Goal: Information Seeking & Learning: Learn about a topic

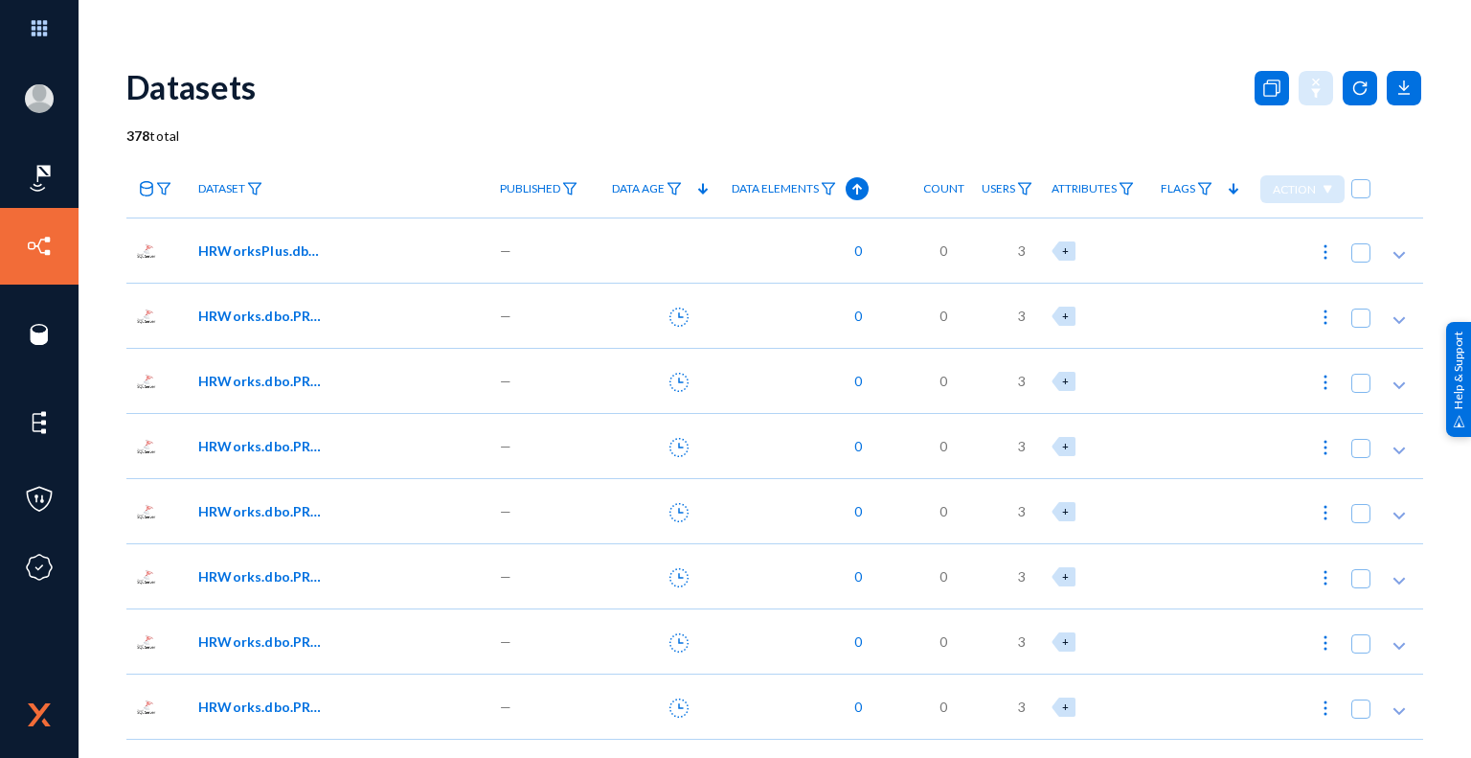
click at [287, 249] on span "HRWorksPlus.dbo.EYS_ProductKey" at bounding box center [262, 250] width 129 height 20
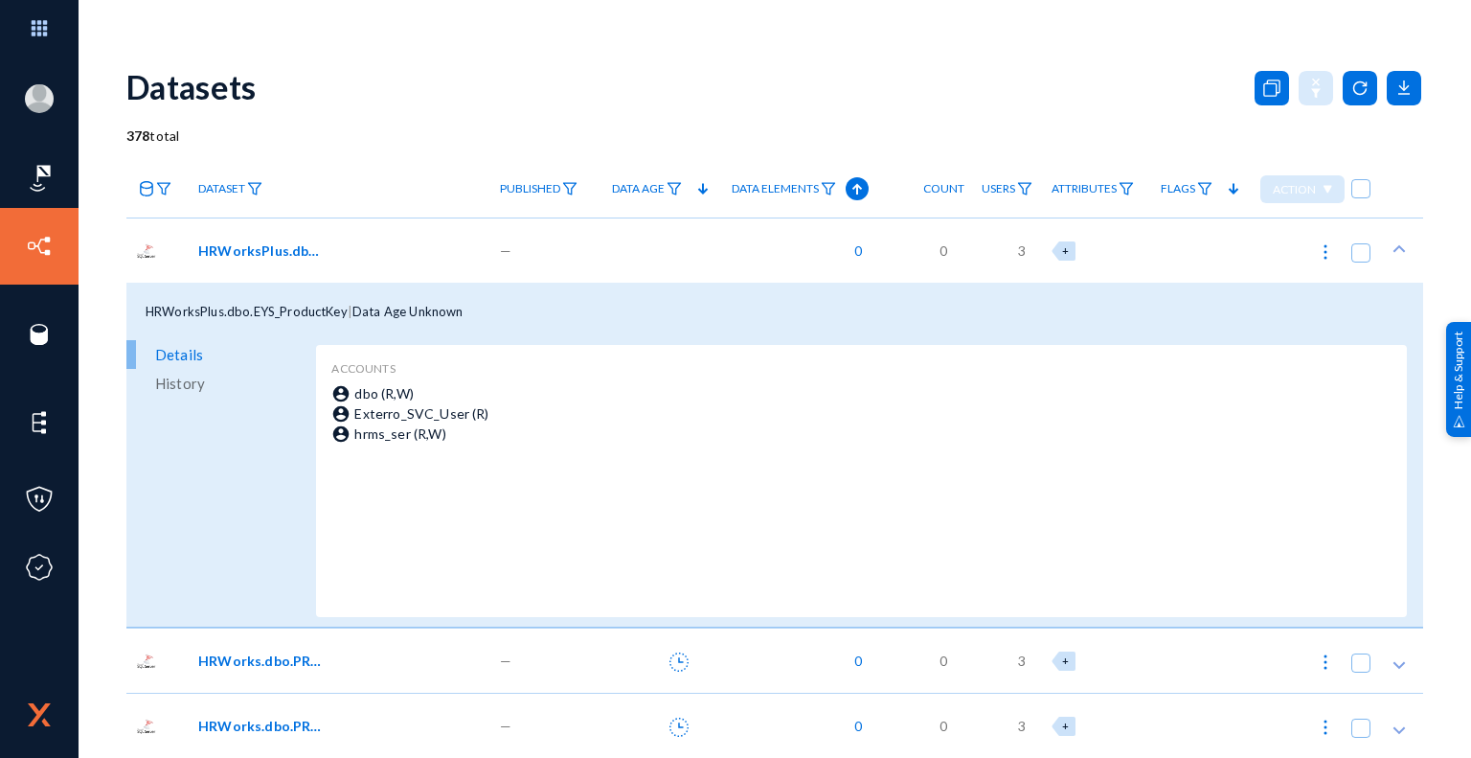
click at [178, 387] on span "History" at bounding box center [180, 383] width 50 height 29
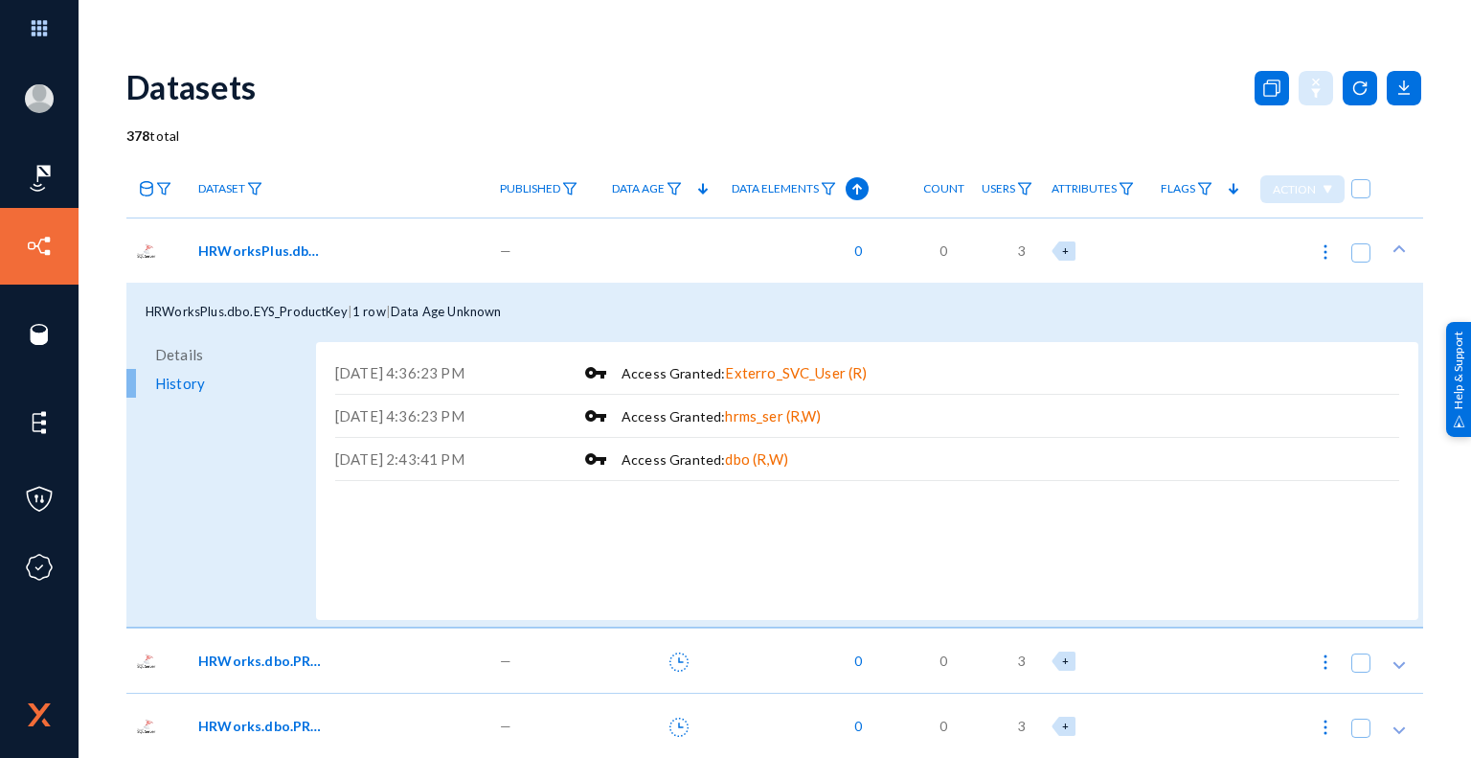
click at [184, 358] on span "Details" at bounding box center [179, 354] width 48 height 29
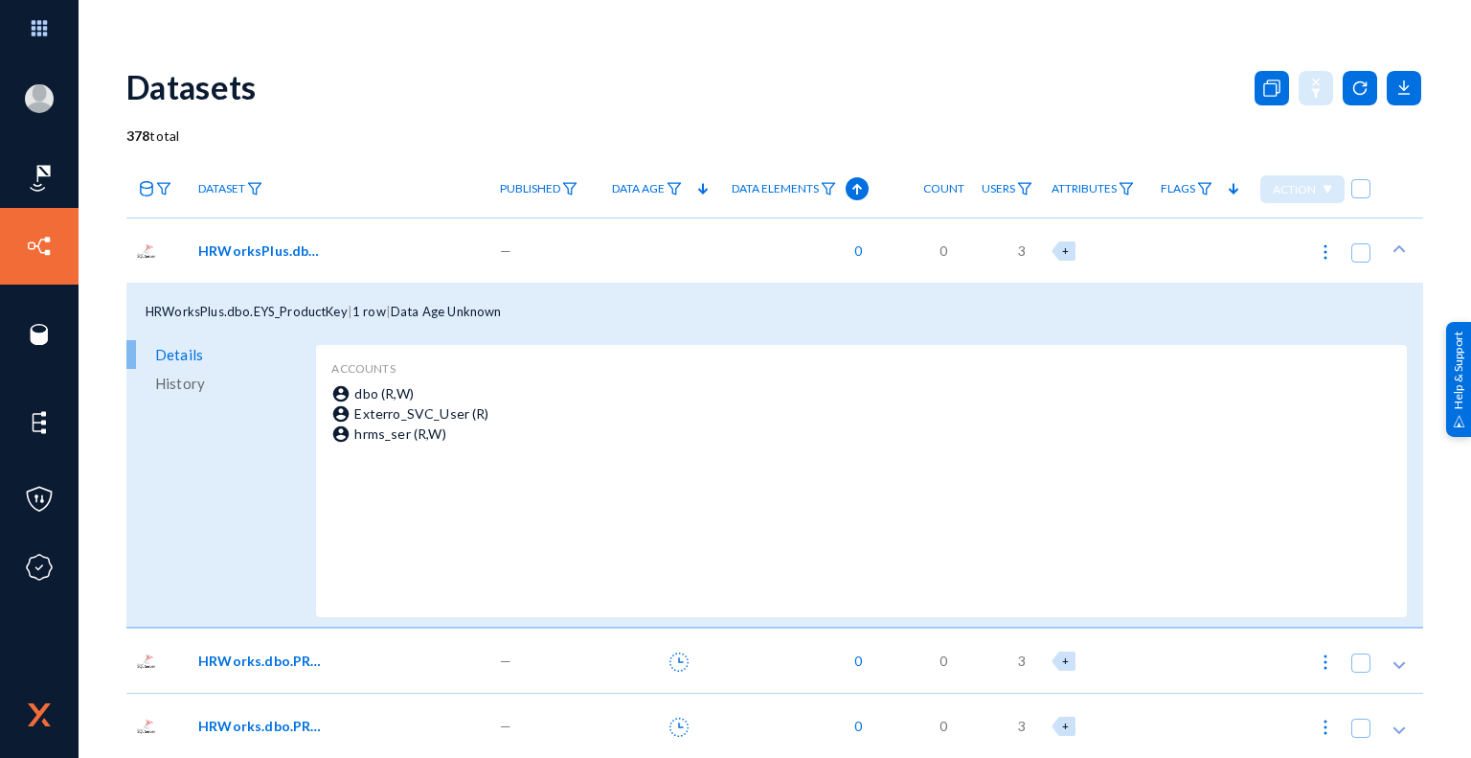
click at [260, 249] on span "HRWorksPlus.dbo.EYS_ProductKey" at bounding box center [262, 250] width 129 height 20
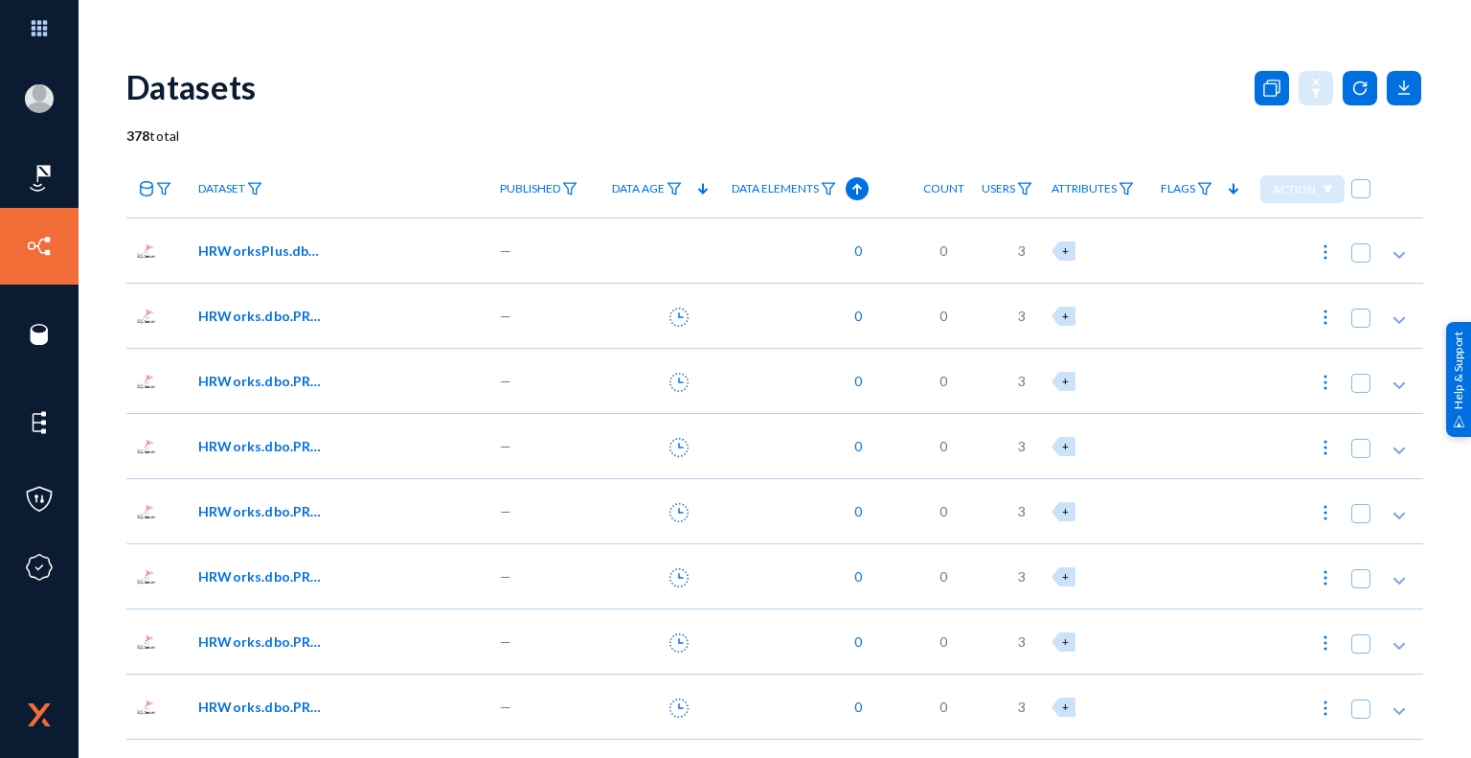
click at [260, 249] on span "HRWorksPlus.dbo.EYS_ProductKey" at bounding box center [262, 250] width 129 height 20
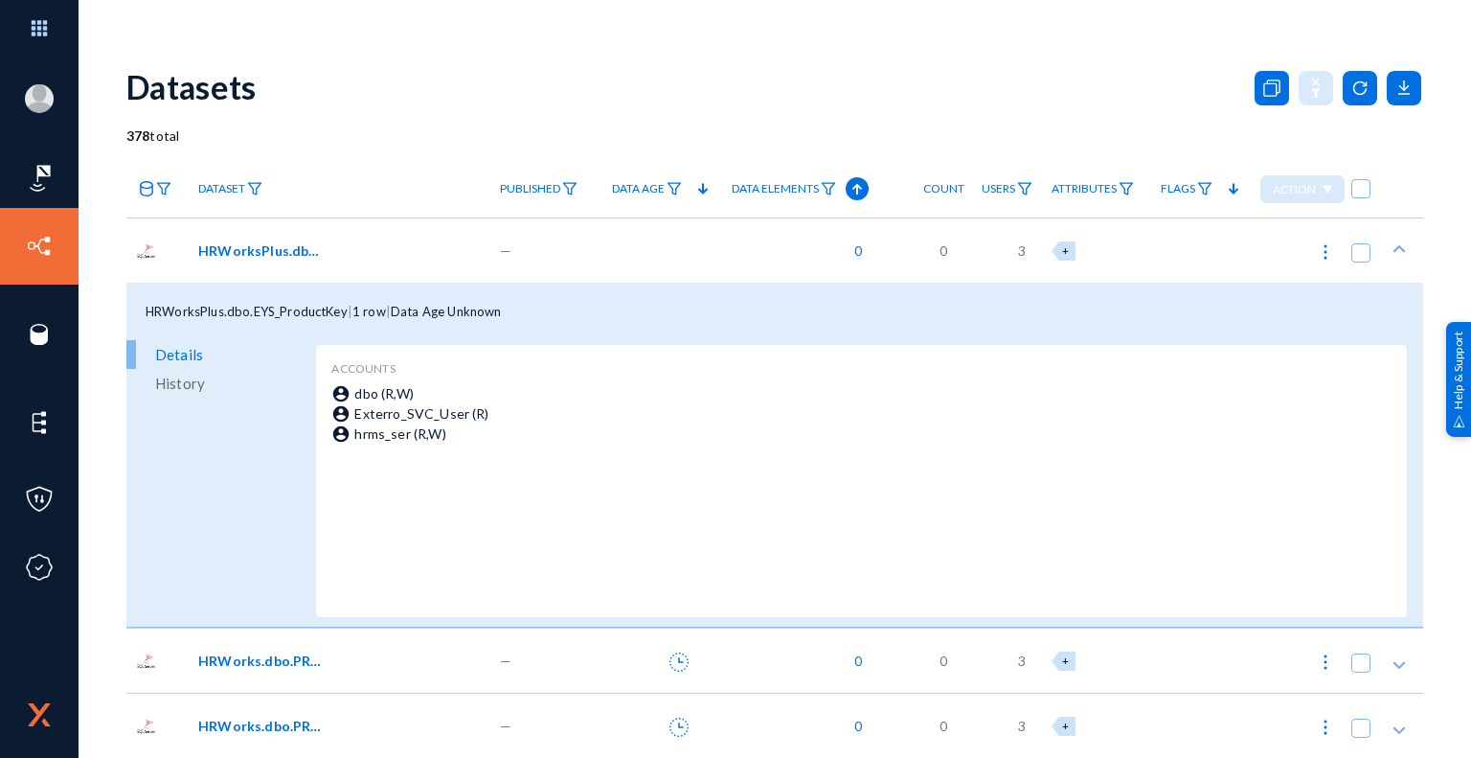
click at [260, 249] on span "HRWorksPlus.dbo.EYS_ProductKey" at bounding box center [262, 250] width 129 height 20
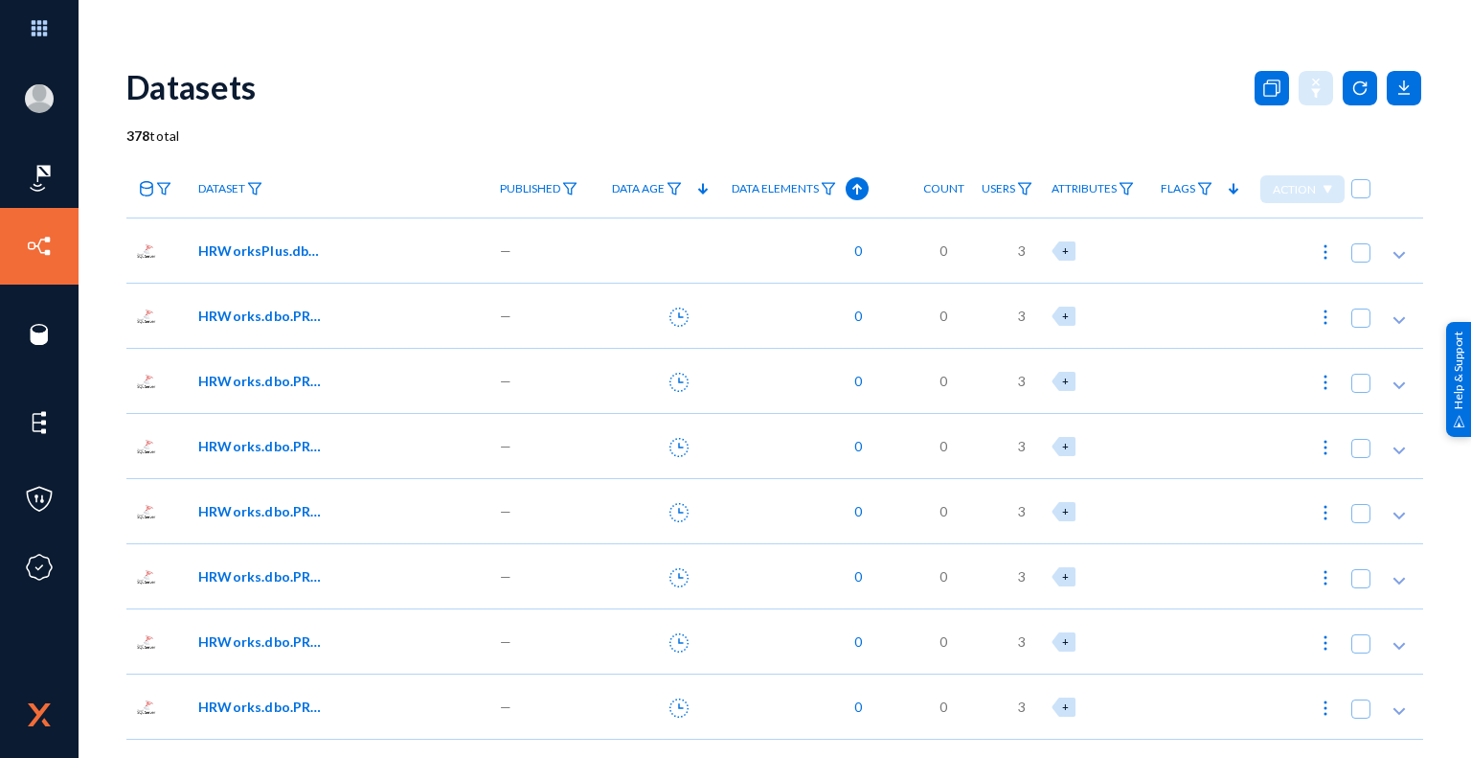
click at [1393, 255] on icon at bounding box center [1399, 254] width 19 height 19
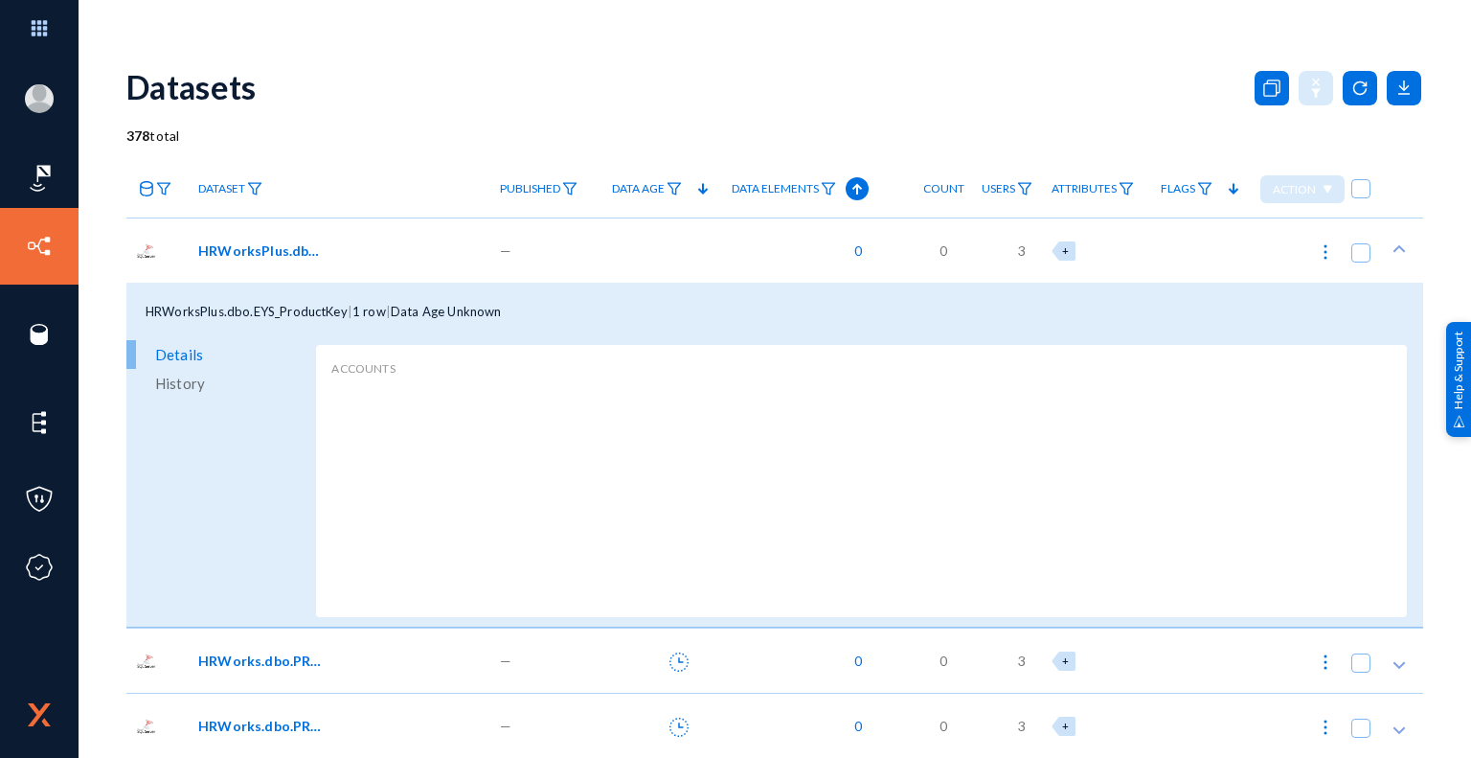
click at [169, 384] on span "History" at bounding box center [180, 383] width 50 height 29
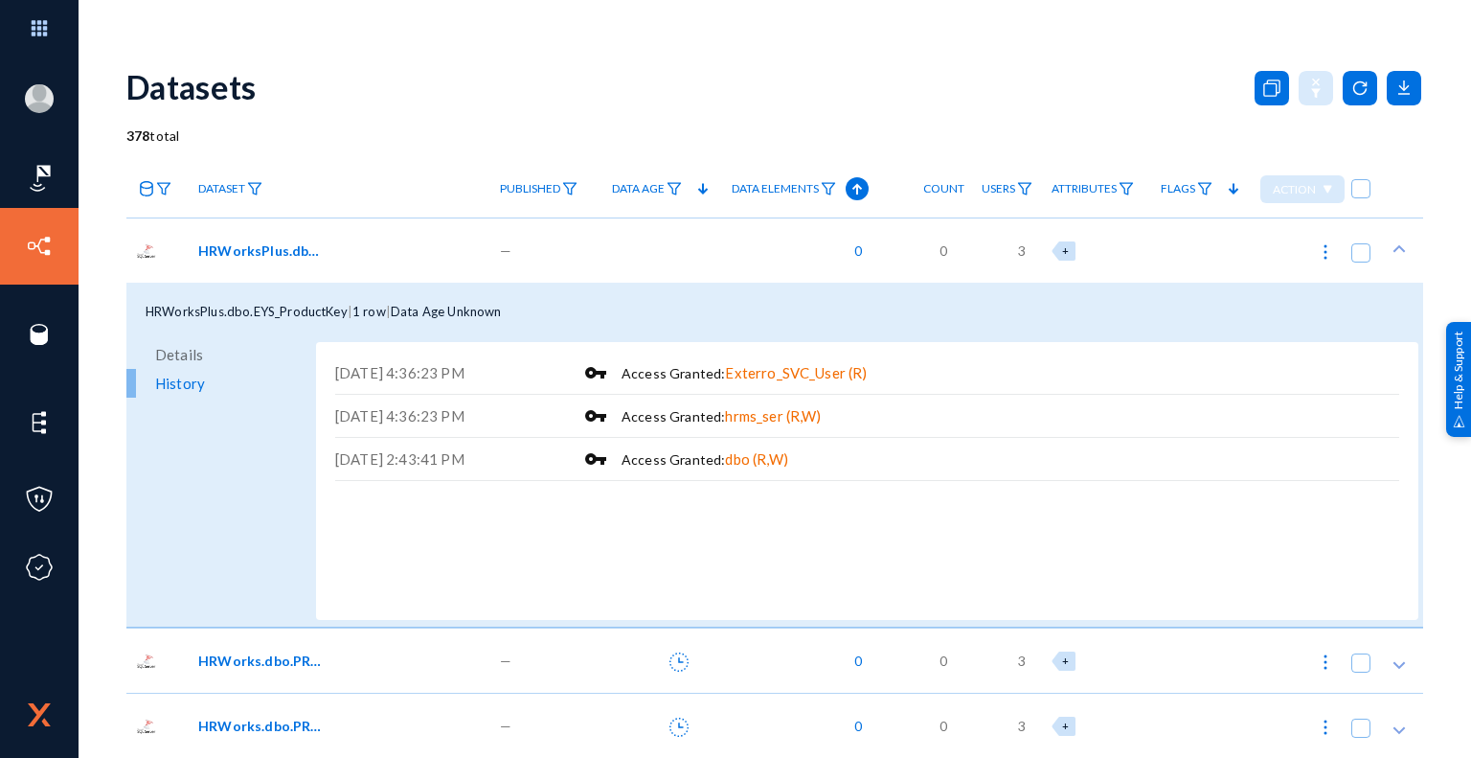
click at [184, 359] on span "Details" at bounding box center [179, 354] width 48 height 29
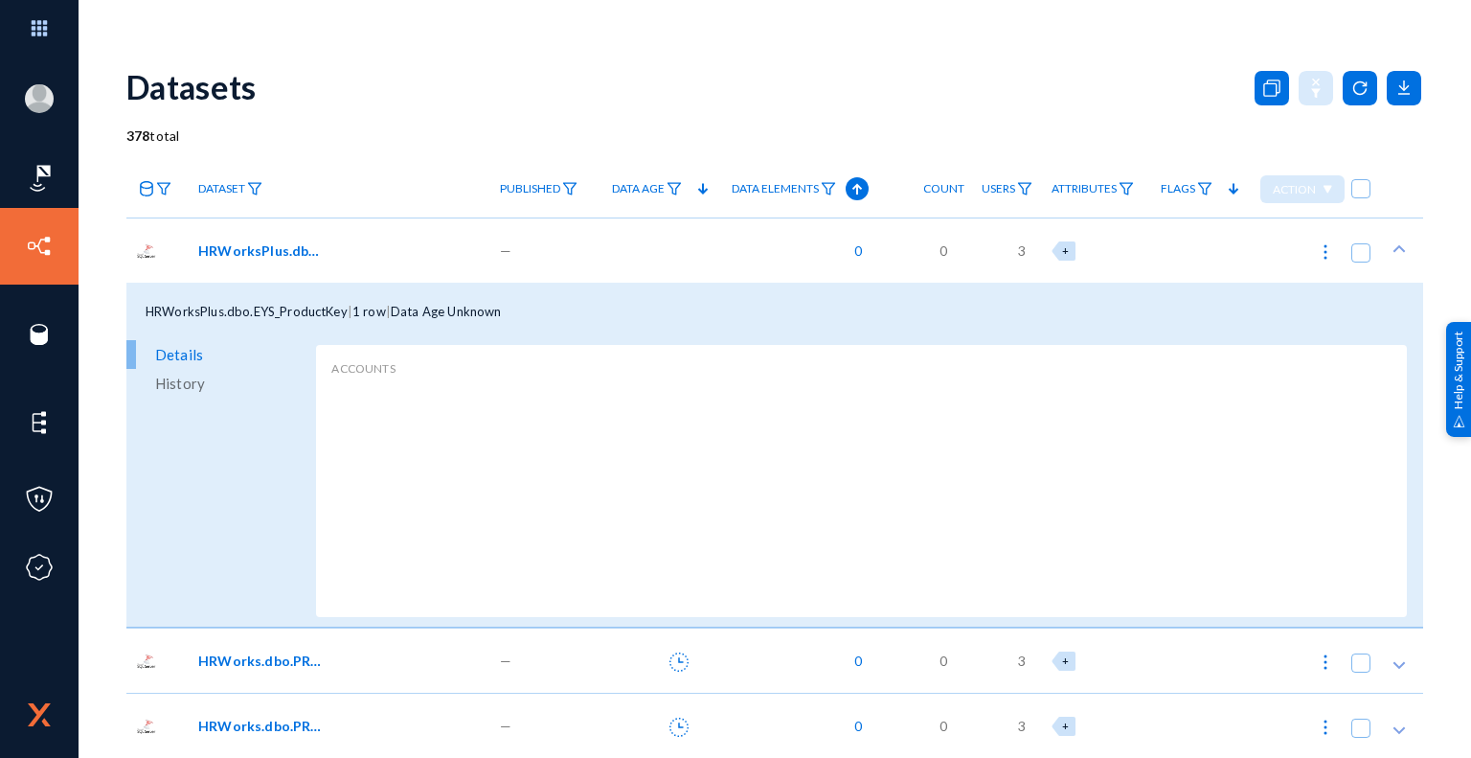
click at [1391, 245] on icon at bounding box center [1399, 248] width 19 height 19
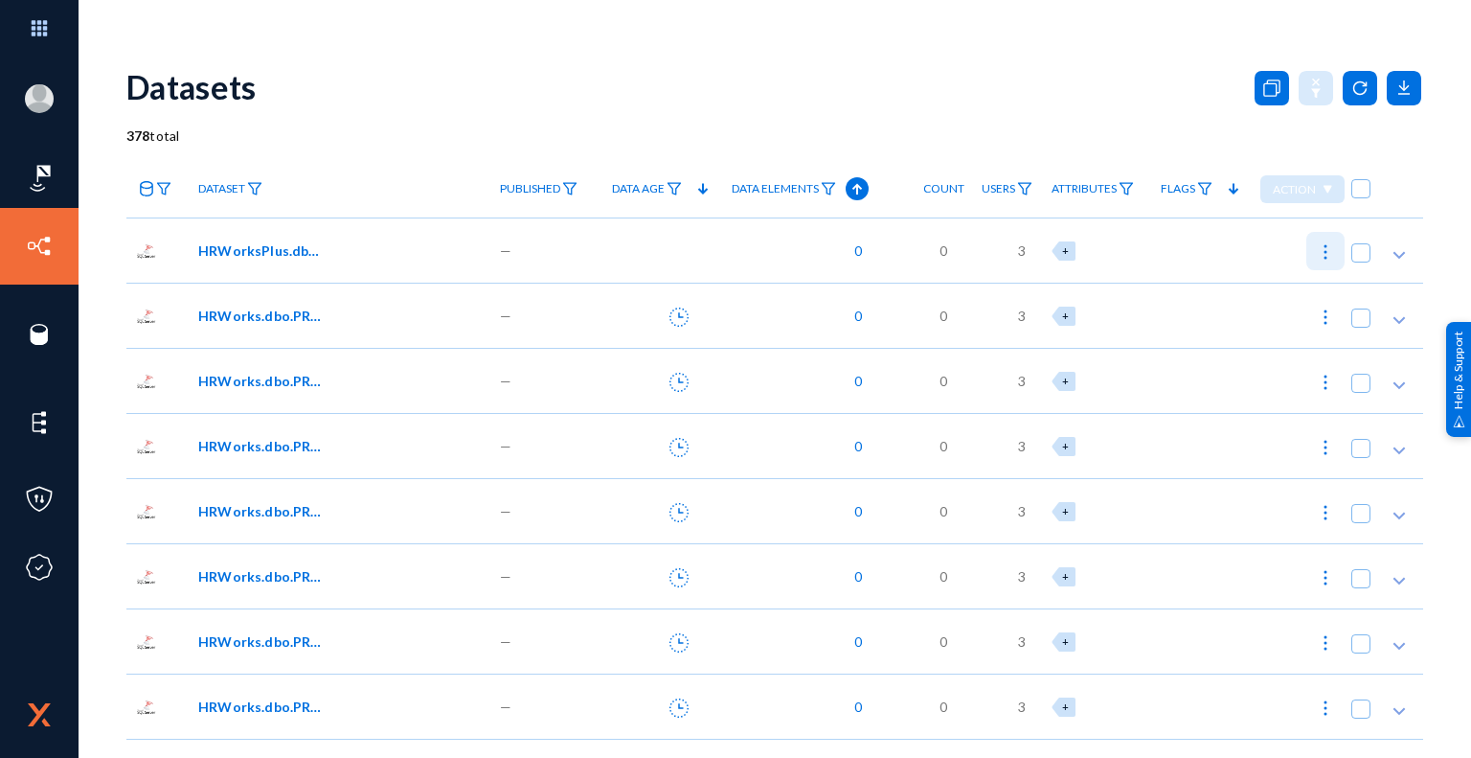
click at [1324, 253] on img at bounding box center [1325, 251] width 19 height 19
checkbox input "true"
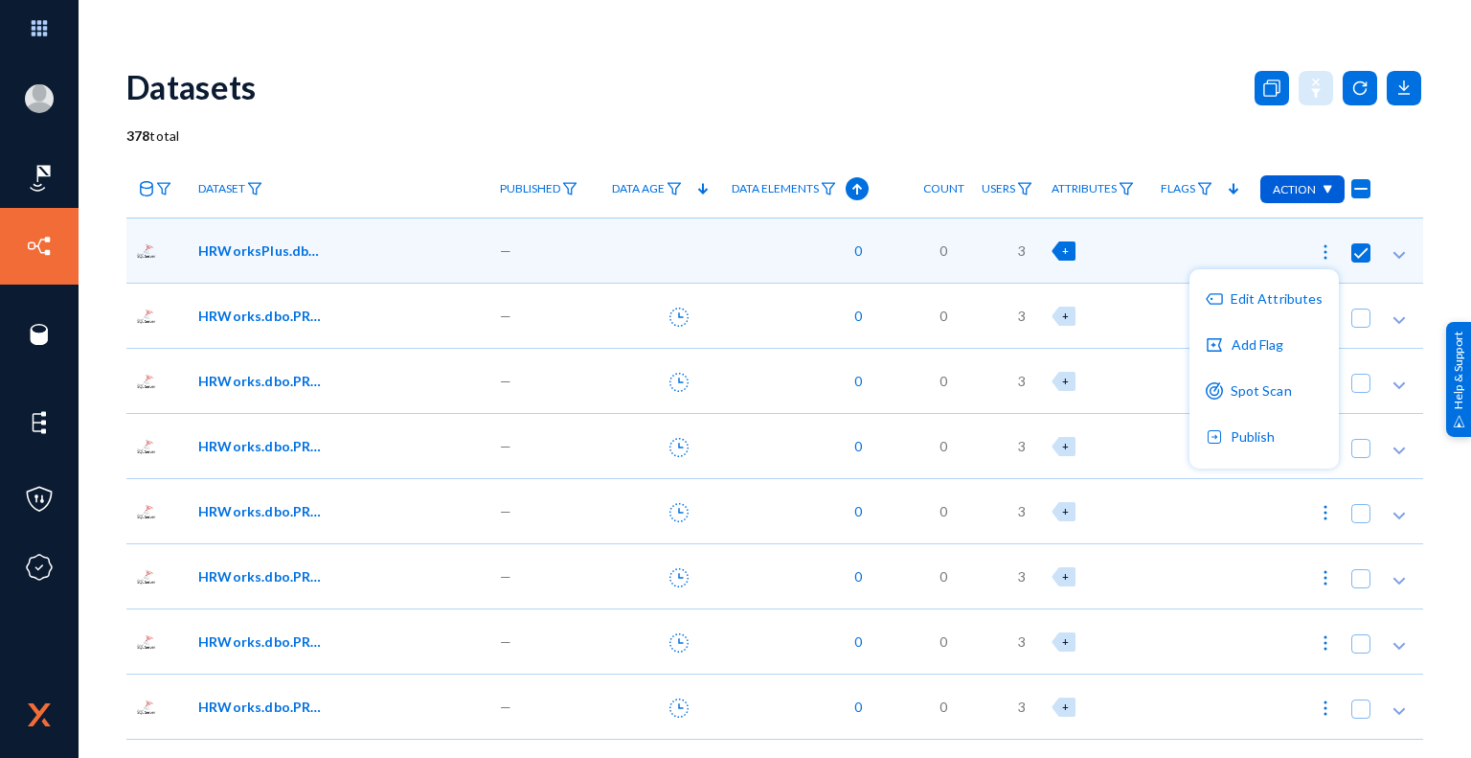
click at [1144, 89] on div at bounding box center [735, 379] width 1471 height 758
click at [804, 190] on span "Data Elements" at bounding box center [775, 188] width 87 height 13
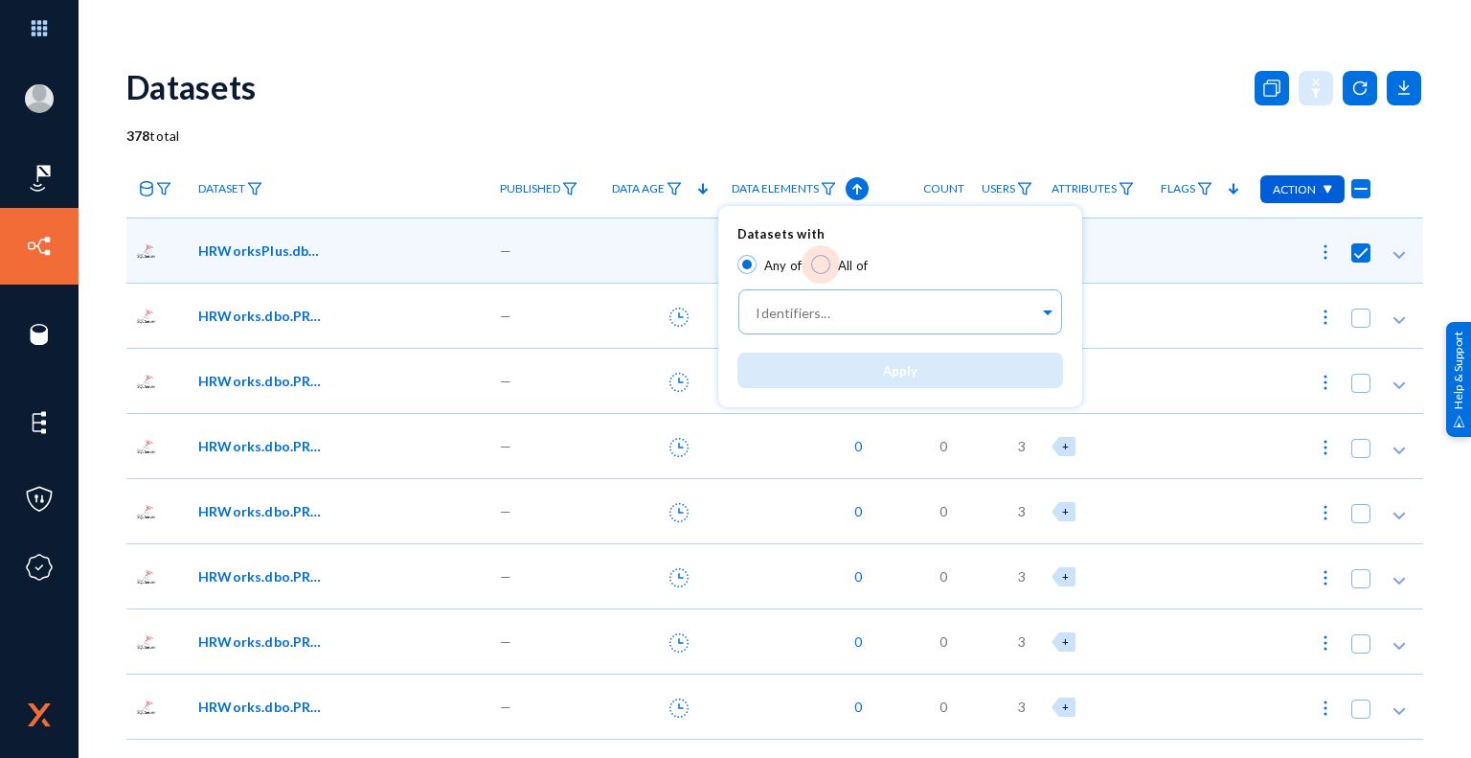
click at [823, 263] on span at bounding box center [820, 264] width 19 height 19
click at [823, 263] on input "All of" at bounding box center [820, 264] width 19 height 19
radio input "true"
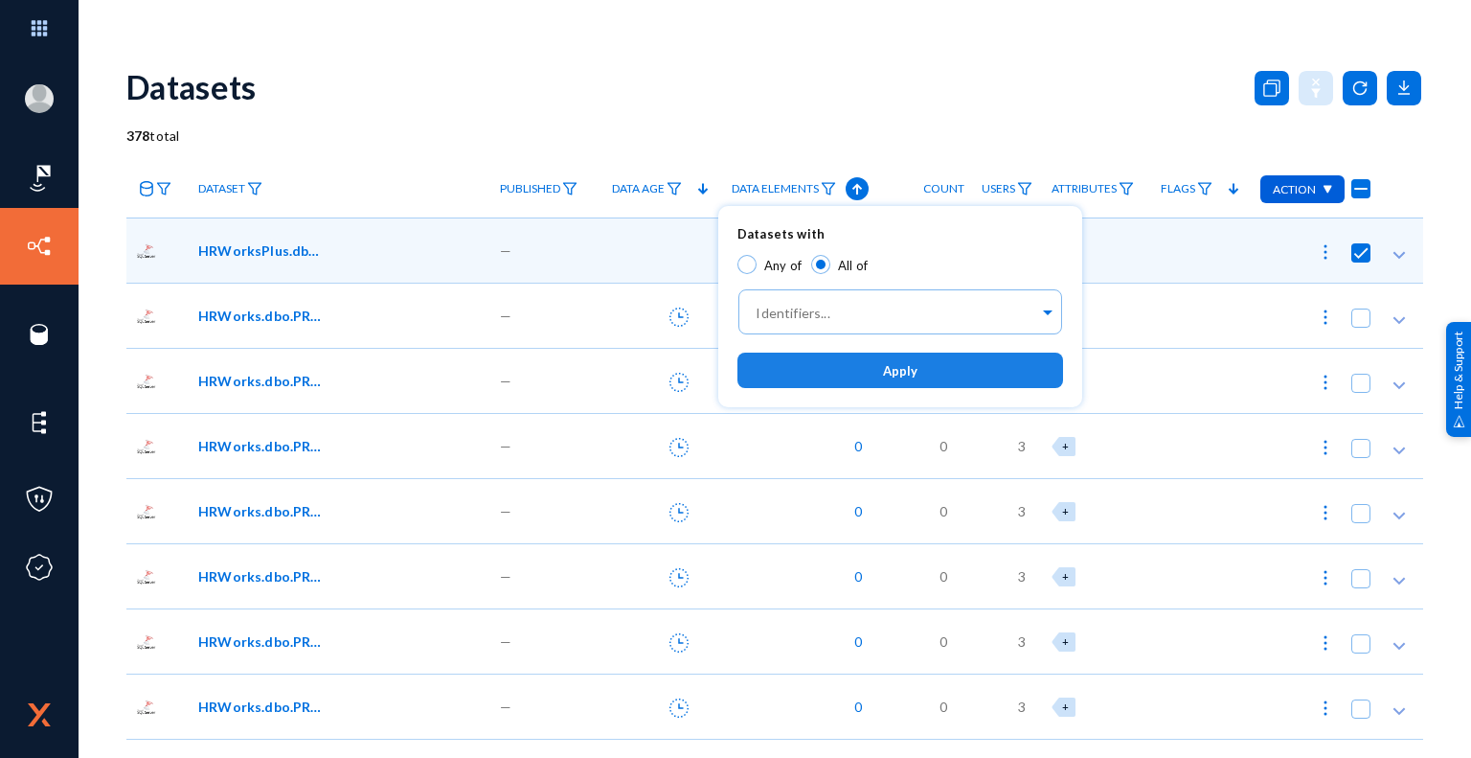
click at [912, 374] on span "Apply" at bounding box center [900, 370] width 34 height 15
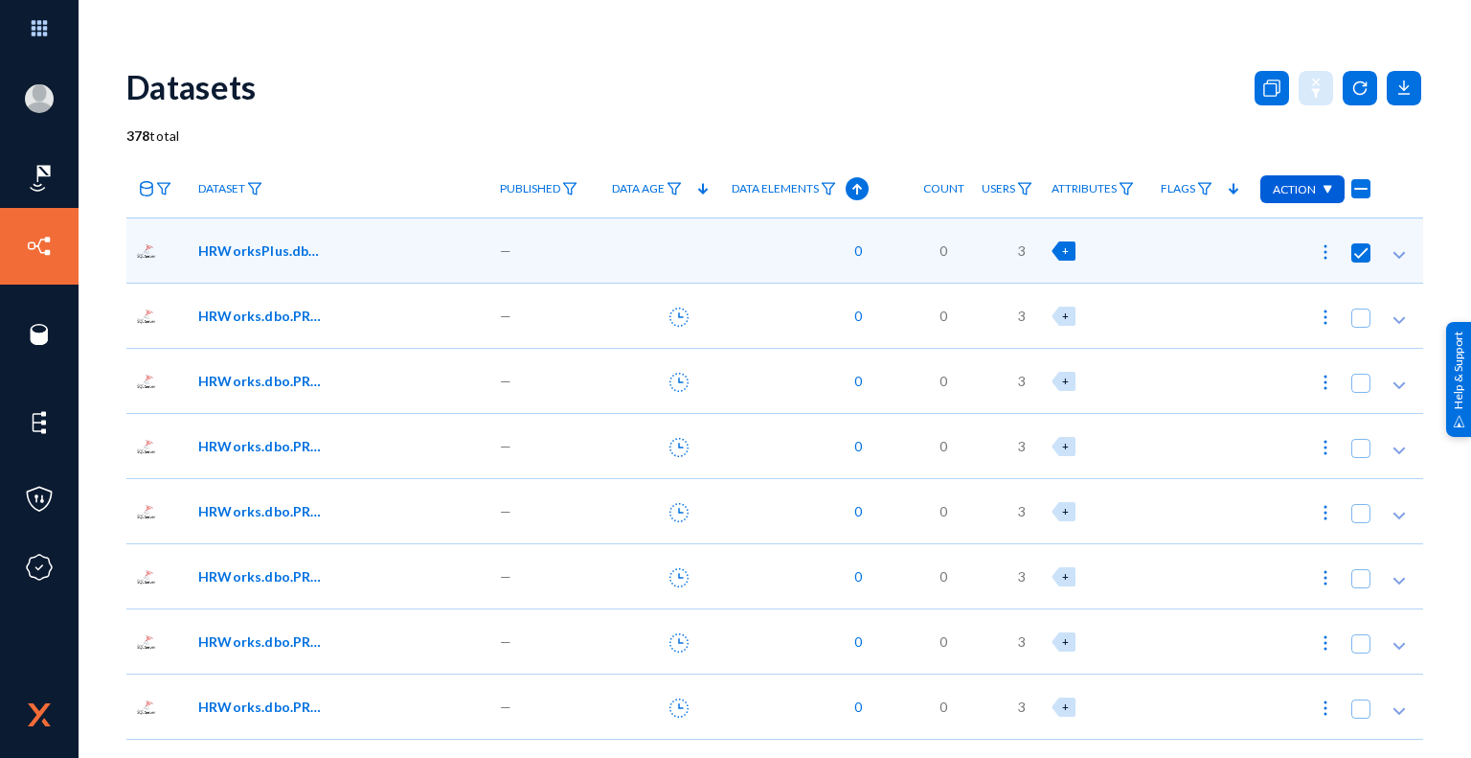
click at [1355, 256] on span at bounding box center [1360, 252] width 19 height 19
click at [1360, 261] on input "checkbox" at bounding box center [1361, 262] width 2 height 2
checkbox input "false"
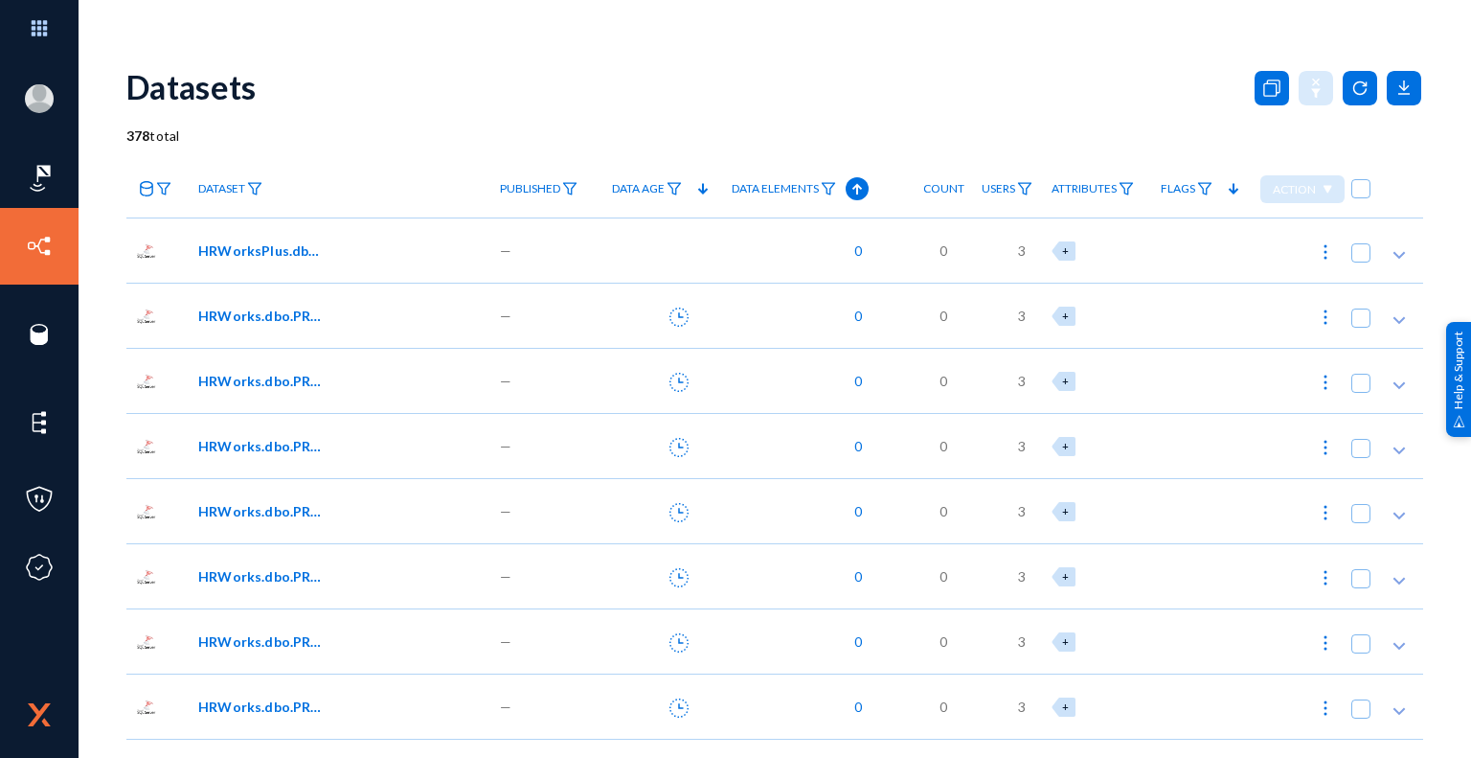
click at [1071, 101] on div "Datasets" at bounding box center [774, 87] width 1297 height 78
click at [678, 314] on icon at bounding box center [678, 316] width 19 height 19
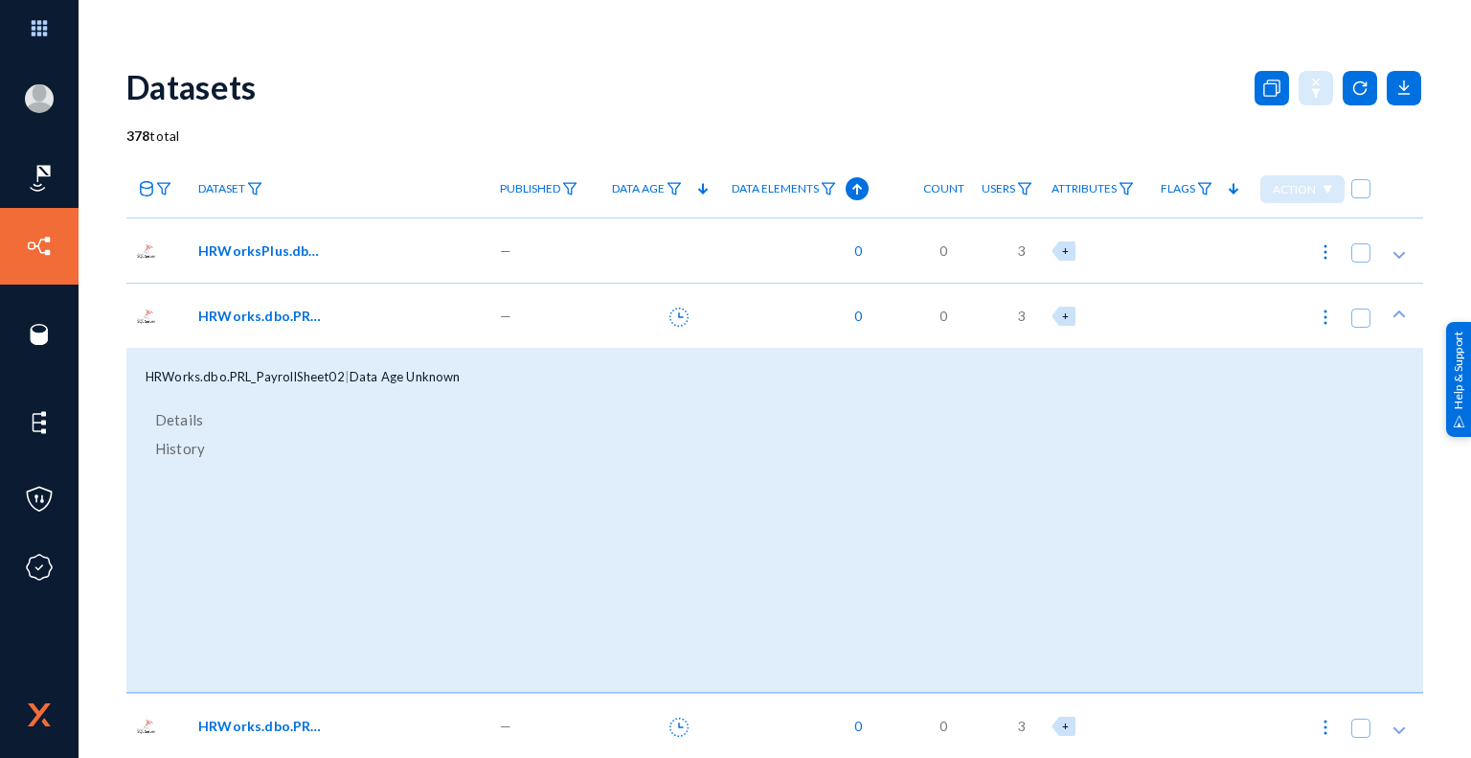
click at [181, 420] on span "Details" at bounding box center [179, 419] width 48 height 29
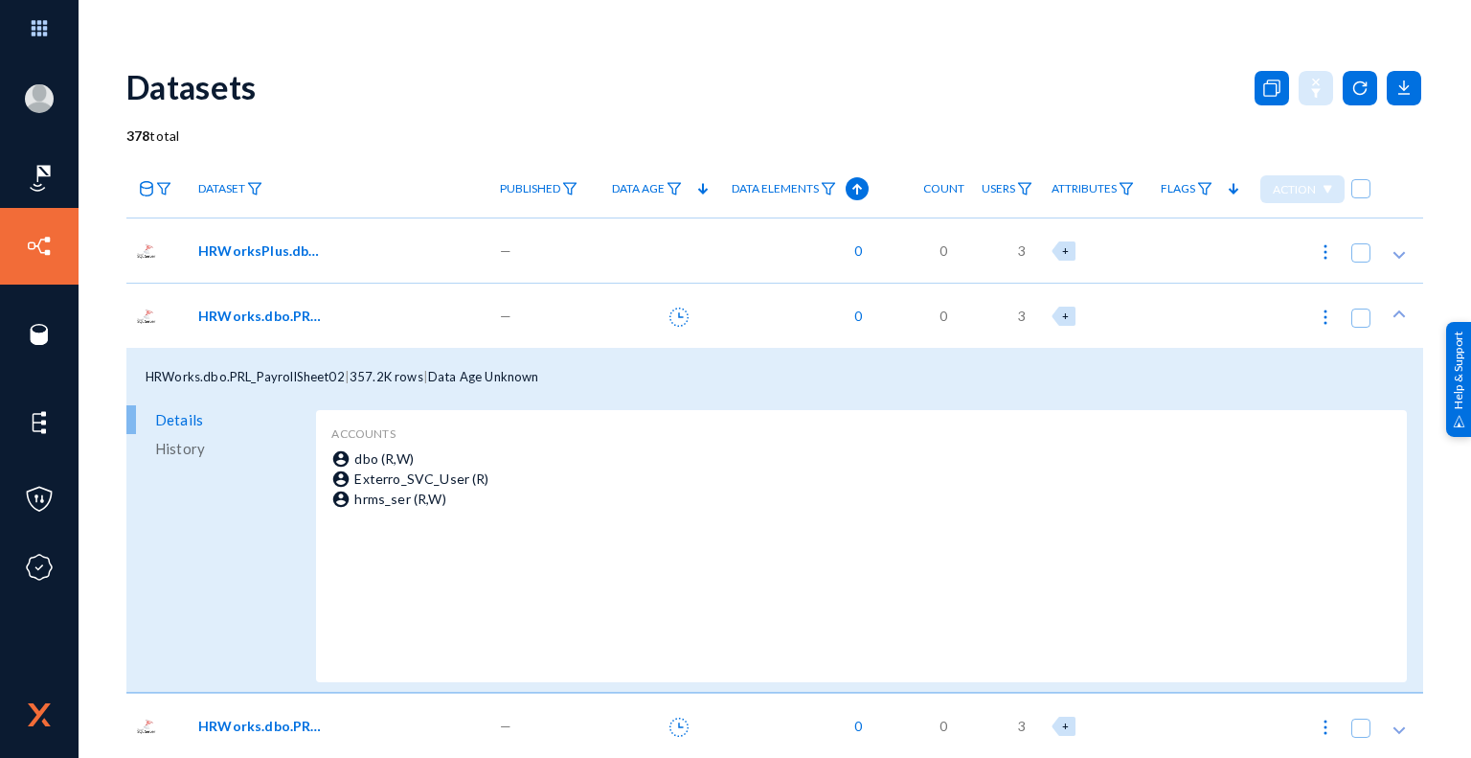
click at [187, 453] on span "History" at bounding box center [180, 448] width 50 height 29
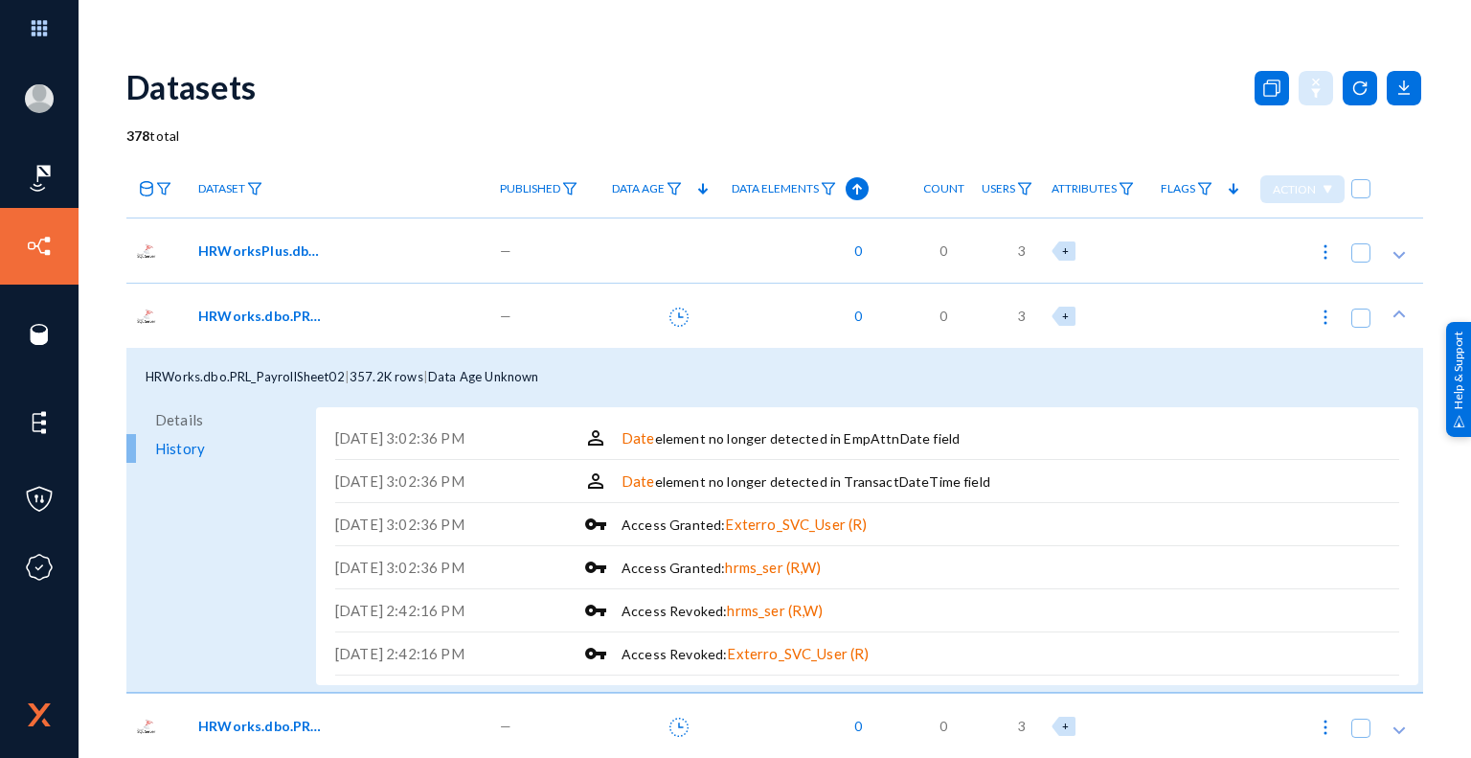
click at [191, 421] on span "Details" at bounding box center [179, 419] width 48 height 29
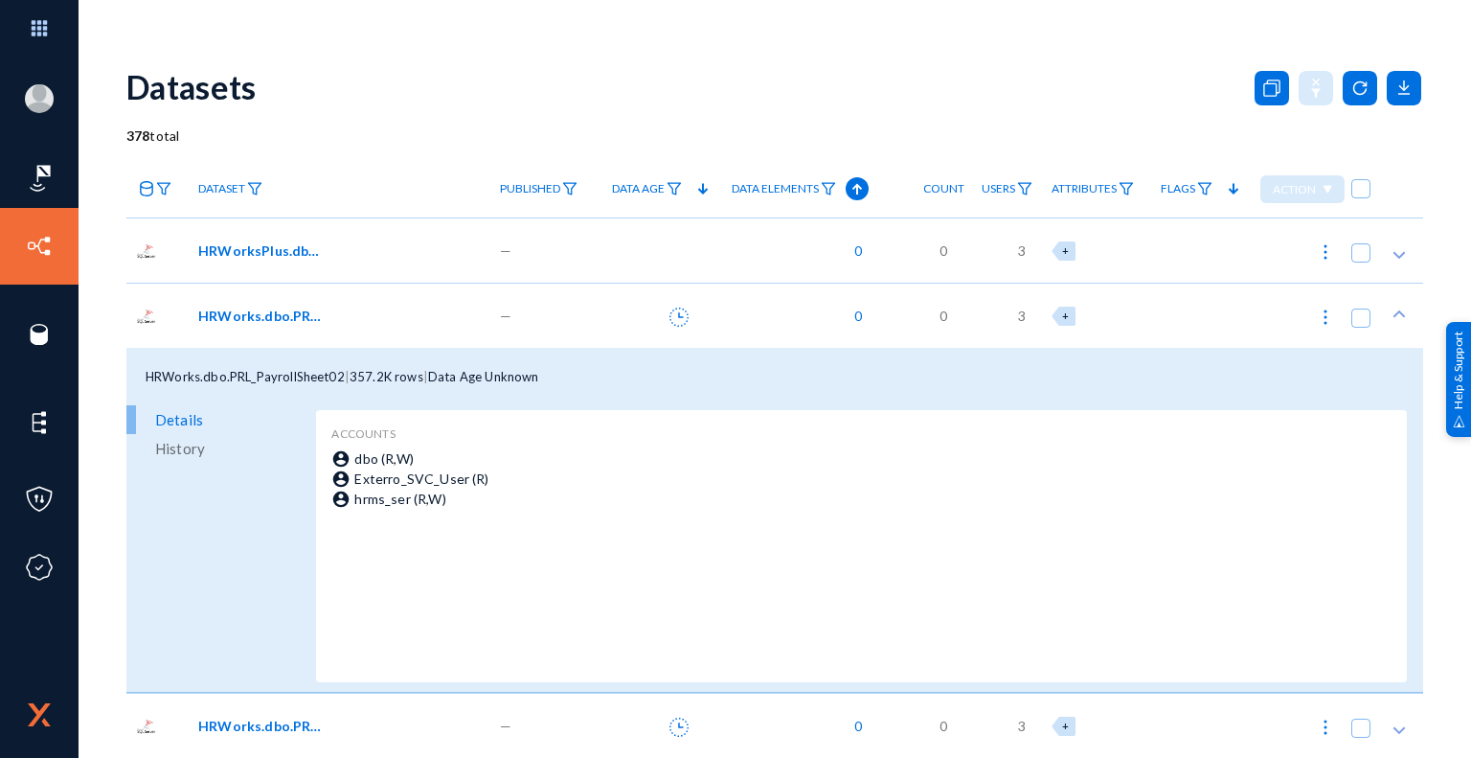
click at [552, 79] on div "Datasets" at bounding box center [774, 87] width 1297 height 78
click at [1394, 315] on icon at bounding box center [1399, 314] width 19 height 19
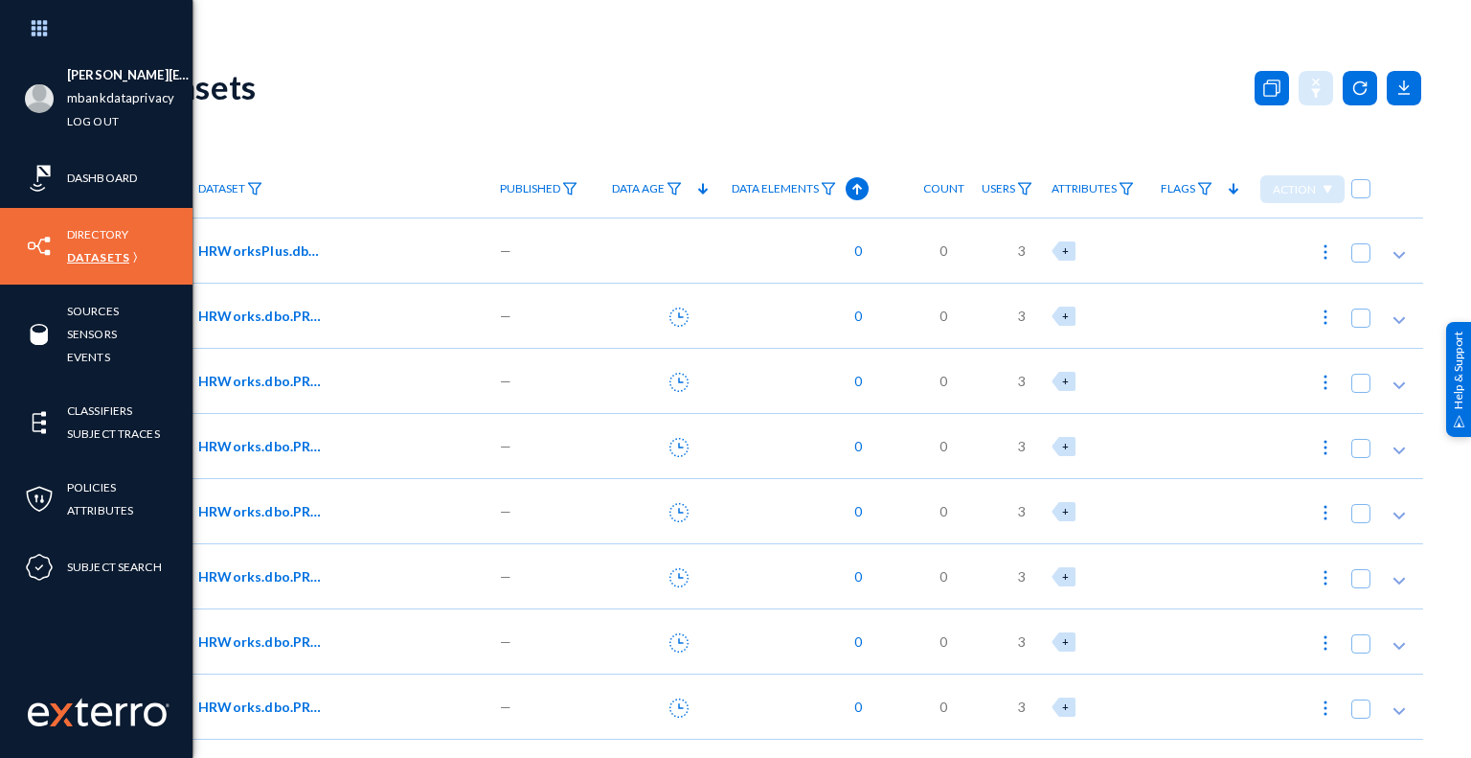
click at [108, 255] on link "Datasets" at bounding box center [98, 257] width 62 height 22
click at [115, 233] on link "Directory" at bounding box center [97, 234] width 61 height 22
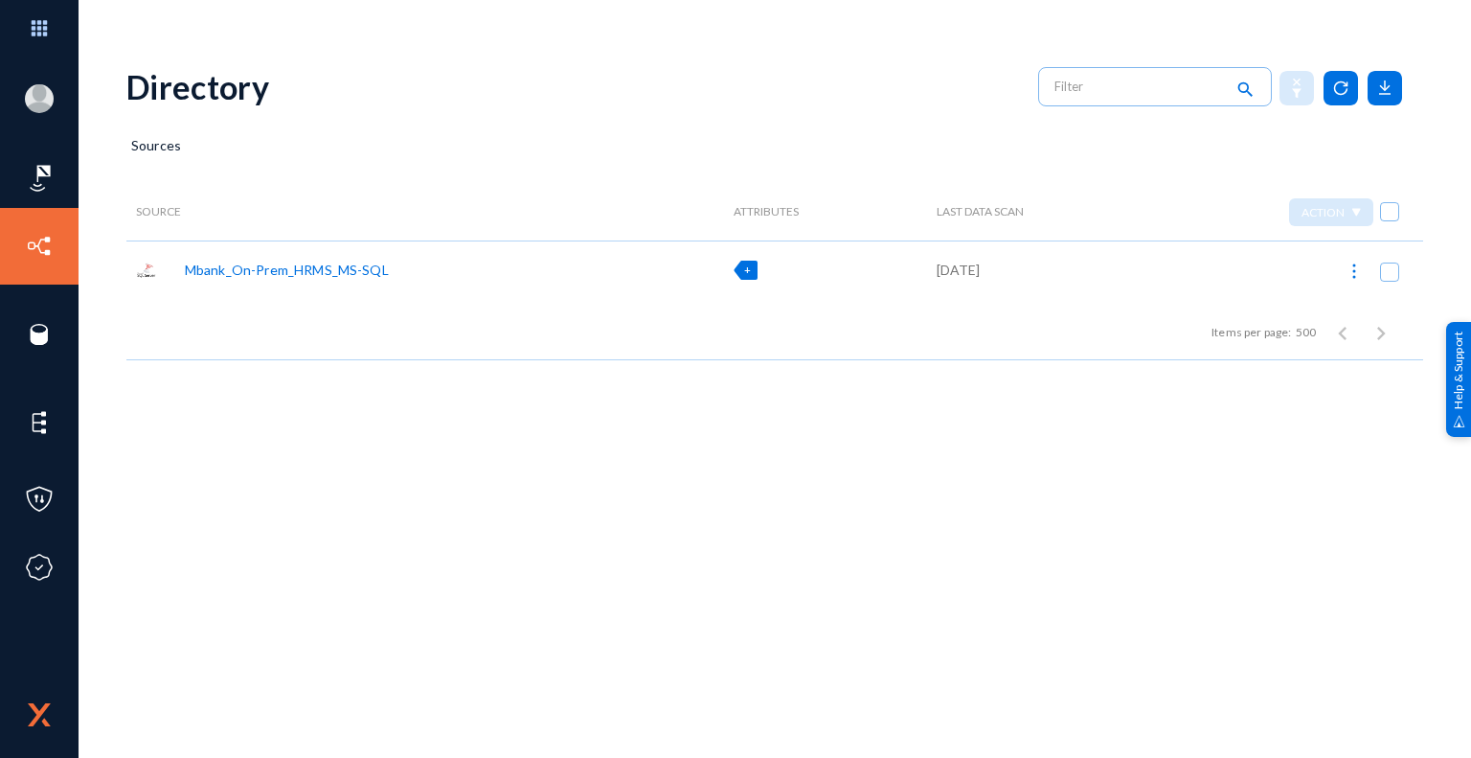
click at [744, 267] on span "+" at bounding box center [747, 269] width 7 height 12
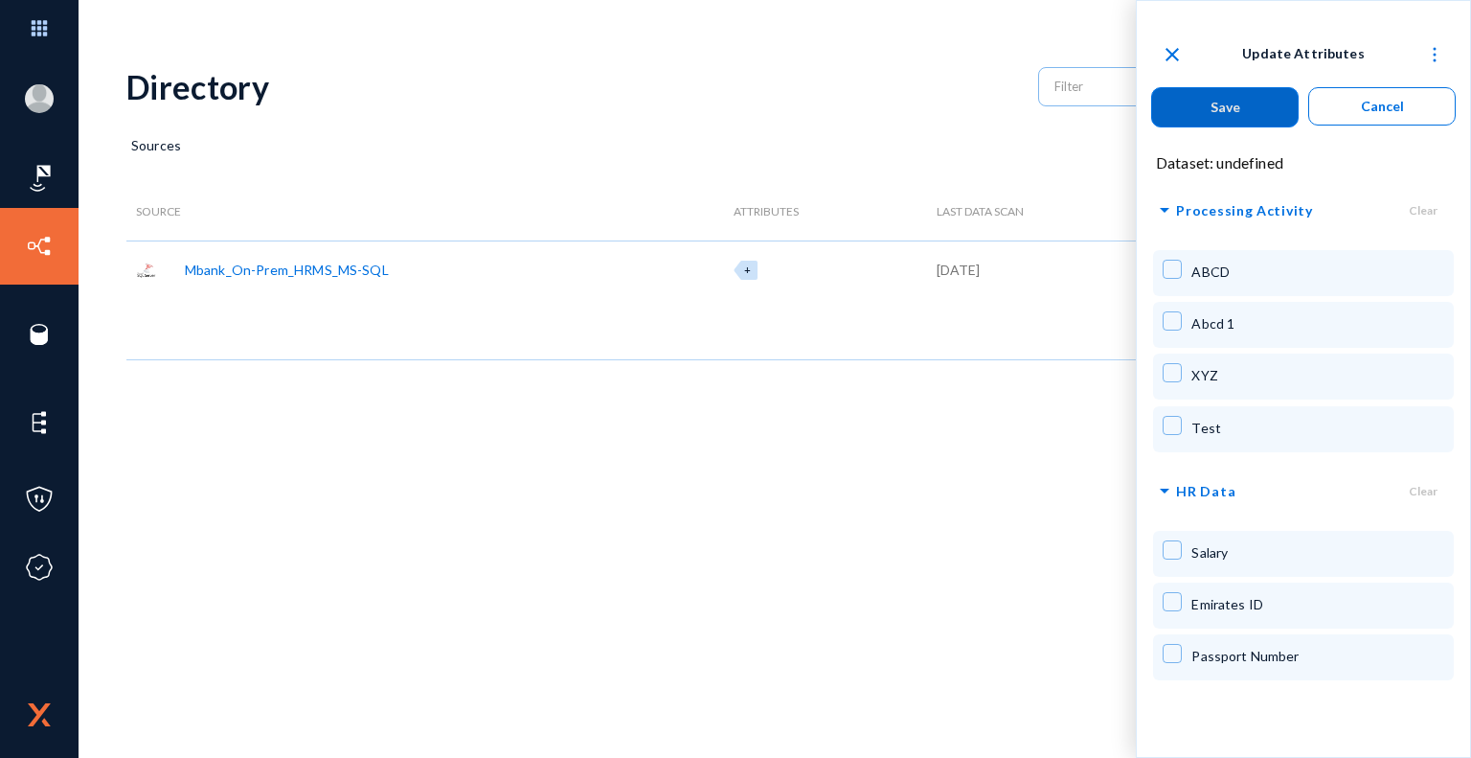
click at [1176, 57] on mat-icon "close" at bounding box center [1172, 54] width 23 height 23
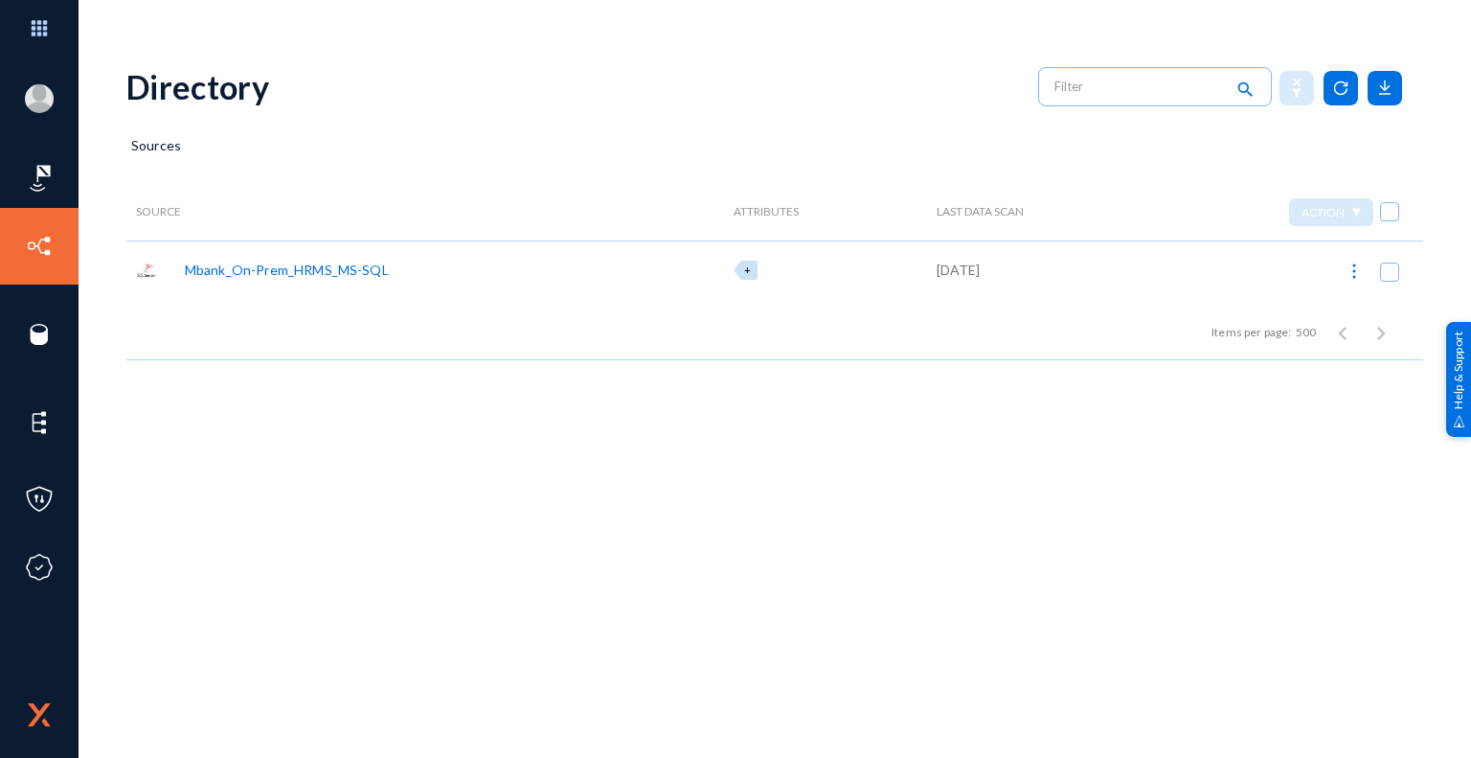
click at [1353, 271] on img at bounding box center [1354, 270] width 19 height 19
checkbox input "true"
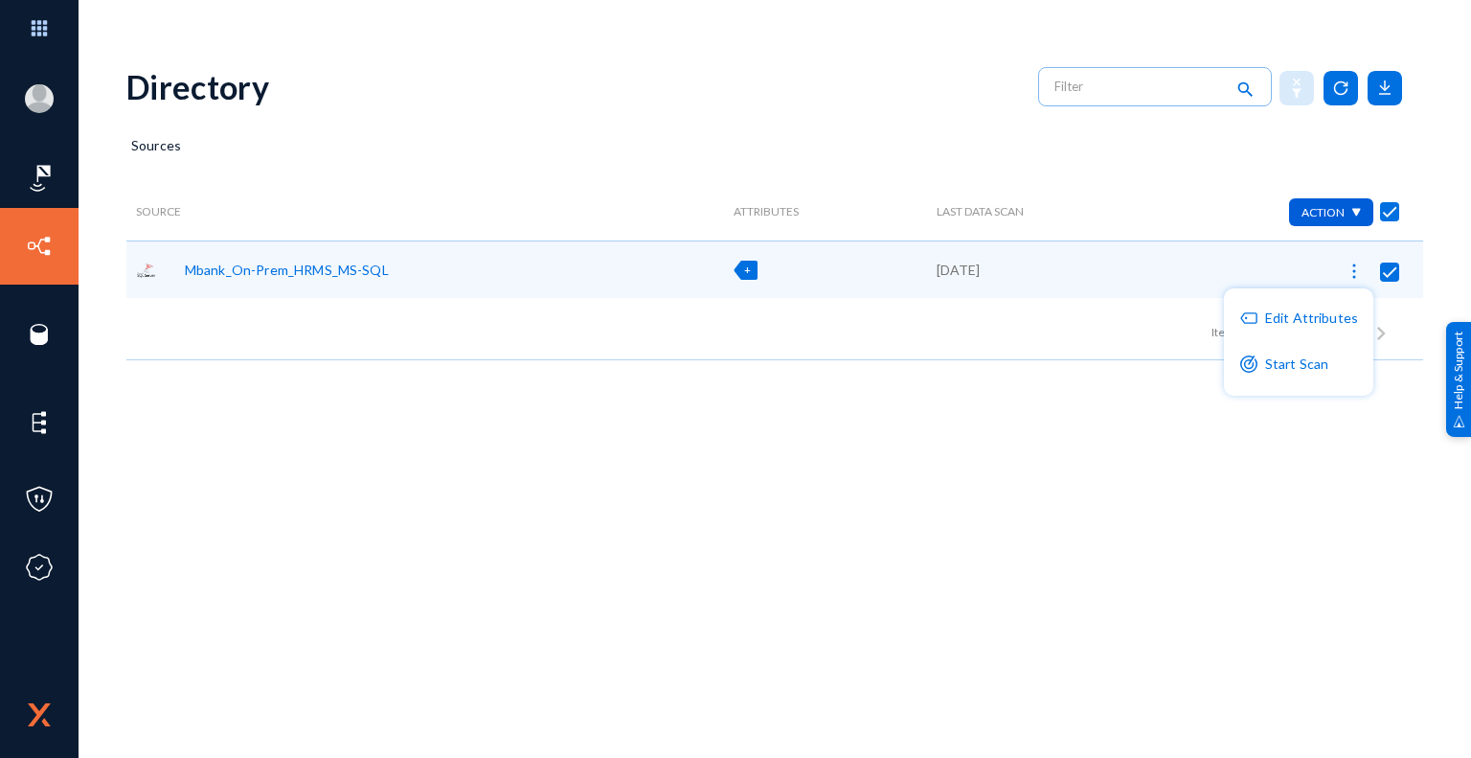
click at [712, 400] on div at bounding box center [735, 379] width 1471 height 758
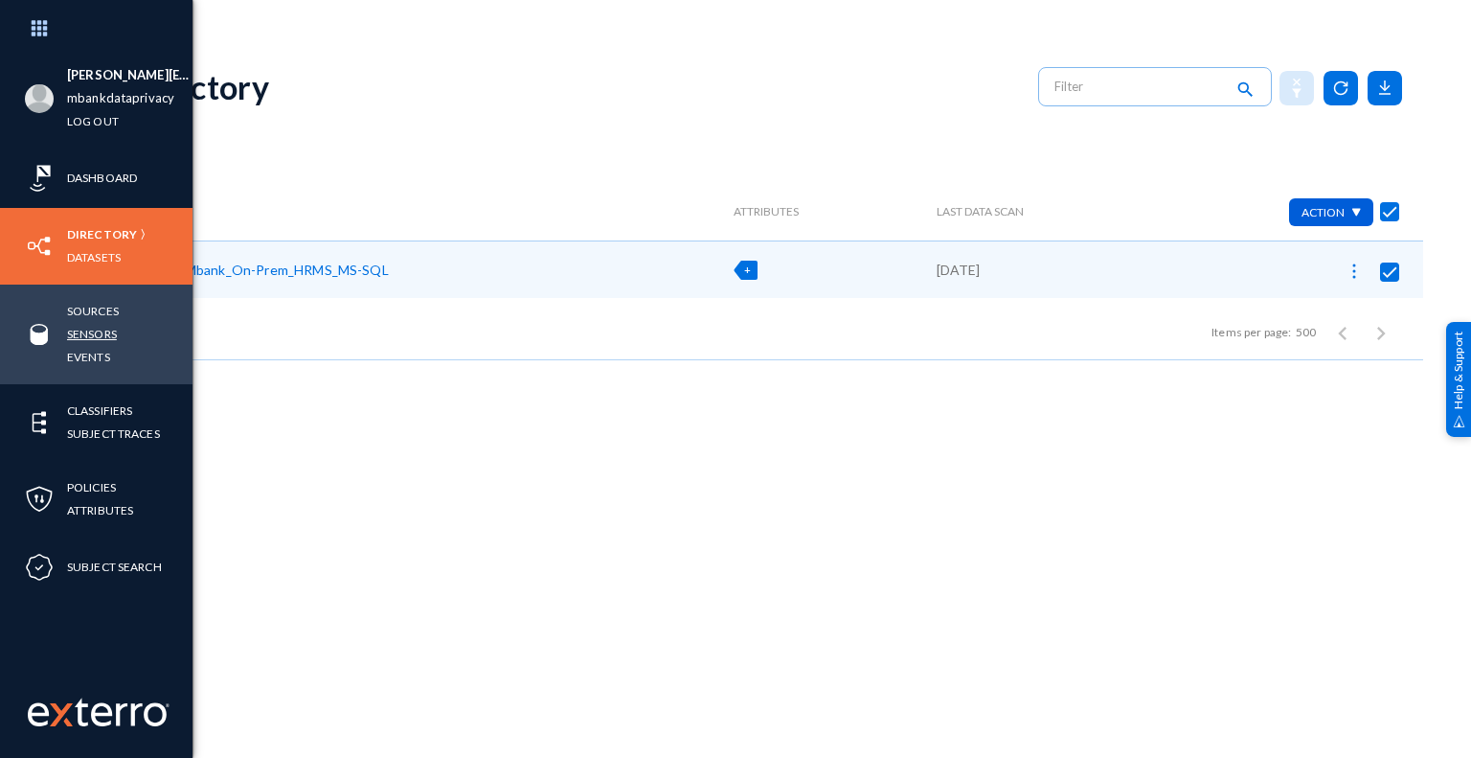
click at [100, 334] on link "Sensors" at bounding box center [92, 334] width 50 height 22
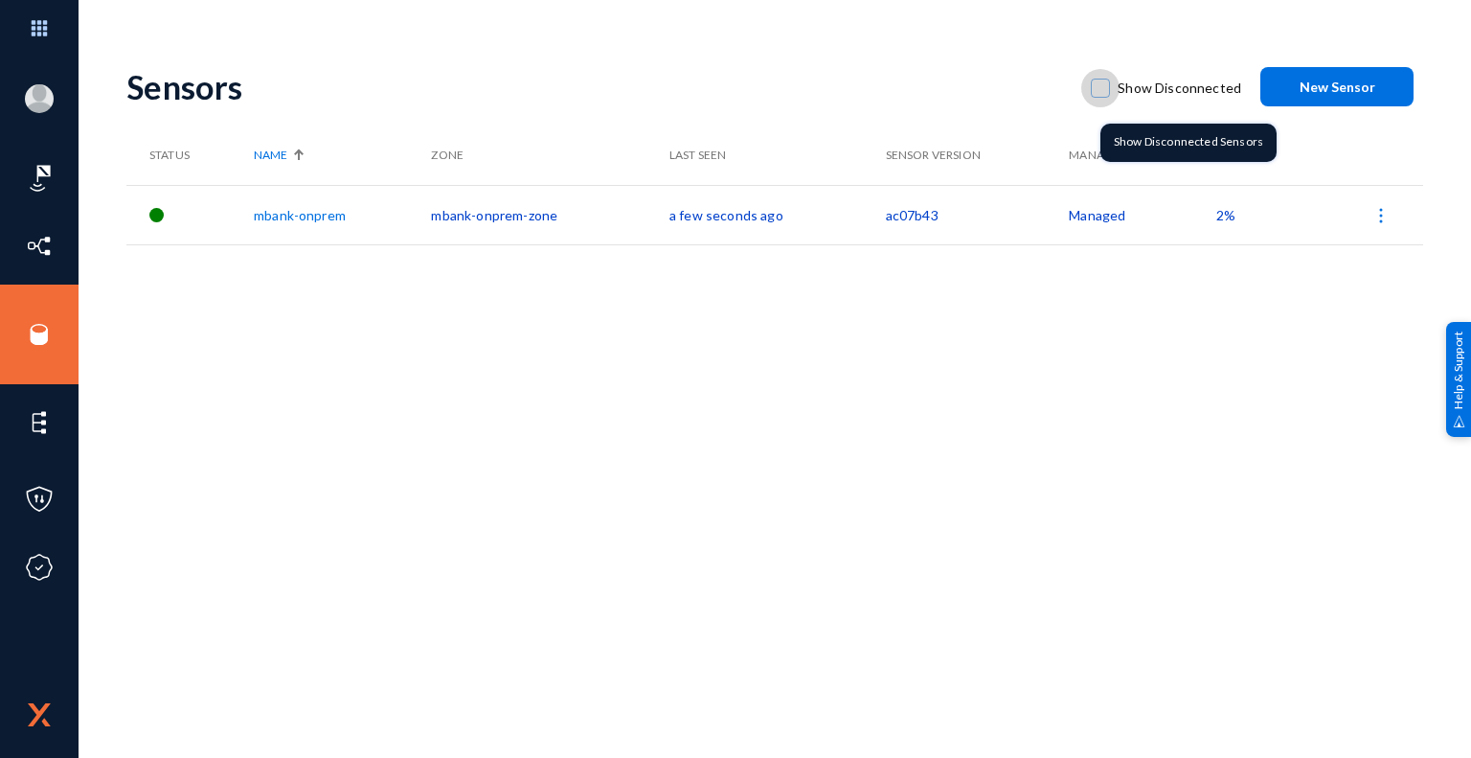
click at [1103, 91] on span at bounding box center [1100, 88] width 19 height 19
click at [1101, 97] on input "Show Disconnected" at bounding box center [1100, 98] width 2 height 2
checkbox input "true"
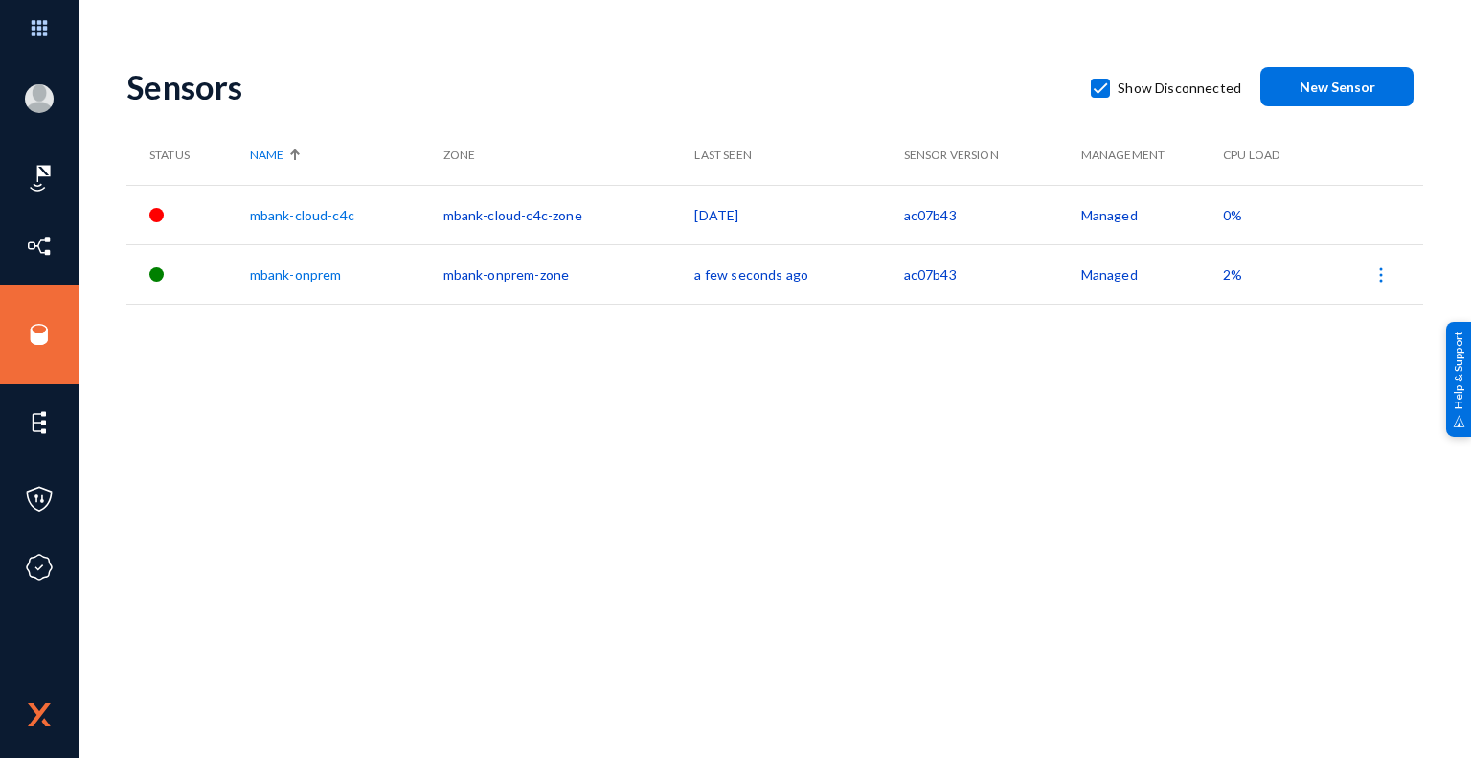
click at [1229, 212] on span "0%" at bounding box center [1232, 215] width 19 height 16
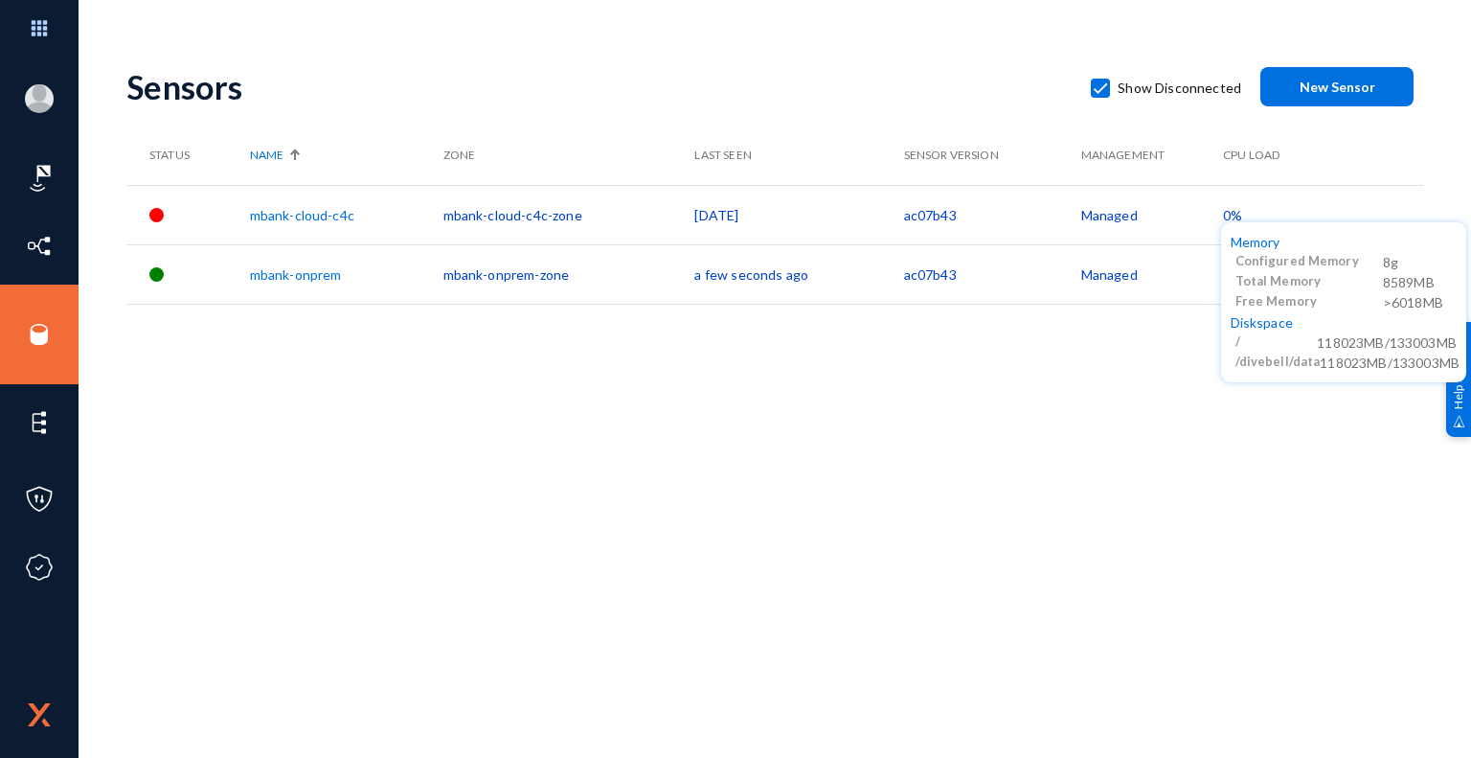
click at [1108, 405] on div at bounding box center [735, 379] width 1471 height 758
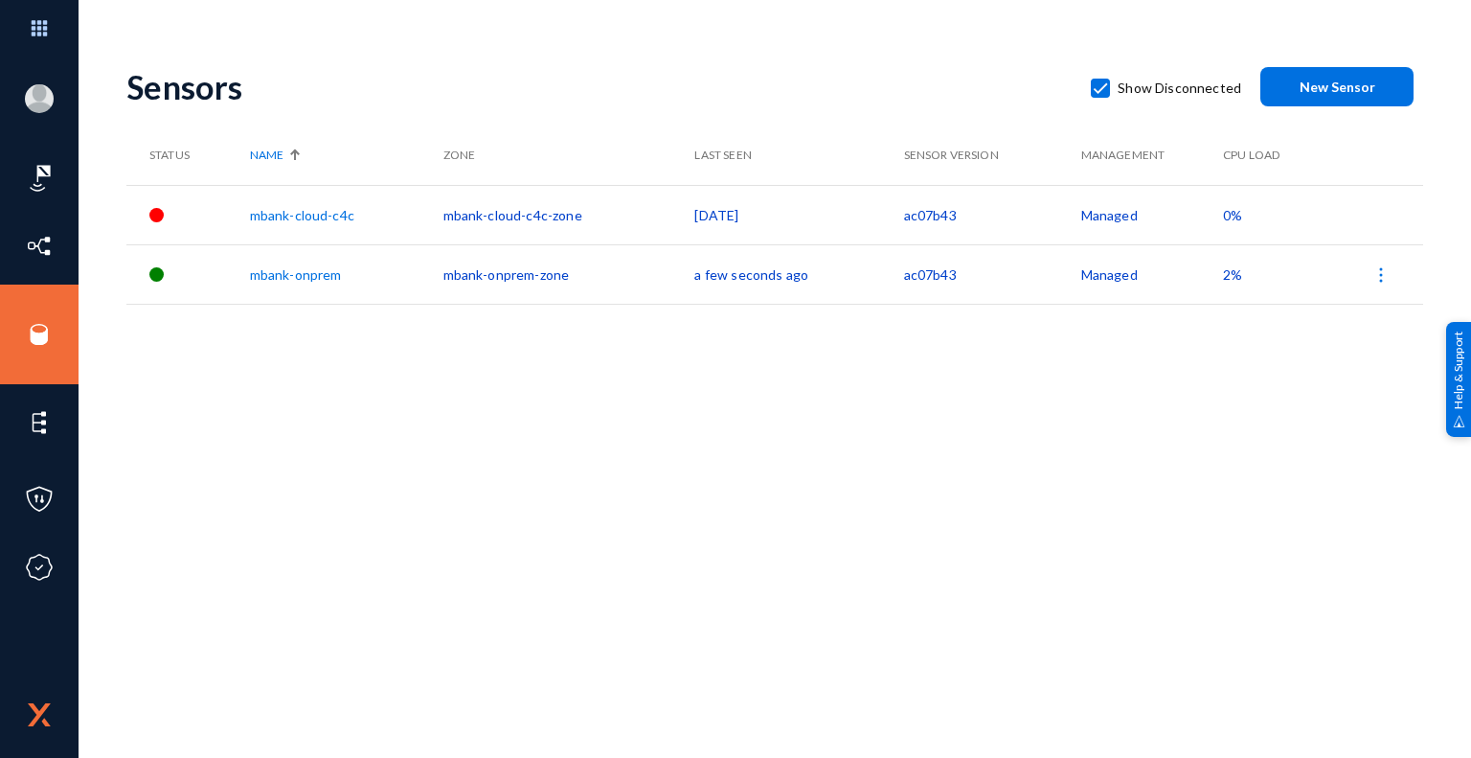
click at [742, 413] on div "Sensors Show Disconnected New Sensor Status Name Zone Last Seen Sensor Version …" at bounding box center [774, 335] width 1297 height 575
click at [619, 397] on div "Sensors Show Disconnected New Sensor Status Name Zone Last Seen Sensor Version …" at bounding box center [774, 335] width 1297 height 575
click at [861, 433] on div "Sensors Show Disconnected New Sensor Status Name Zone Last Seen Sensor Version …" at bounding box center [774, 335] width 1297 height 575
click at [315, 275] on link "mbank-onprem" at bounding box center [299, 274] width 92 height 16
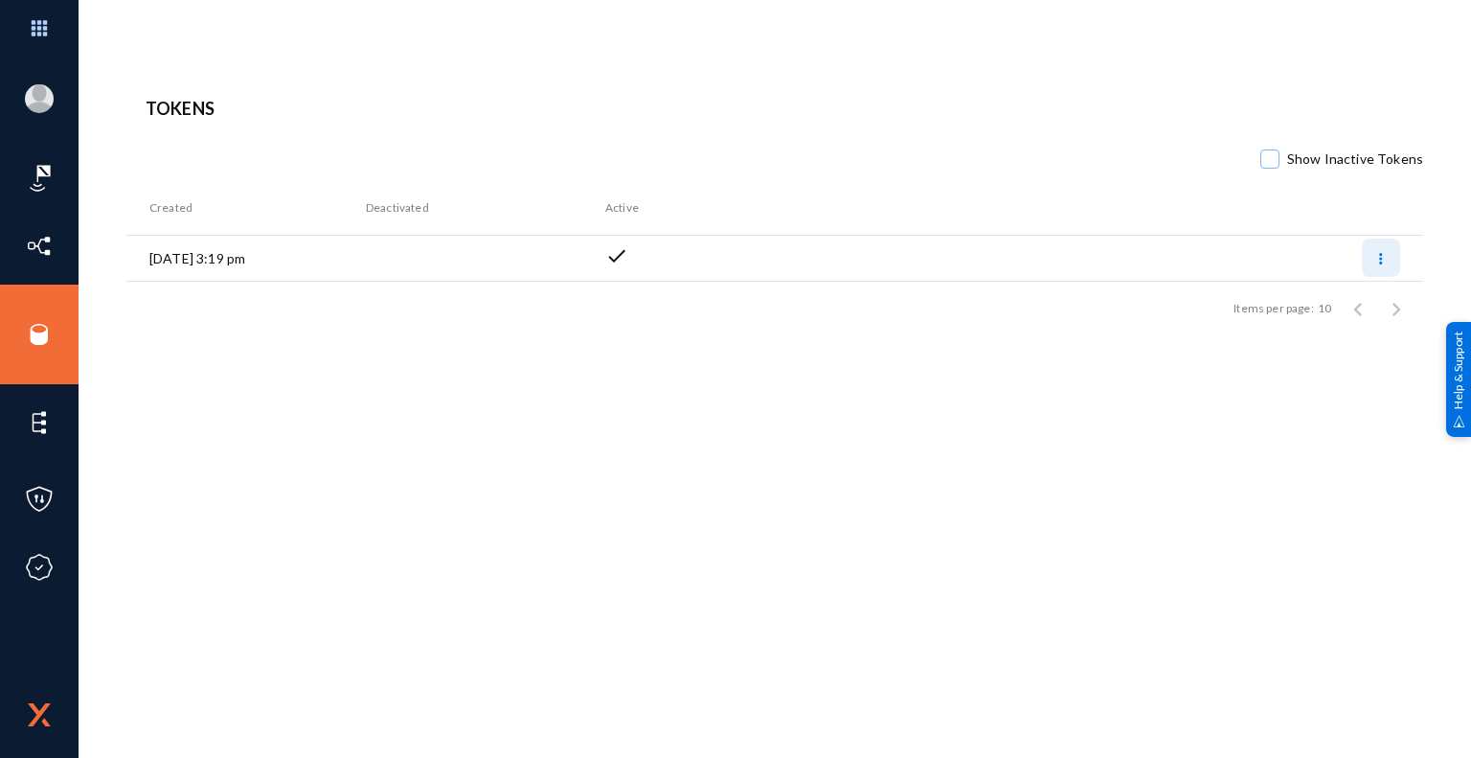
click at [1376, 258] on button at bounding box center [1381, 257] width 38 height 38
click at [884, 405] on div at bounding box center [735, 379] width 1471 height 758
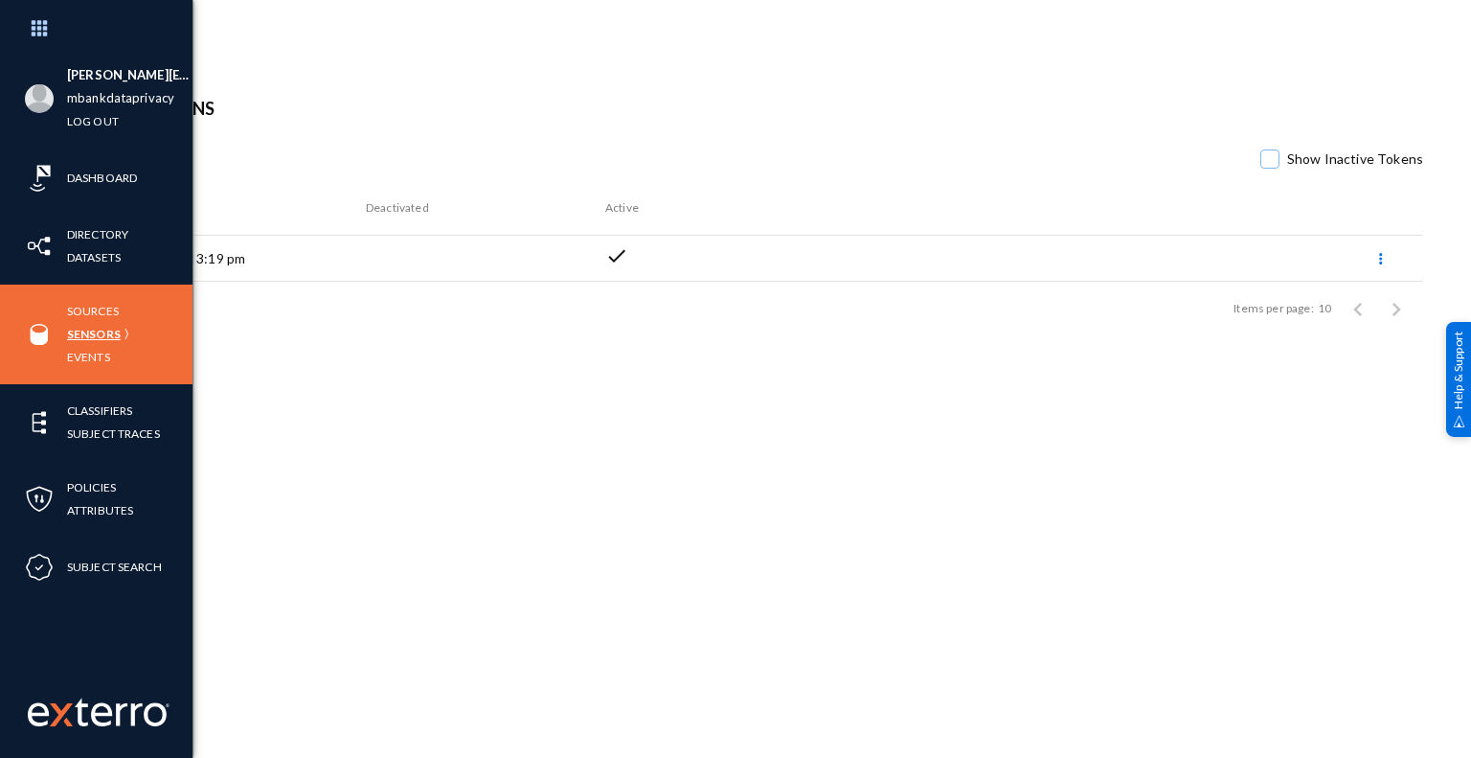
click at [108, 331] on link "Sensors" at bounding box center [94, 334] width 54 height 22
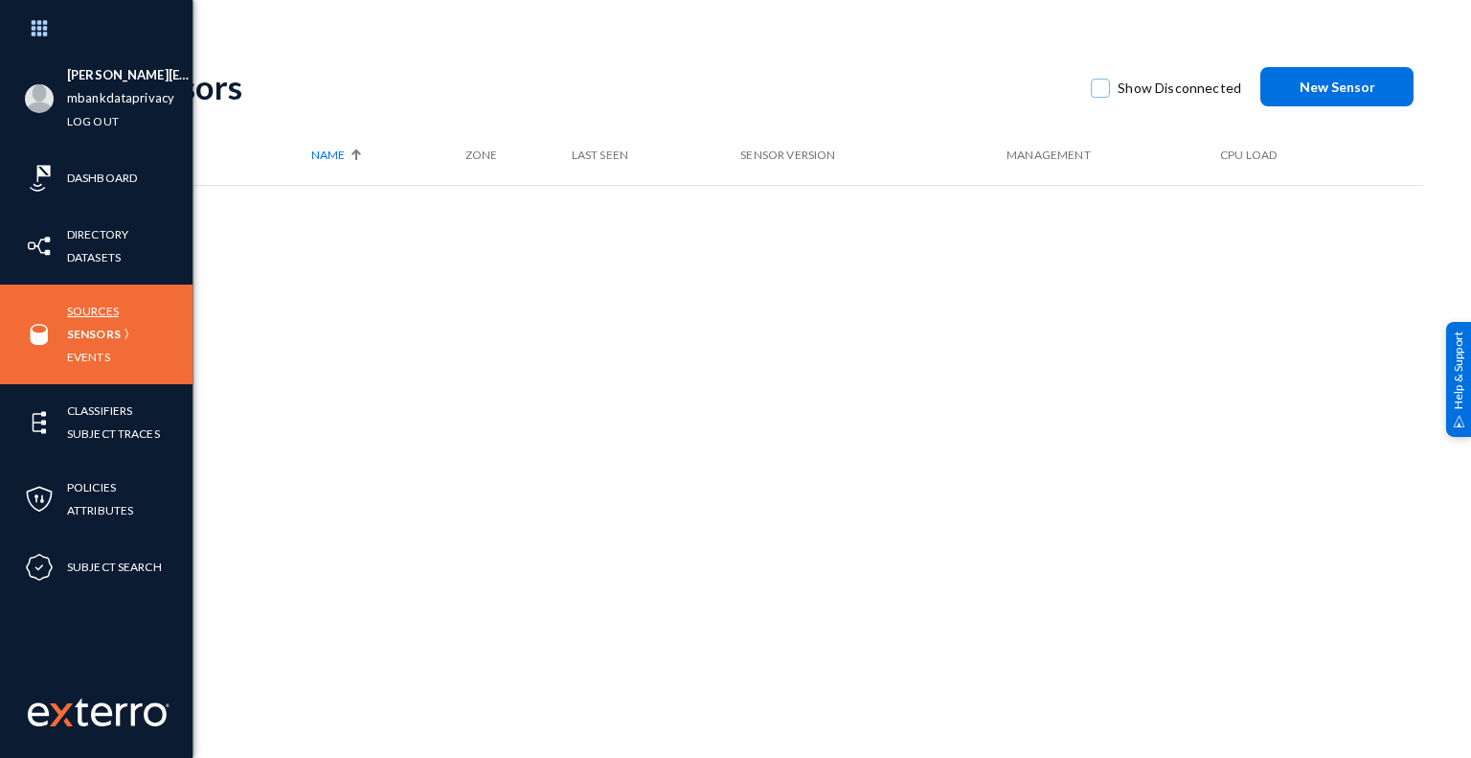
click at [97, 311] on link "Sources" at bounding box center [93, 311] width 52 height 22
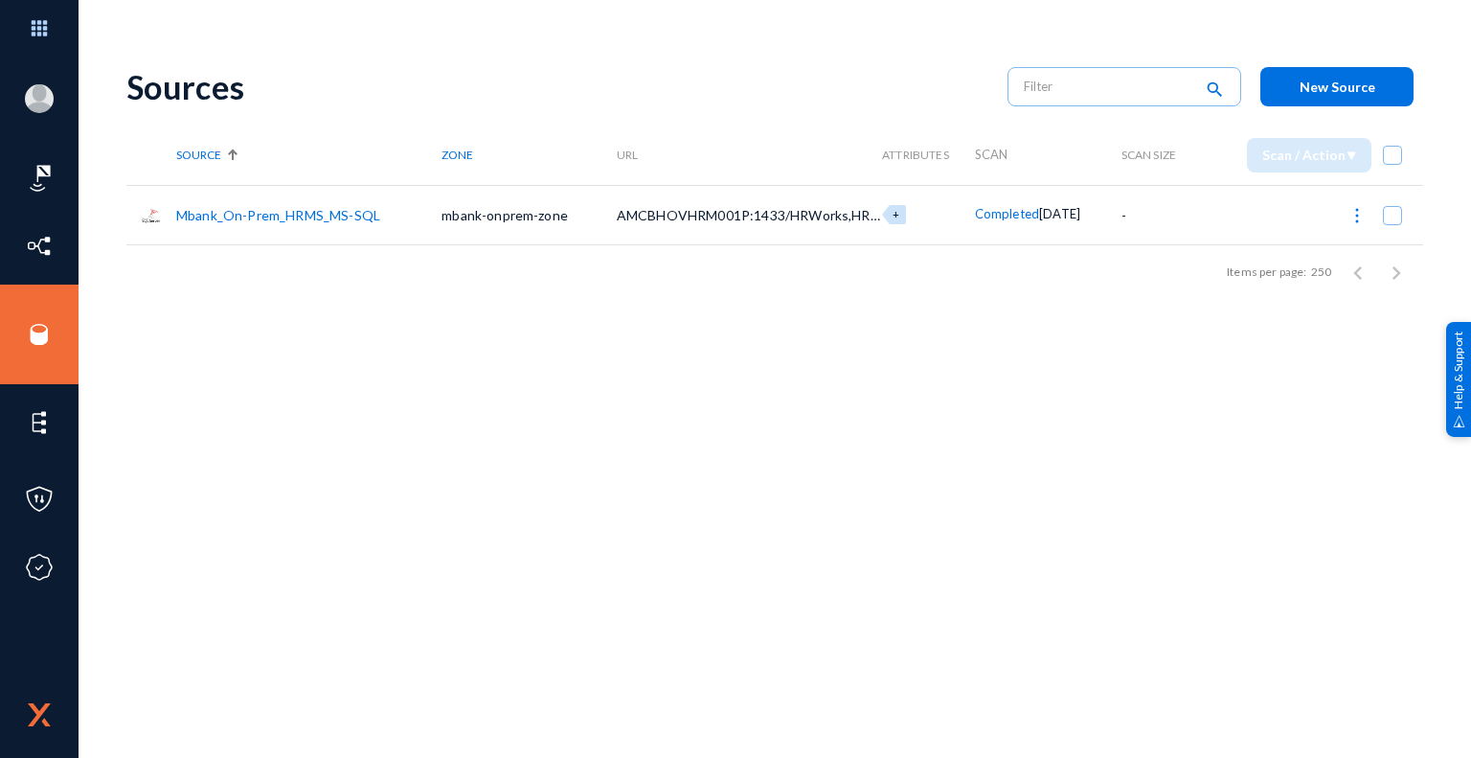
click at [336, 217] on link "Mbank_On-Prem_HRMS_MS-SQL" at bounding box center [278, 215] width 204 height 16
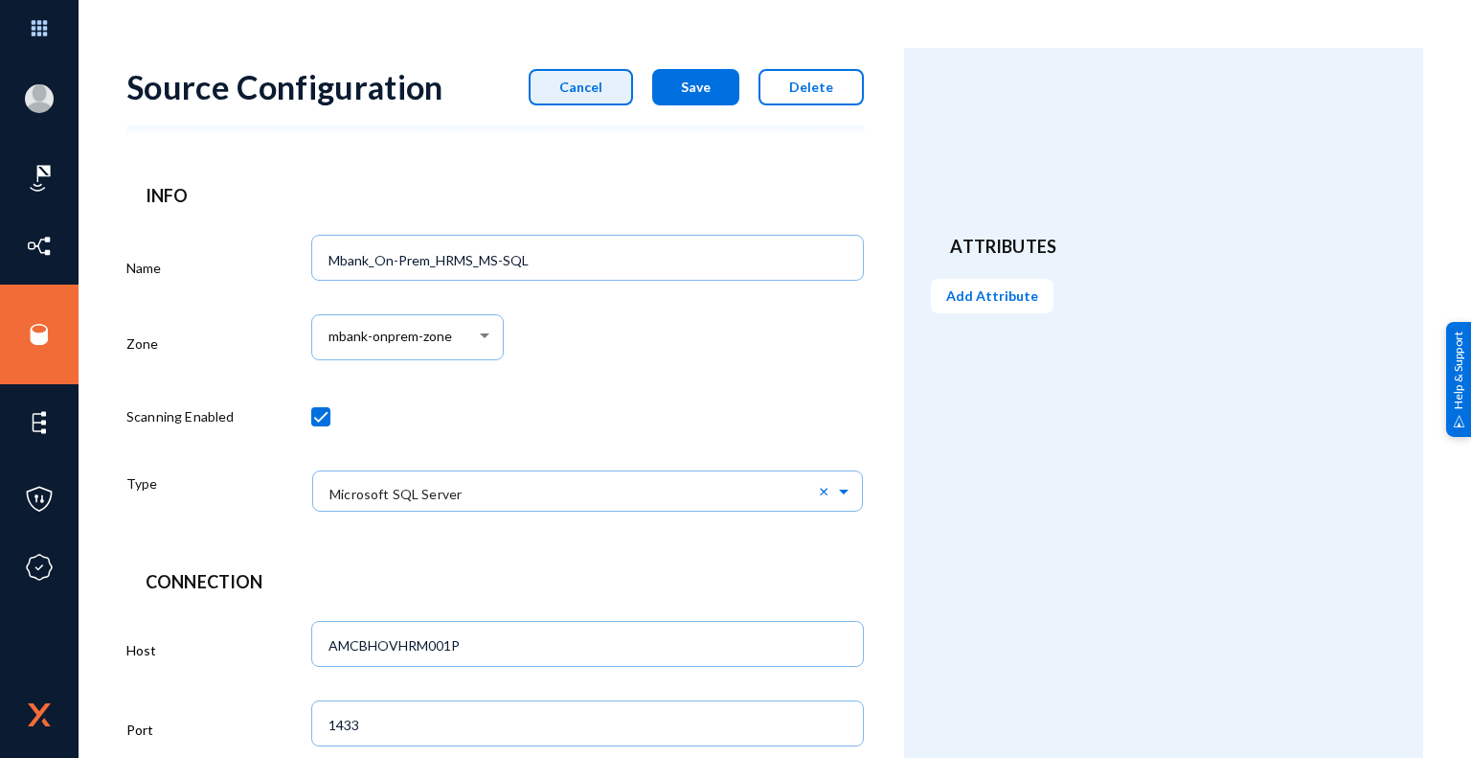
click at [585, 87] on span "Cancel" at bounding box center [580, 87] width 43 height 16
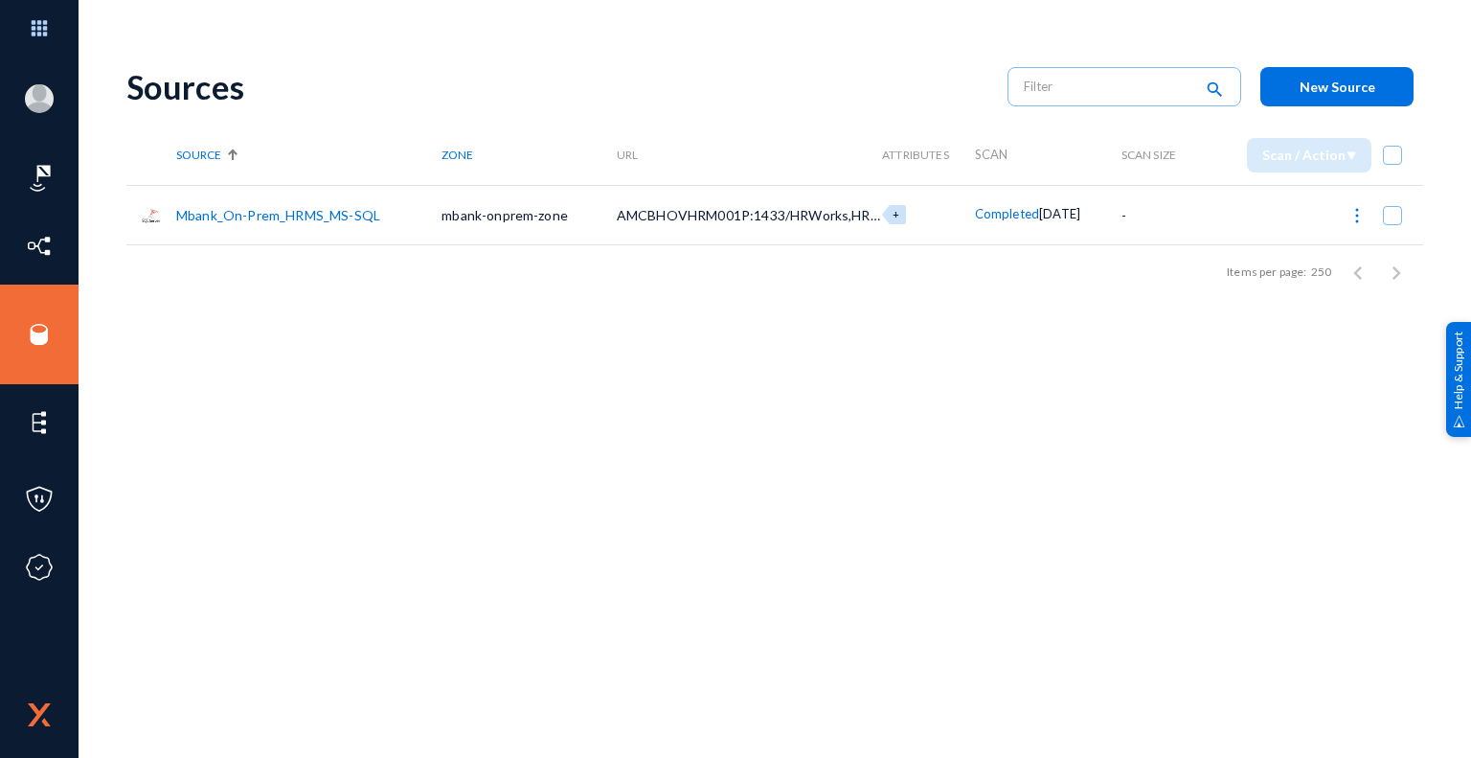
click at [997, 214] on span "Completed" at bounding box center [1007, 213] width 64 height 15
click at [871, 217] on div at bounding box center [735, 379] width 1471 height 758
click at [893, 212] on span "+" at bounding box center [896, 214] width 7 height 12
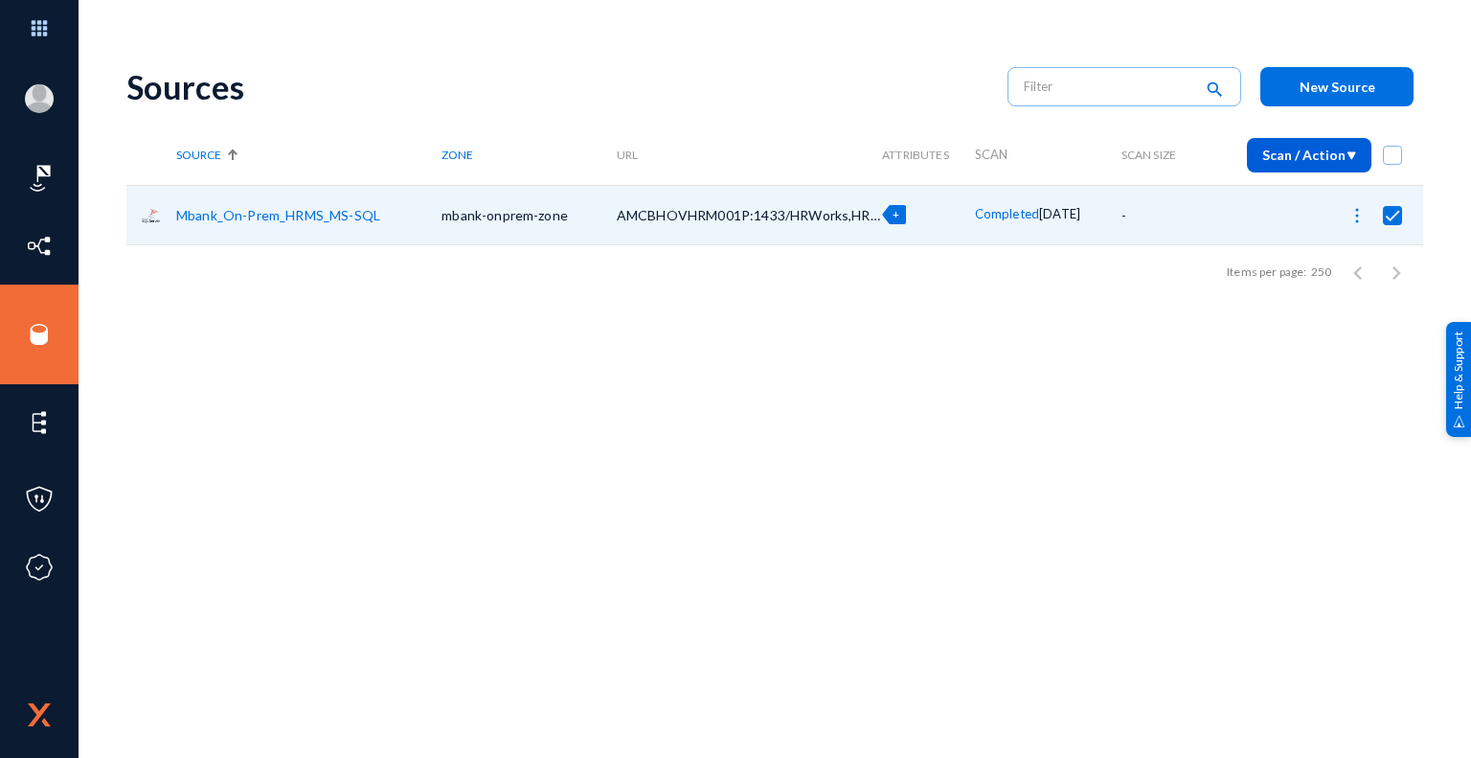
click at [1042, 423] on div "Sources search New Source Source Zone URL Attributes Scan Scan Size Scan / Acti…" at bounding box center [774, 335] width 1297 height 575
click at [845, 214] on span "AMCBHOVHRM001P:1433/HRWorks,HRWorksPlus" at bounding box center [777, 215] width 320 height 16
click at [809, 213] on span "AMCBHOVHRM001P:1433/HRWorks,HRWorksPlus" at bounding box center [777, 215] width 320 height 16
click at [981, 216] on span "Completed" at bounding box center [1007, 213] width 64 height 15
click at [1360, 217] on div at bounding box center [735, 379] width 1471 height 758
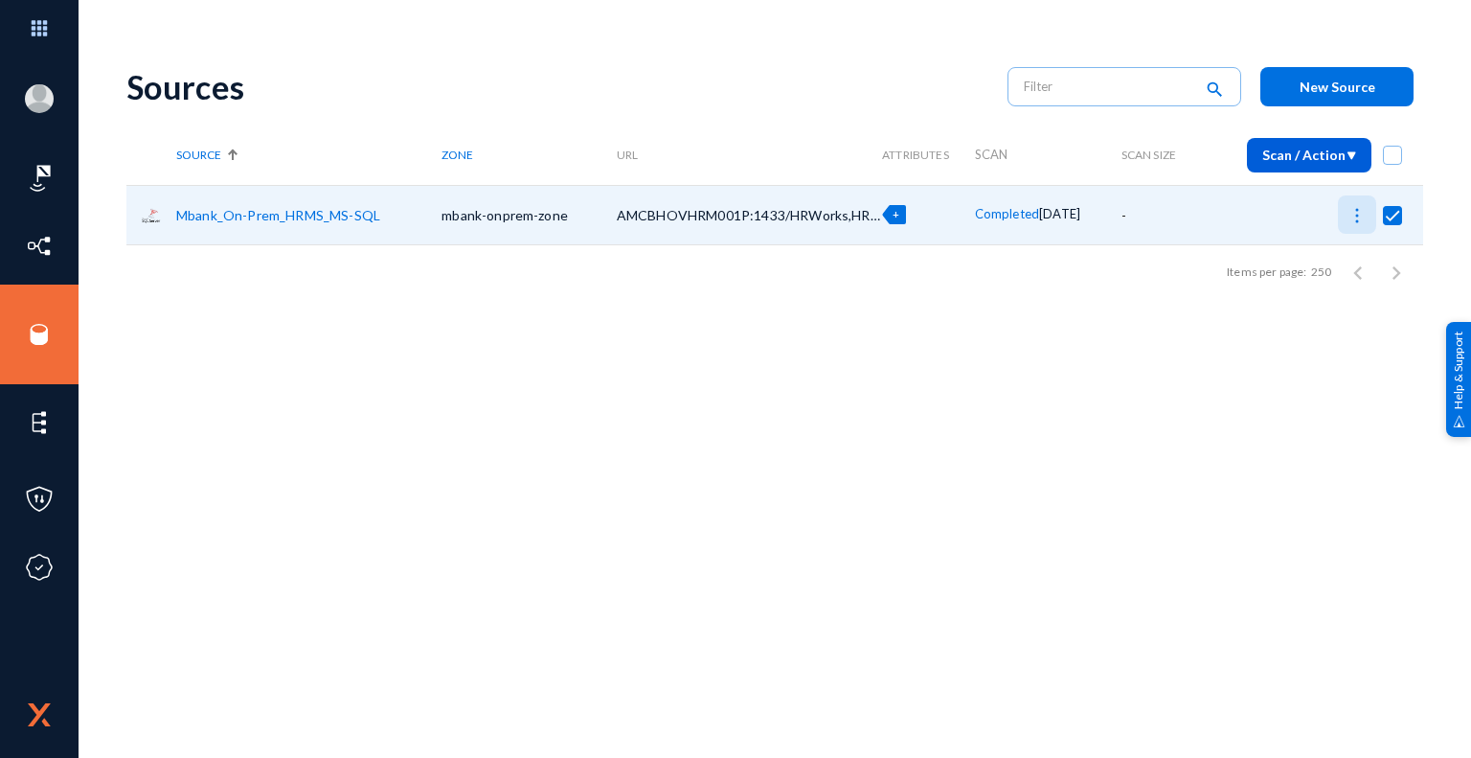
click at [1359, 216] on img at bounding box center [1357, 215] width 19 height 19
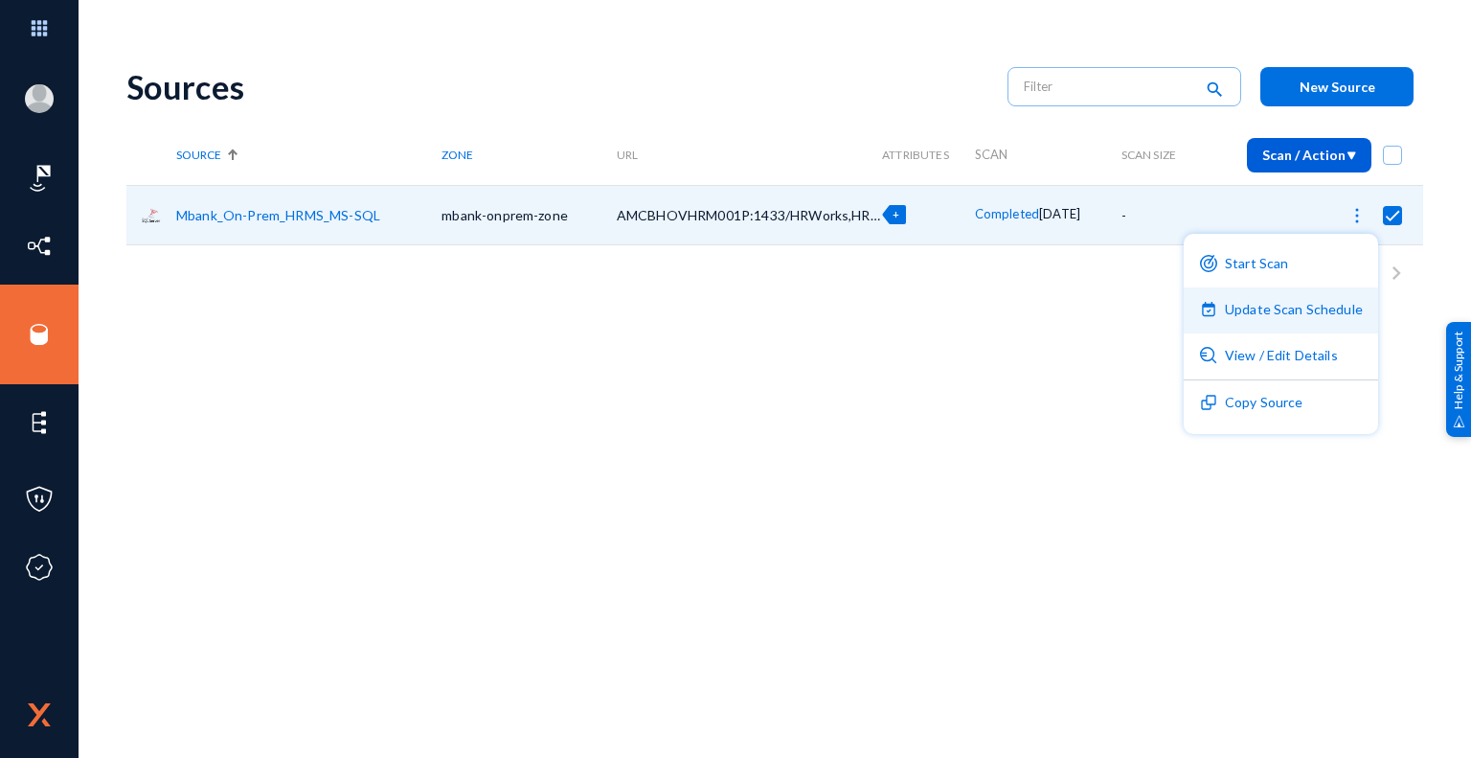
click at [1331, 316] on button "Update Scan Schedule" at bounding box center [1281, 310] width 194 height 46
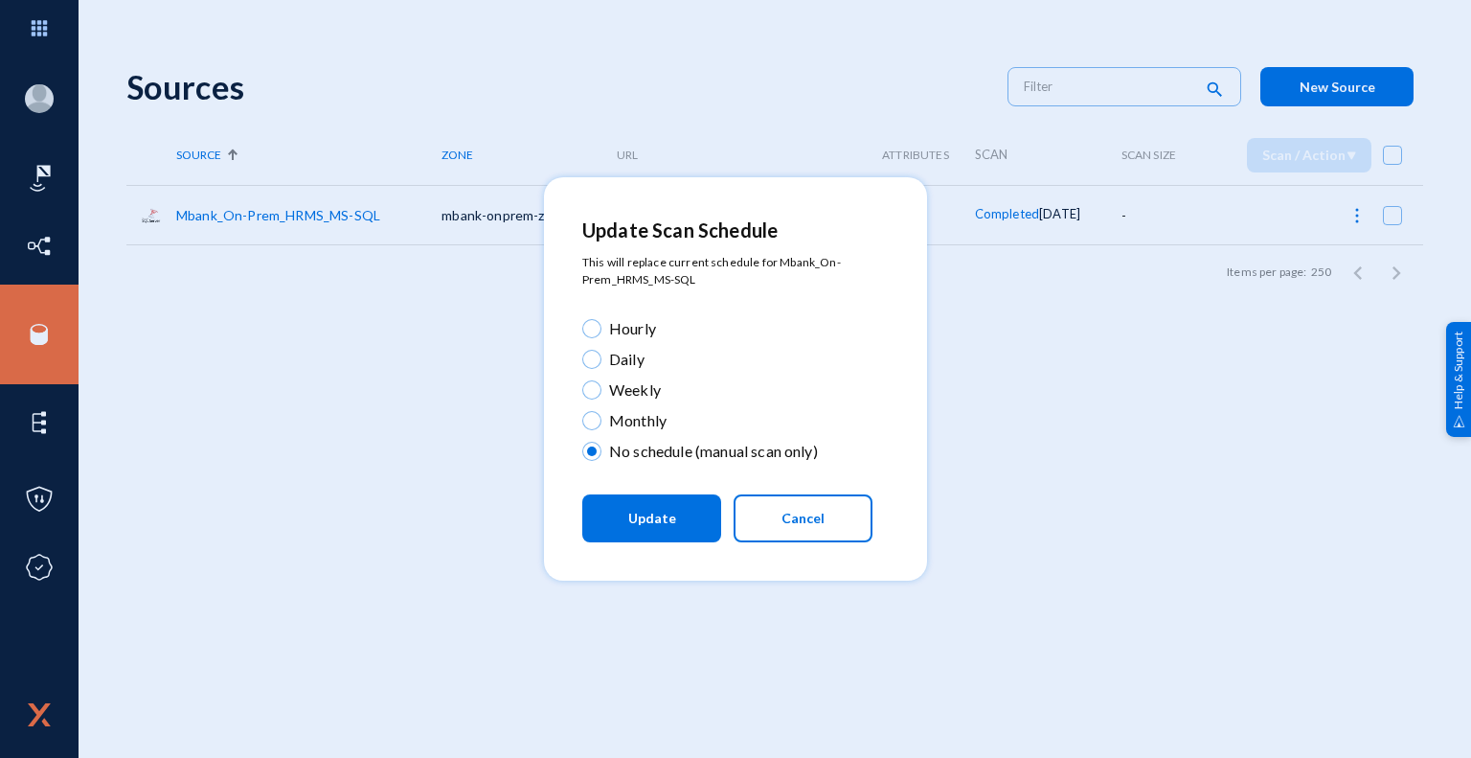
click at [841, 528] on button "Cancel" at bounding box center [803, 518] width 139 height 48
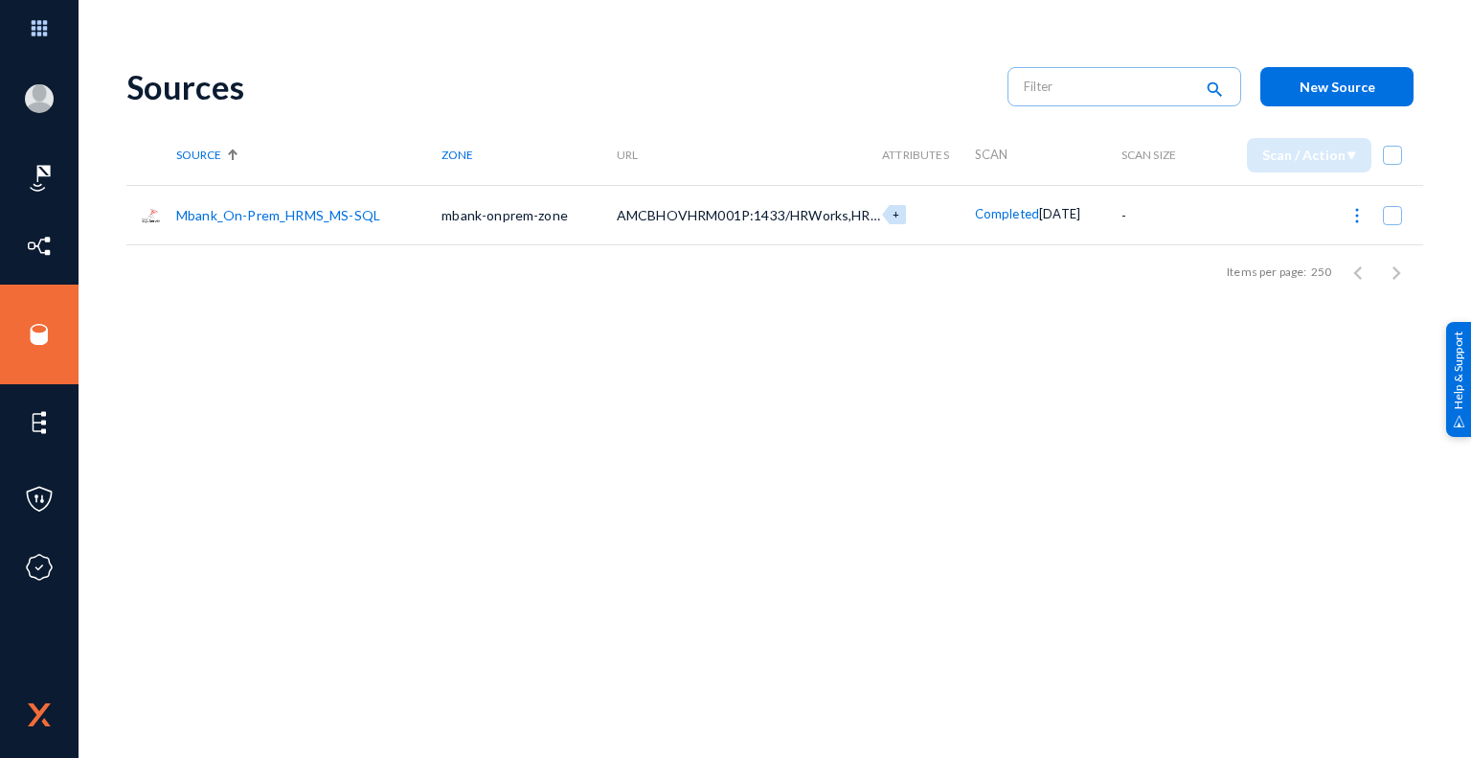
click at [1000, 221] on span "Completed" at bounding box center [1007, 213] width 64 height 15
click at [1228, 390] on div at bounding box center [735, 379] width 1471 height 758
click at [1356, 218] on img at bounding box center [1357, 215] width 19 height 19
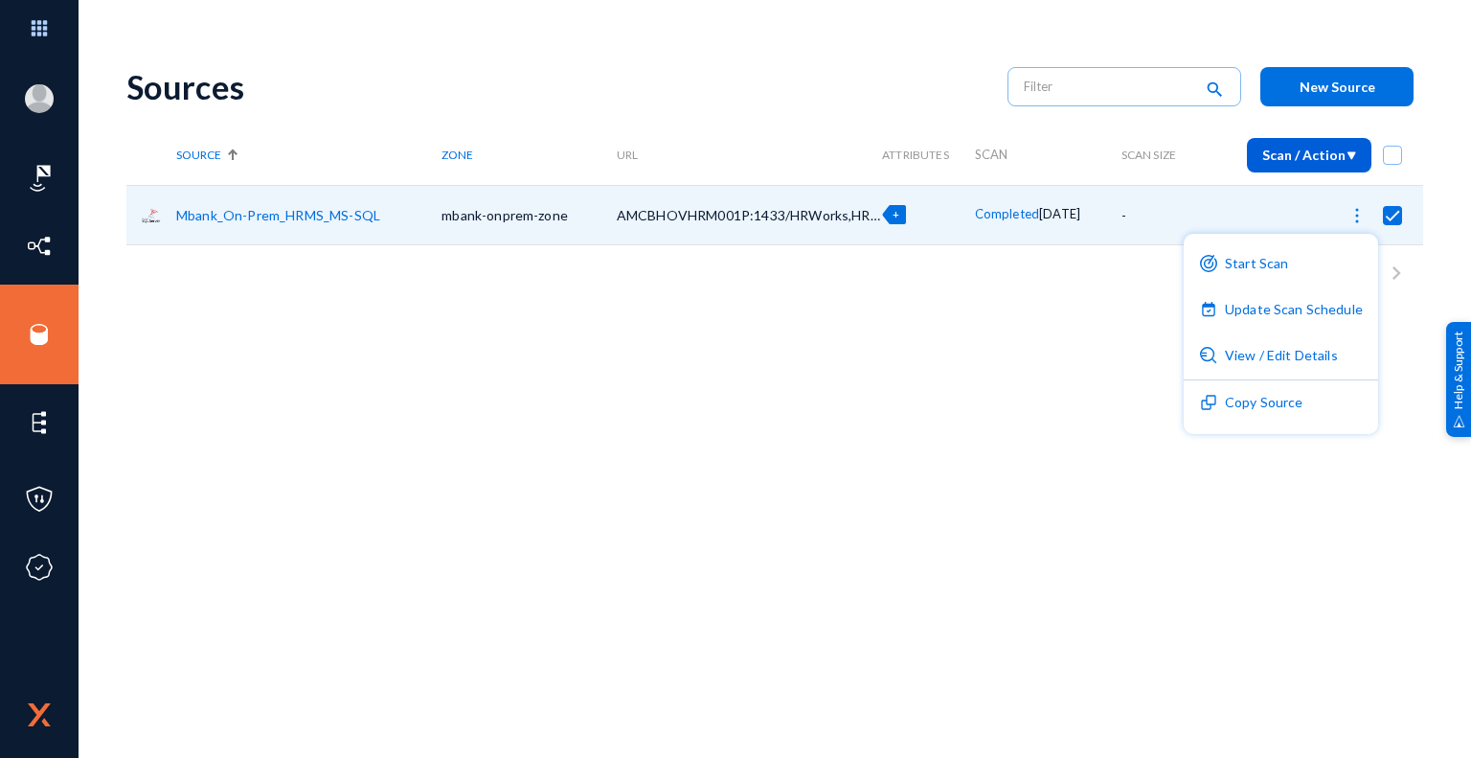
click at [635, 428] on div at bounding box center [735, 379] width 1471 height 758
checkbox input "false"
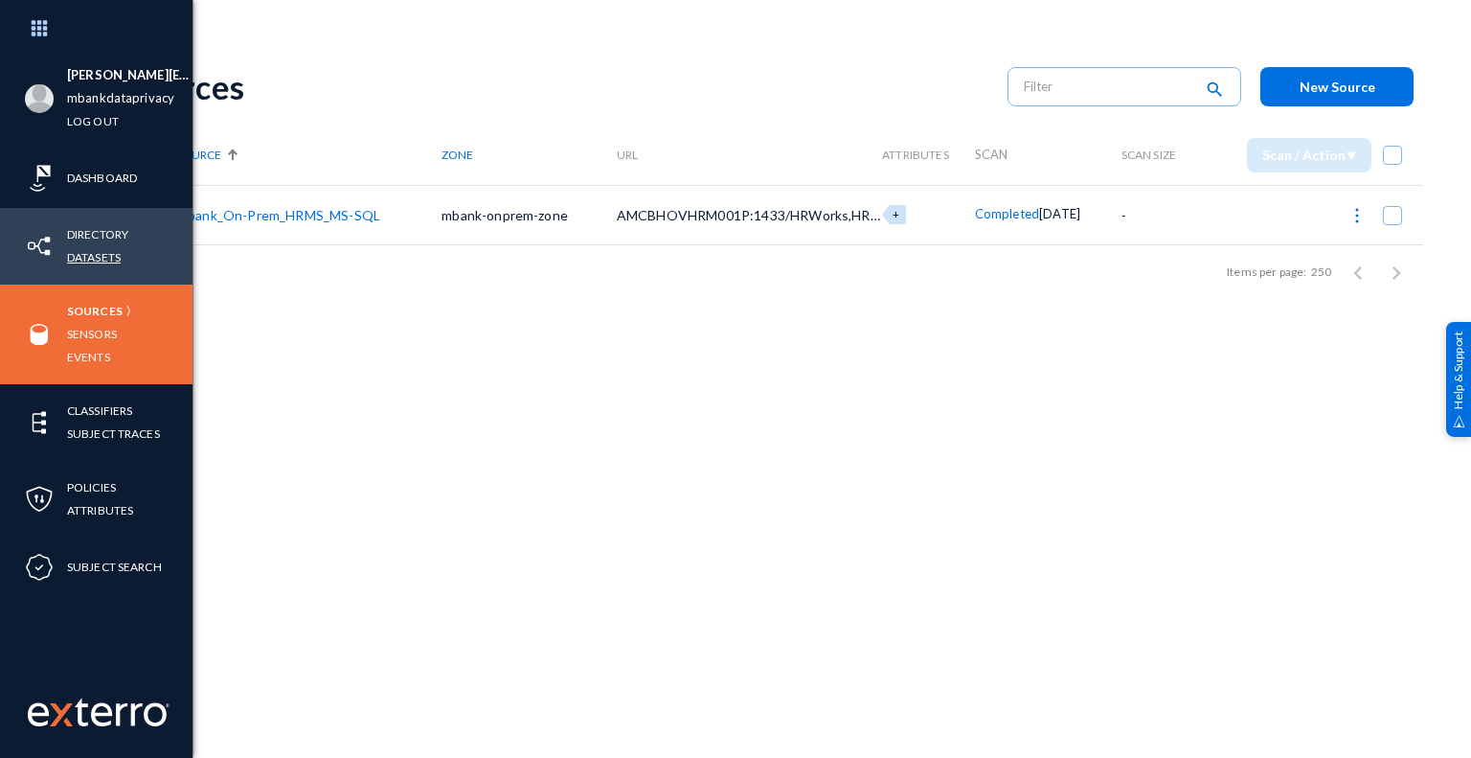
click at [102, 257] on link "Datasets" at bounding box center [94, 257] width 54 height 22
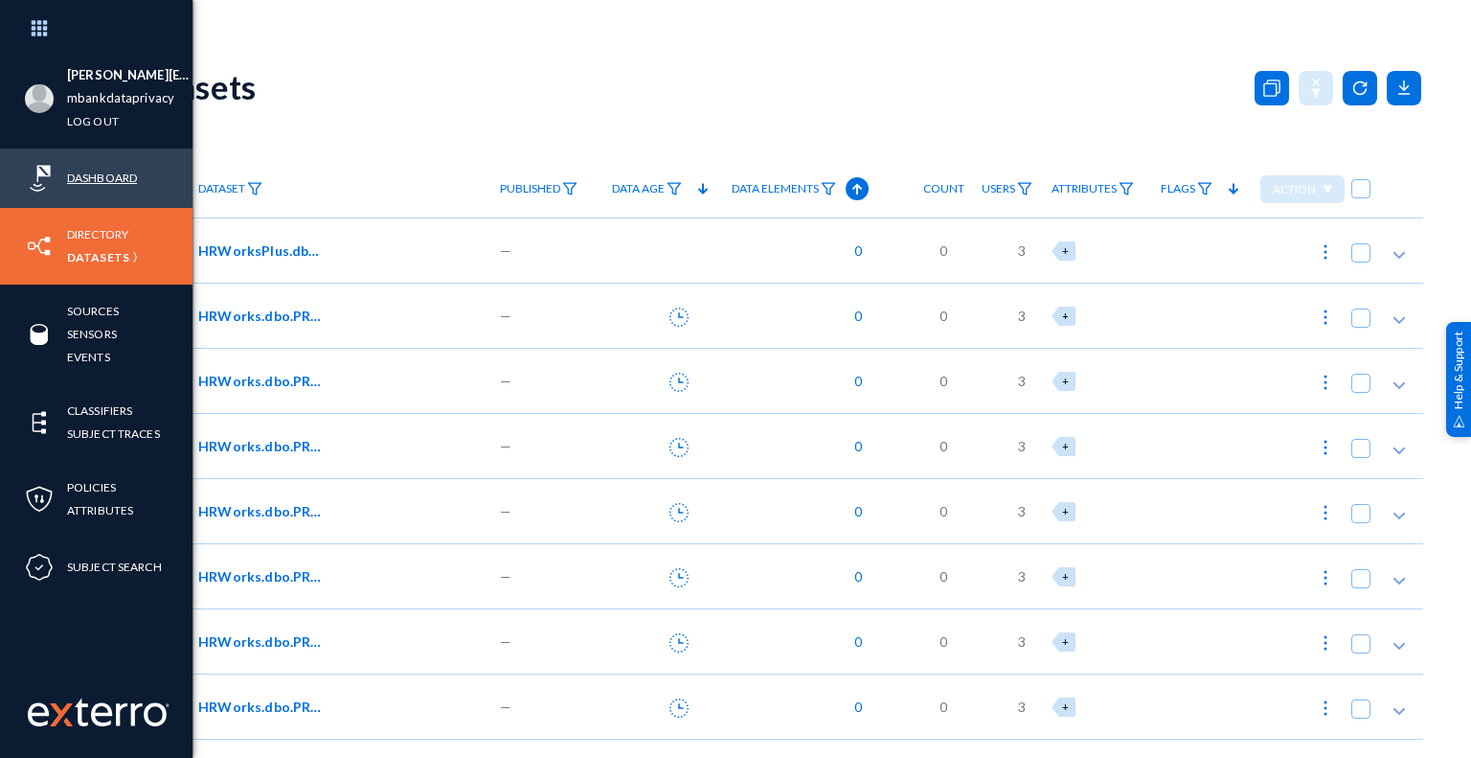
click at [125, 177] on link "Dashboard" at bounding box center [102, 178] width 70 height 22
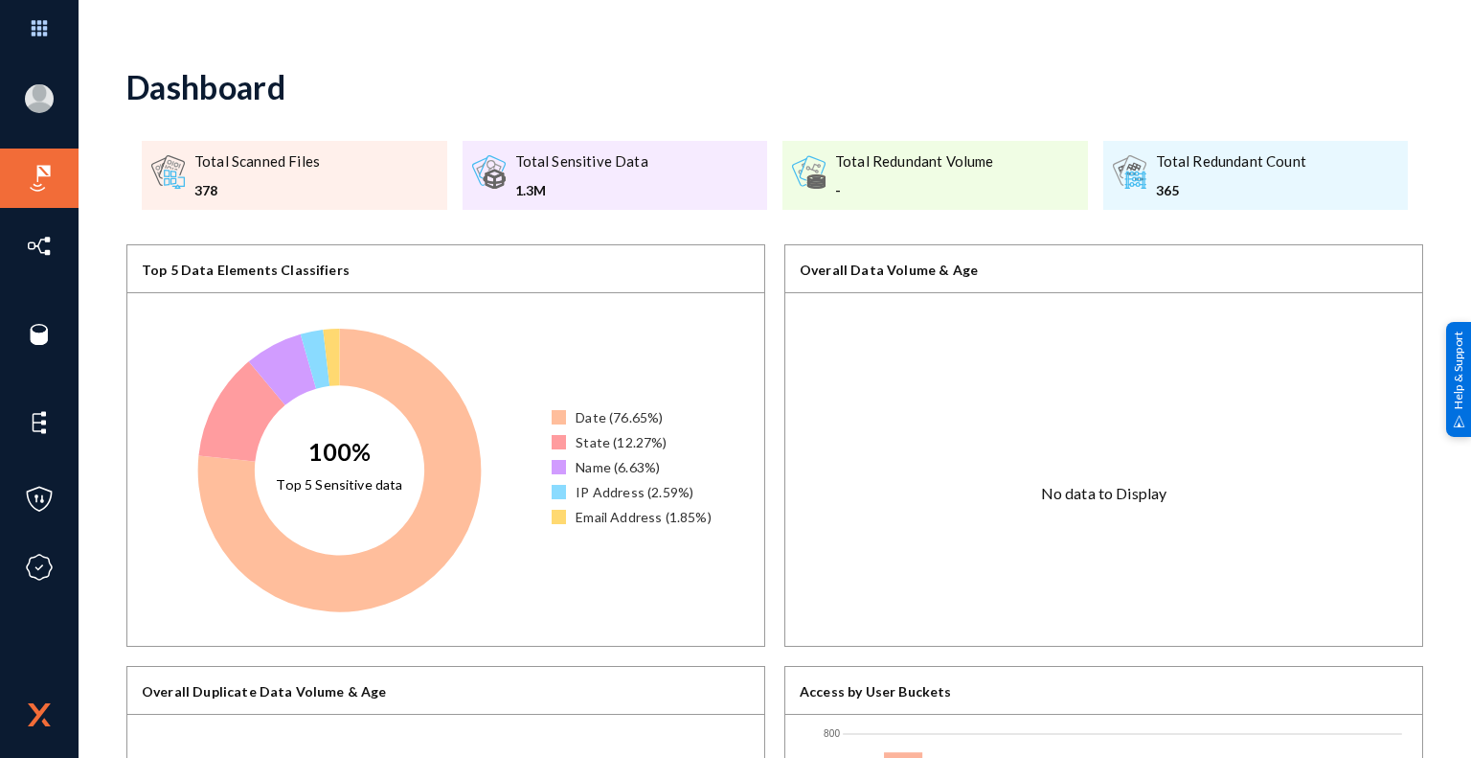
drag, startPoint x: 513, startPoint y: 188, endPoint x: 559, endPoint y: 194, distance: 46.5
click at [559, 194] on div "1.3M" at bounding box center [581, 190] width 133 height 20
click at [878, 203] on div ".a{fill:#84d63b;}.b{fill:#999;}.c{fill:#666;} Total Redundant Volume -" at bounding box center [935, 175] width 306 height 69
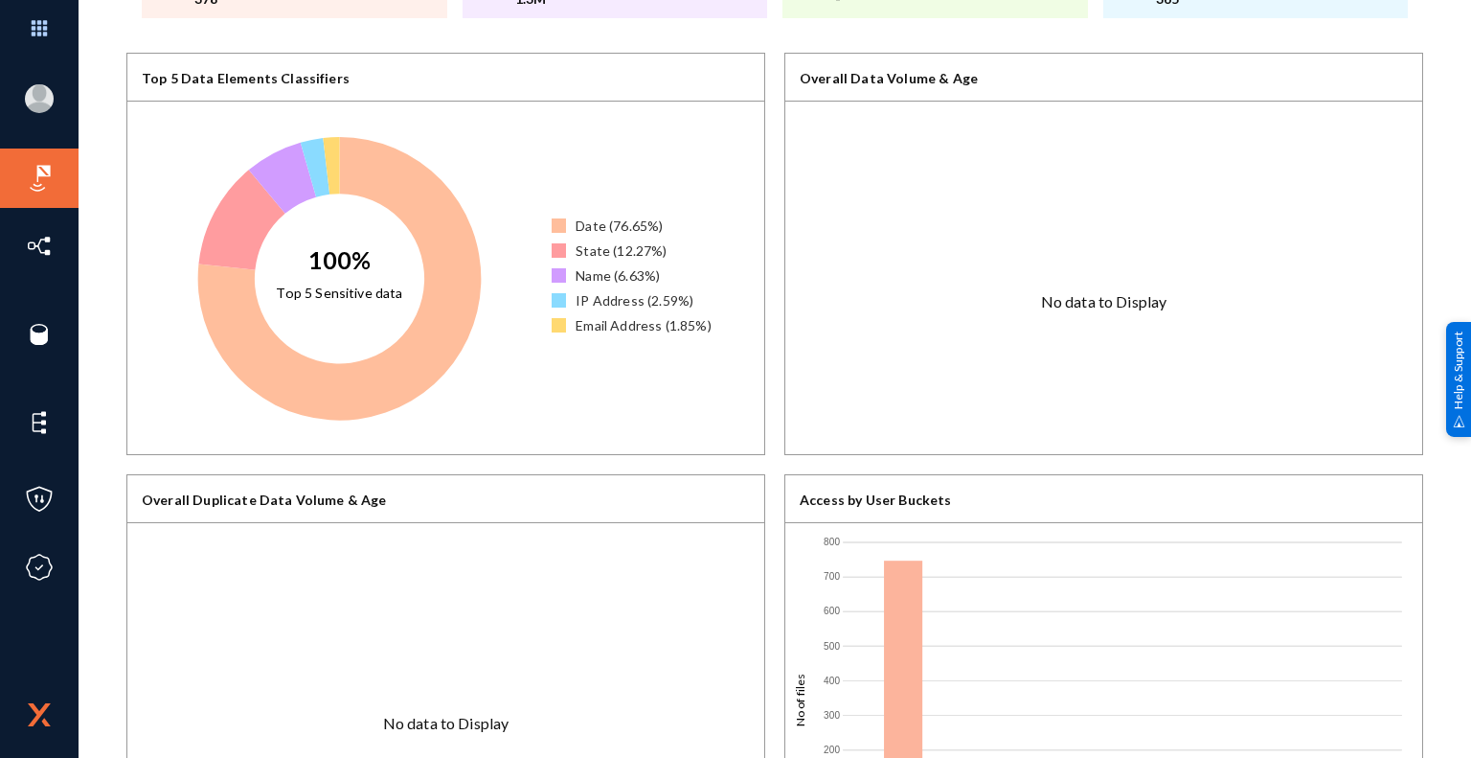
scroll to position [137, 0]
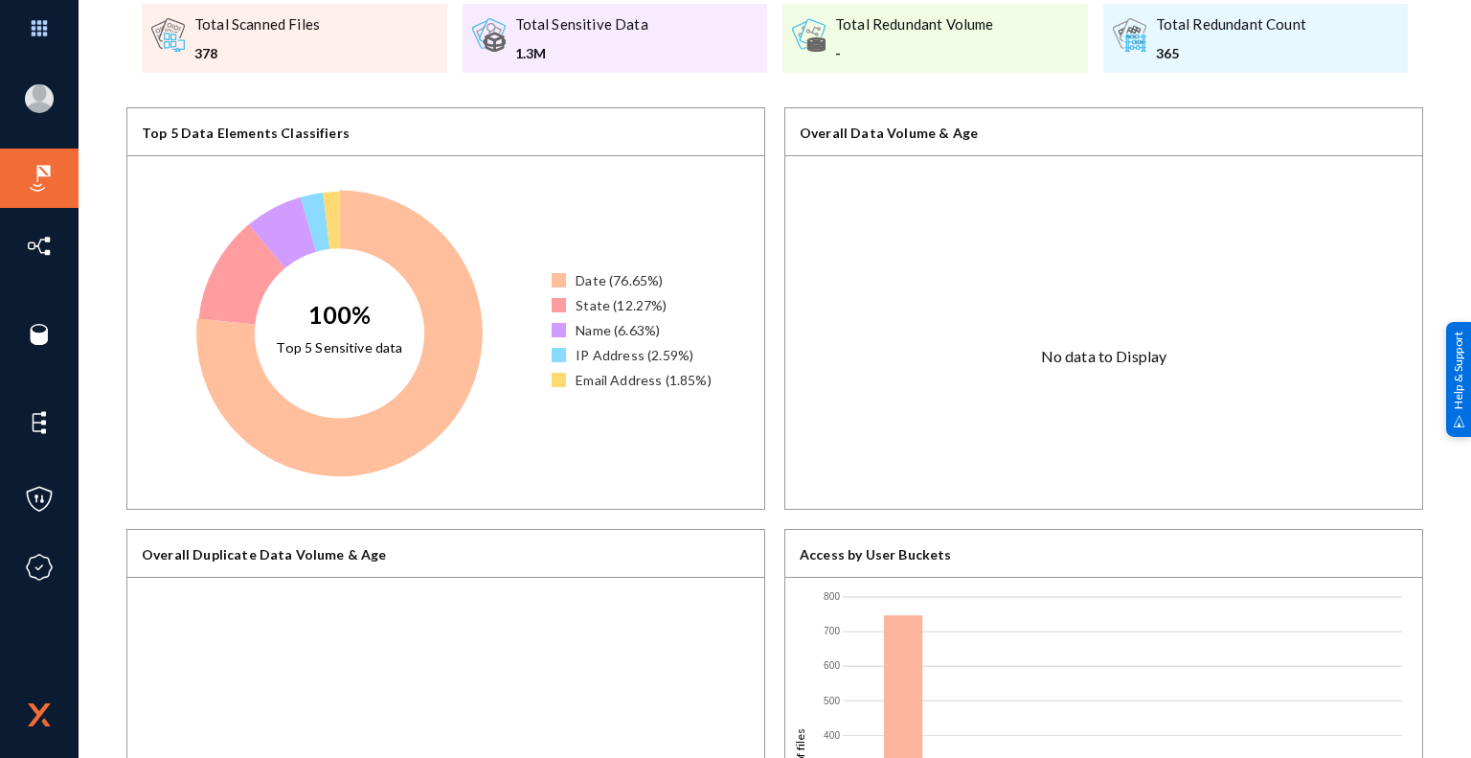
drag, startPoint x: 716, startPoint y: 378, endPoint x: 548, endPoint y: 262, distance: 204.6
click at [548, 262] on div "100% Top 5 Sensitive data Date : 76.65% Date (76.65%) State (12.27%) Name (6.63…" at bounding box center [445, 332] width 637 height 352
click at [587, 434] on div "Date (76.65%) State (12.27%) Name (6.63%) IP Address (2.59%) Email Address (1.8…" at bounding box center [658, 332] width 213 height 352
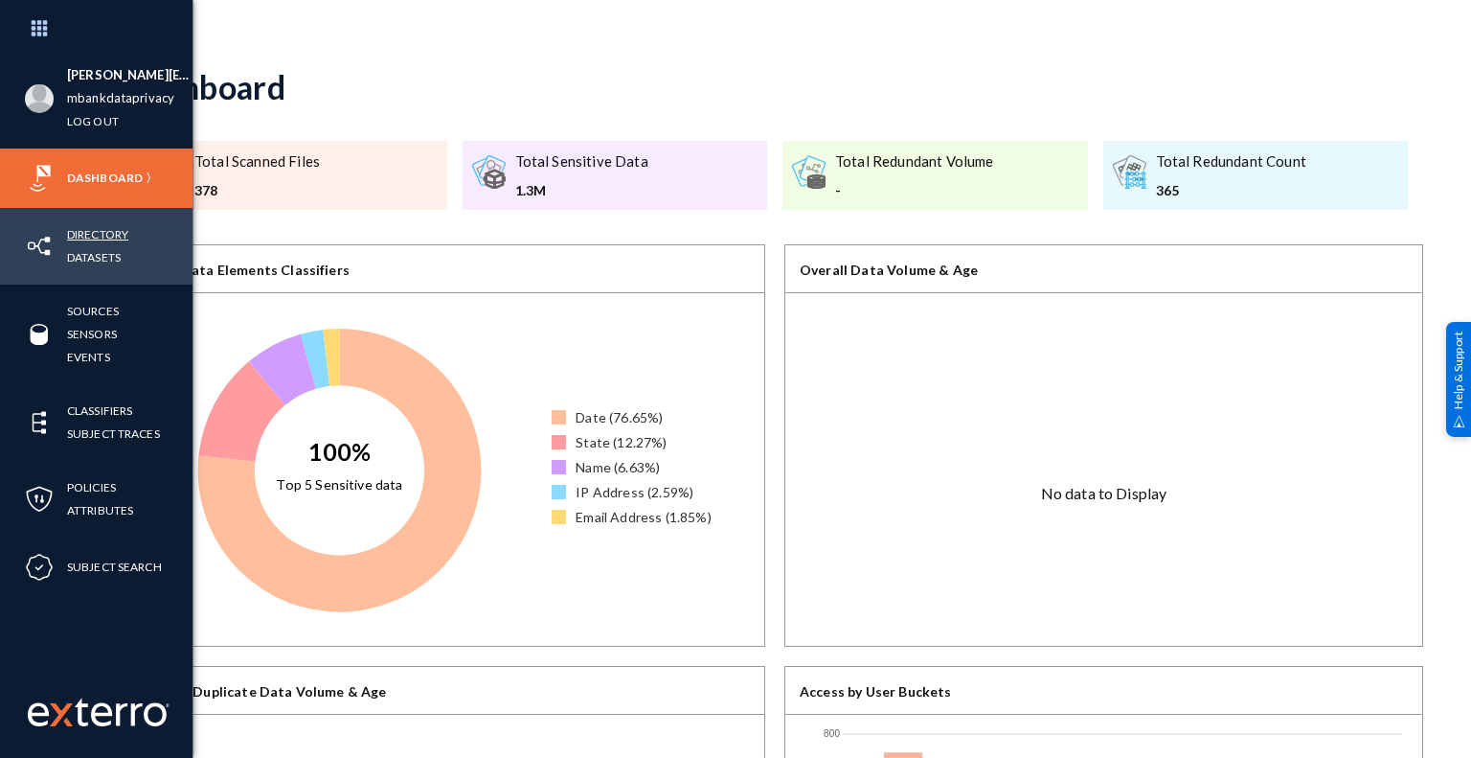
click at [117, 233] on link "Directory" at bounding box center [97, 234] width 61 height 22
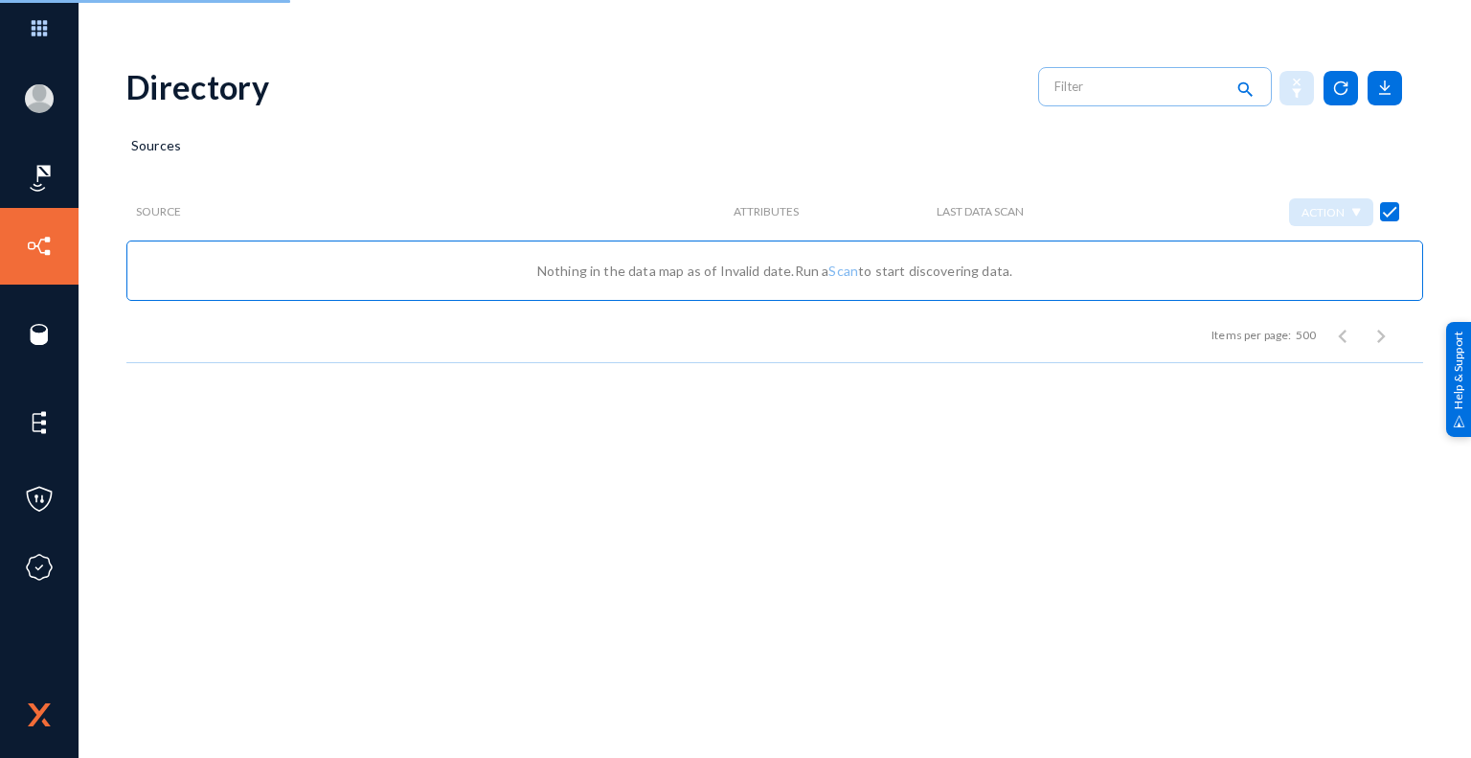
checkbox input "false"
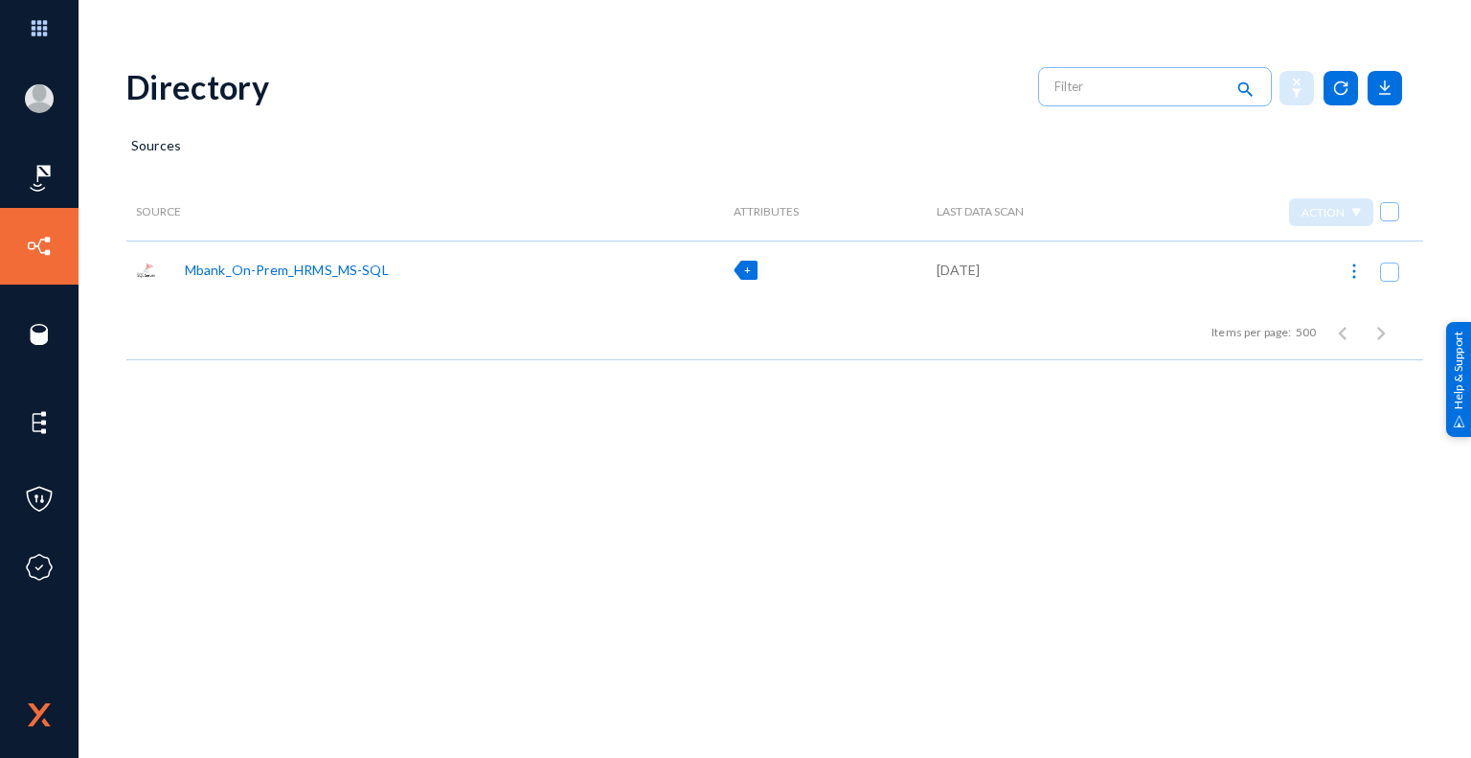
click at [745, 271] on span "+" at bounding box center [747, 269] width 7 height 12
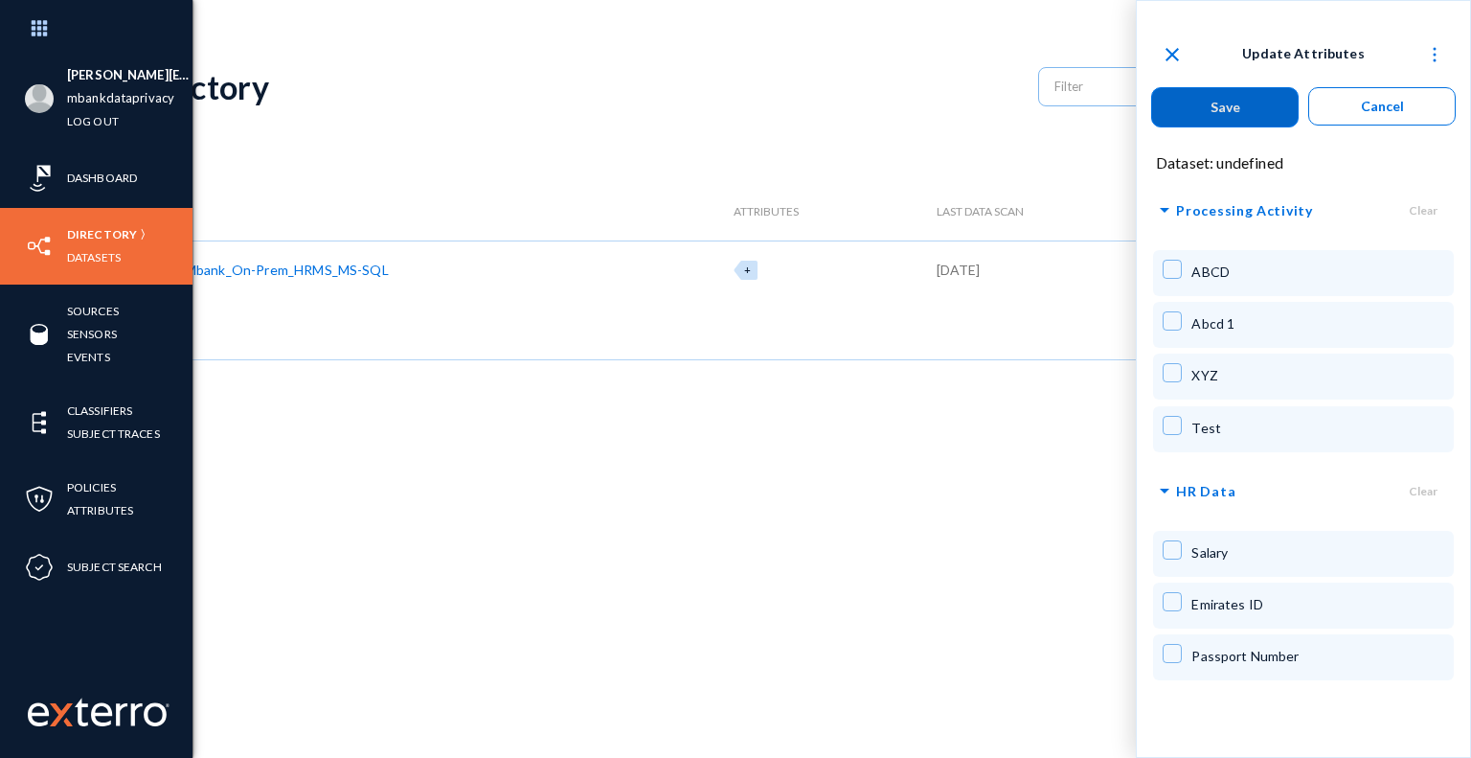
drag, startPoint x: 110, startPoint y: 260, endPoint x: 110, endPoint y: 275, distance: 15.3
click at [110, 260] on link "Datasets" at bounding box center [94, 257] width 54 height 22
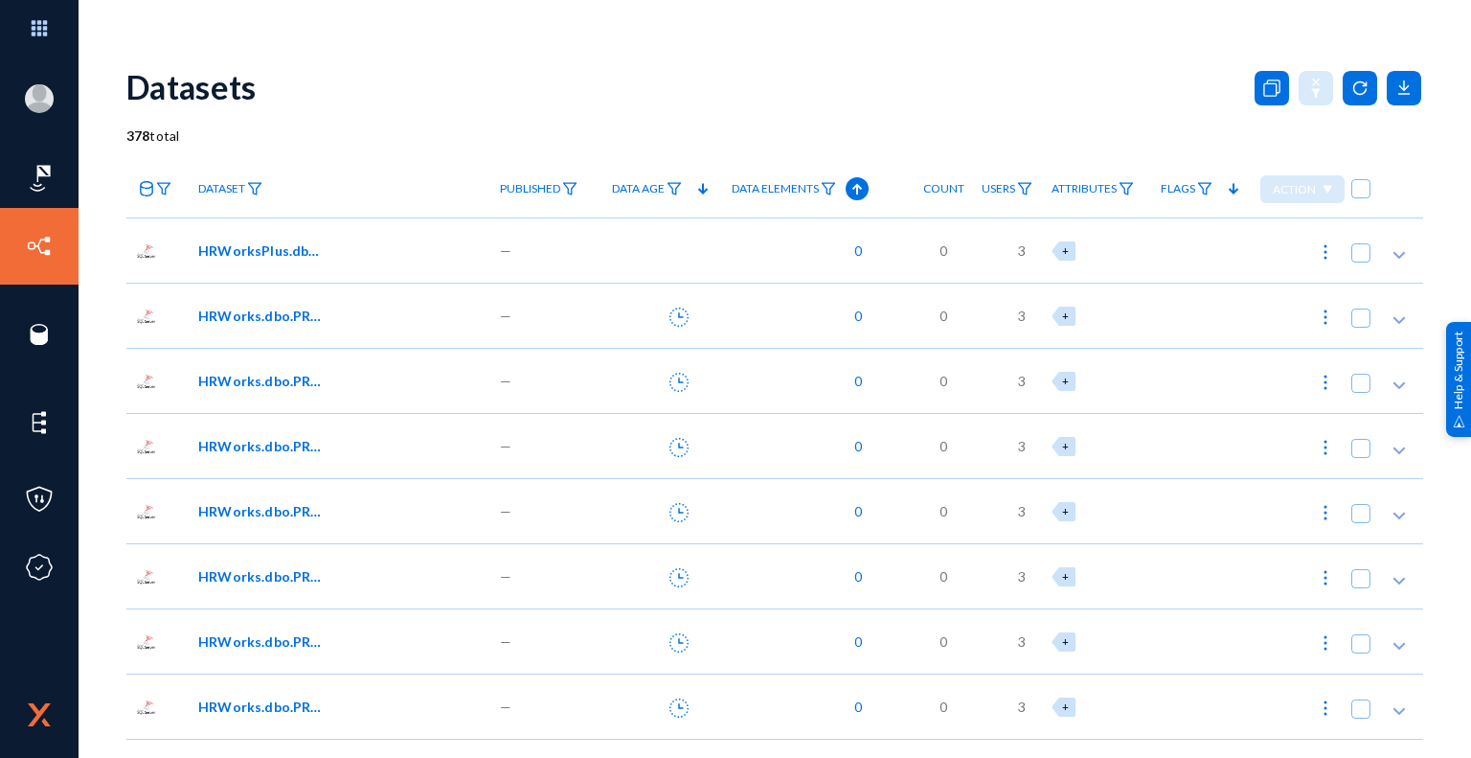
click at [857, 250] on span "0" at bounding box center [853, 250] width 17 height 20
click at [939, 106] on div at bounding box center [735, 379] width 1471 height 758
click at [1390, 260] on icon at bounding box center [1399, 254] width 19 height 19
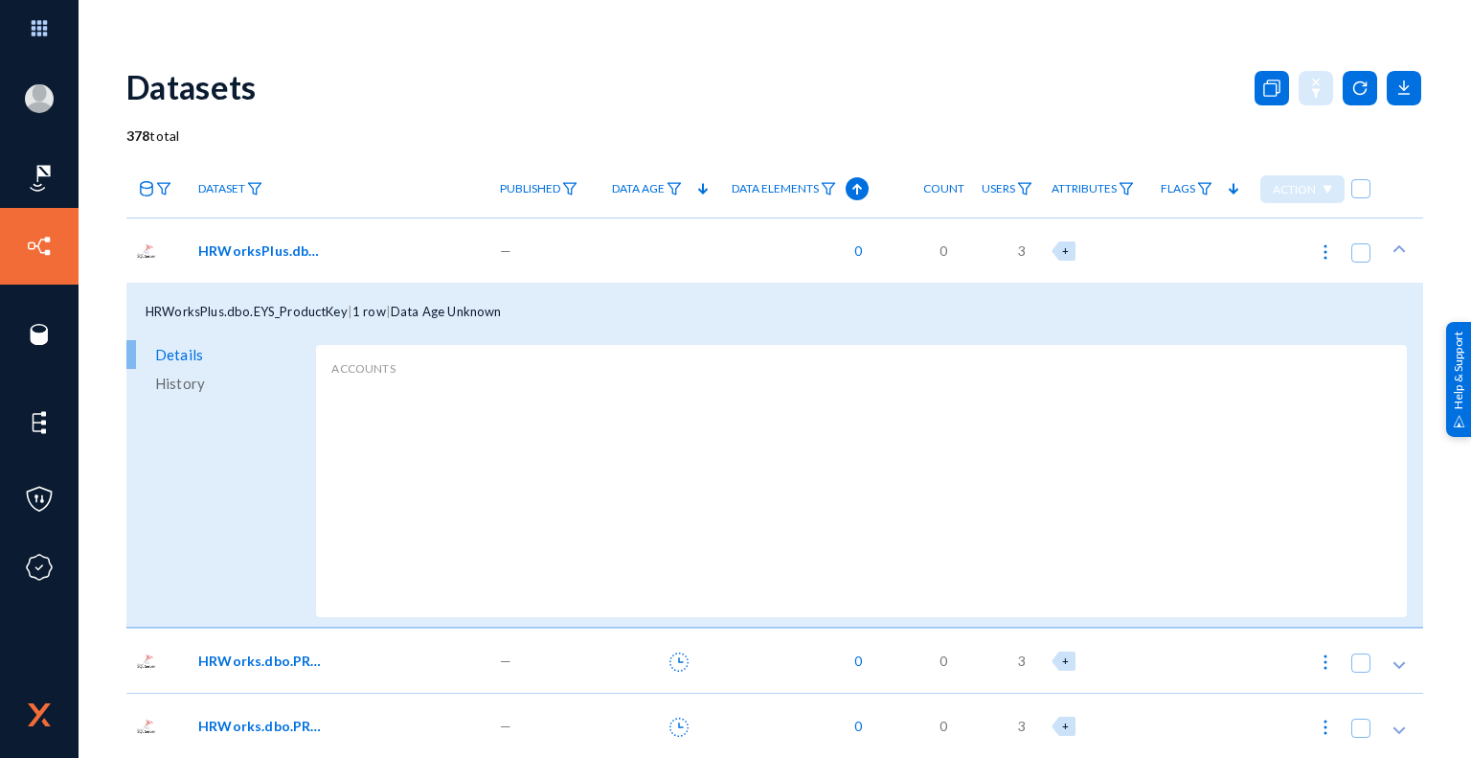
click at [192, 382] on span "History" at bounding box center [180, 383] width 50 height 29
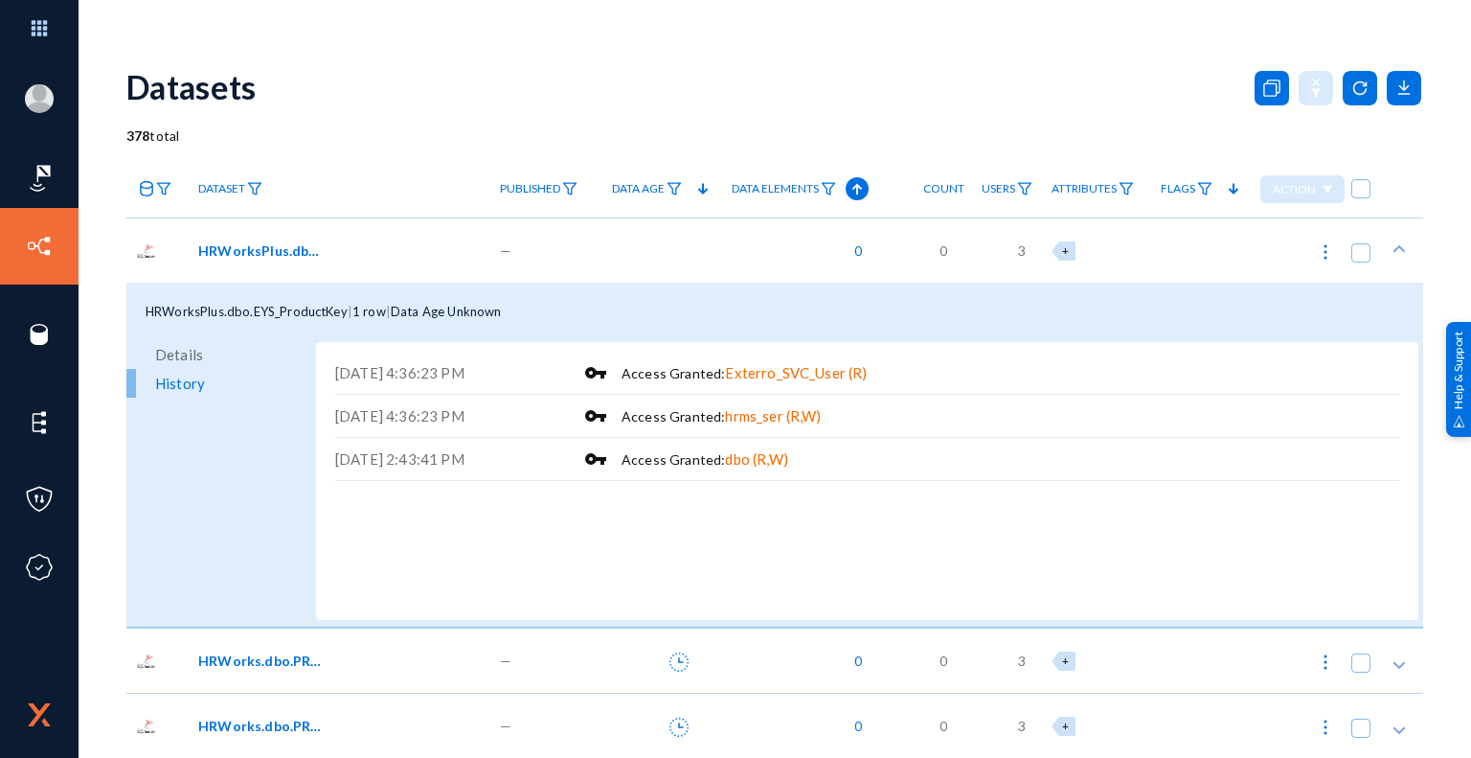
click at [192, 355] on span "Details" at bounding box center [179, 354] width 48 height 29
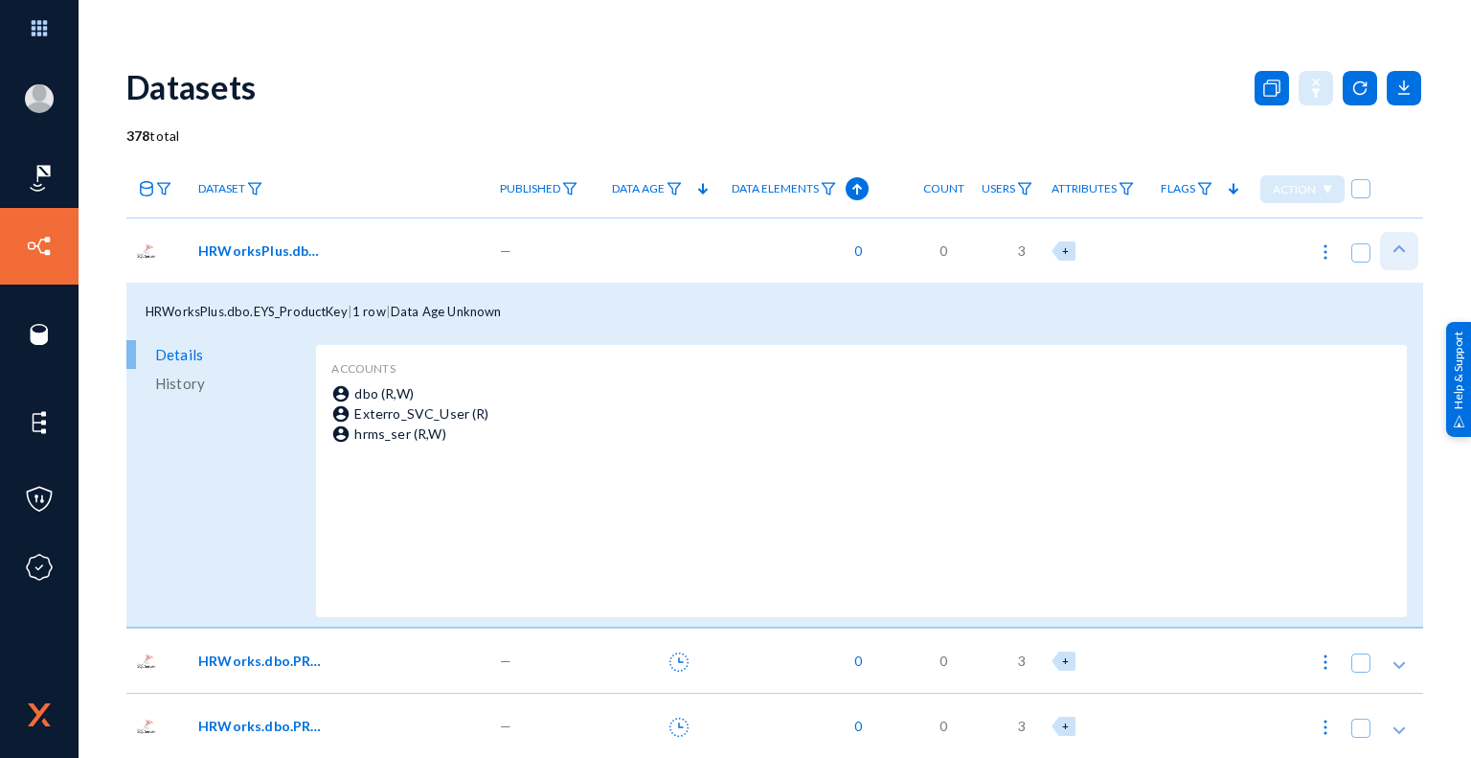
click at [1391, 251] on icon at bounding box center [1399, 248] width 19 height 19
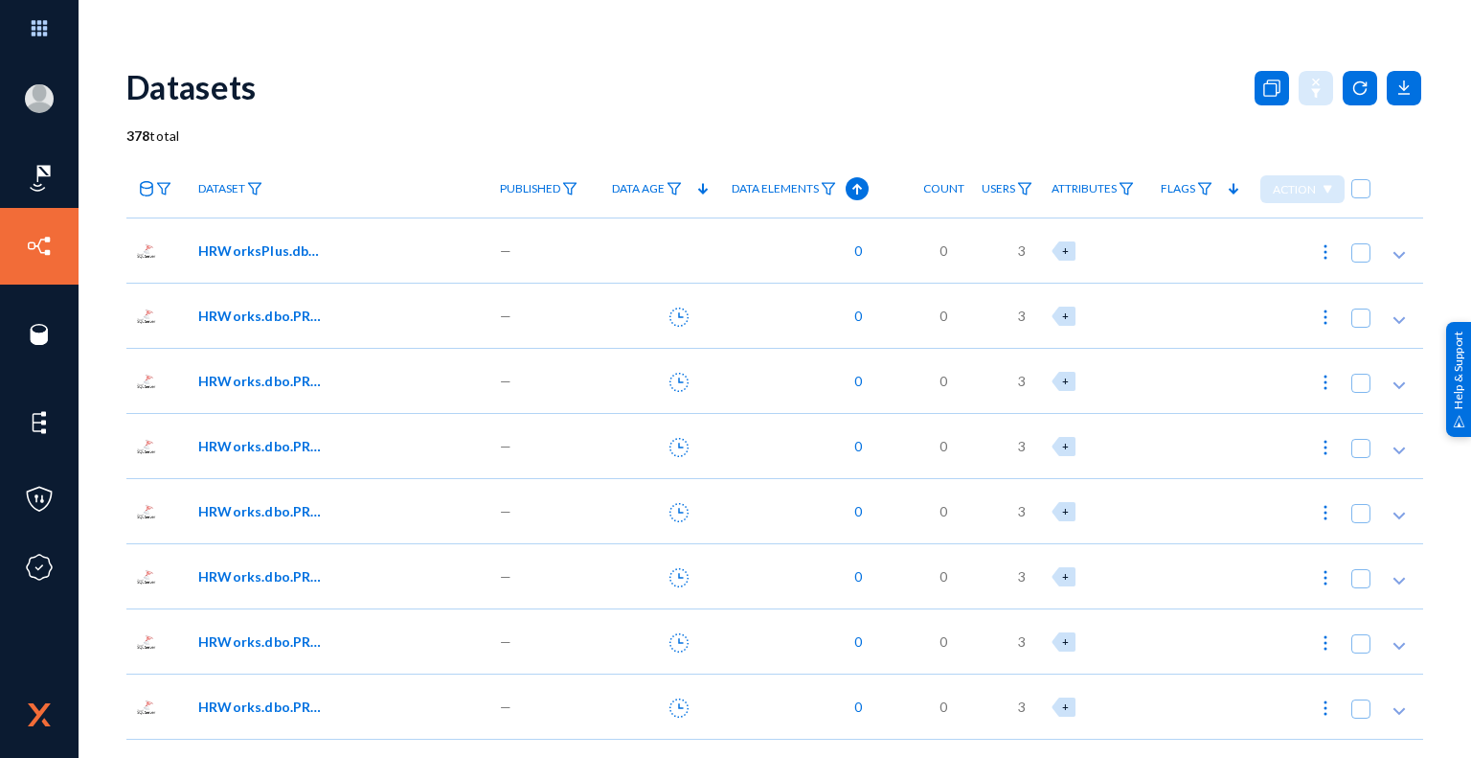
click at [280, 253] on span "HRWorksPlus.dbo.EYS_ProductKey" at bounding box center [262, 250] width 129 height 20
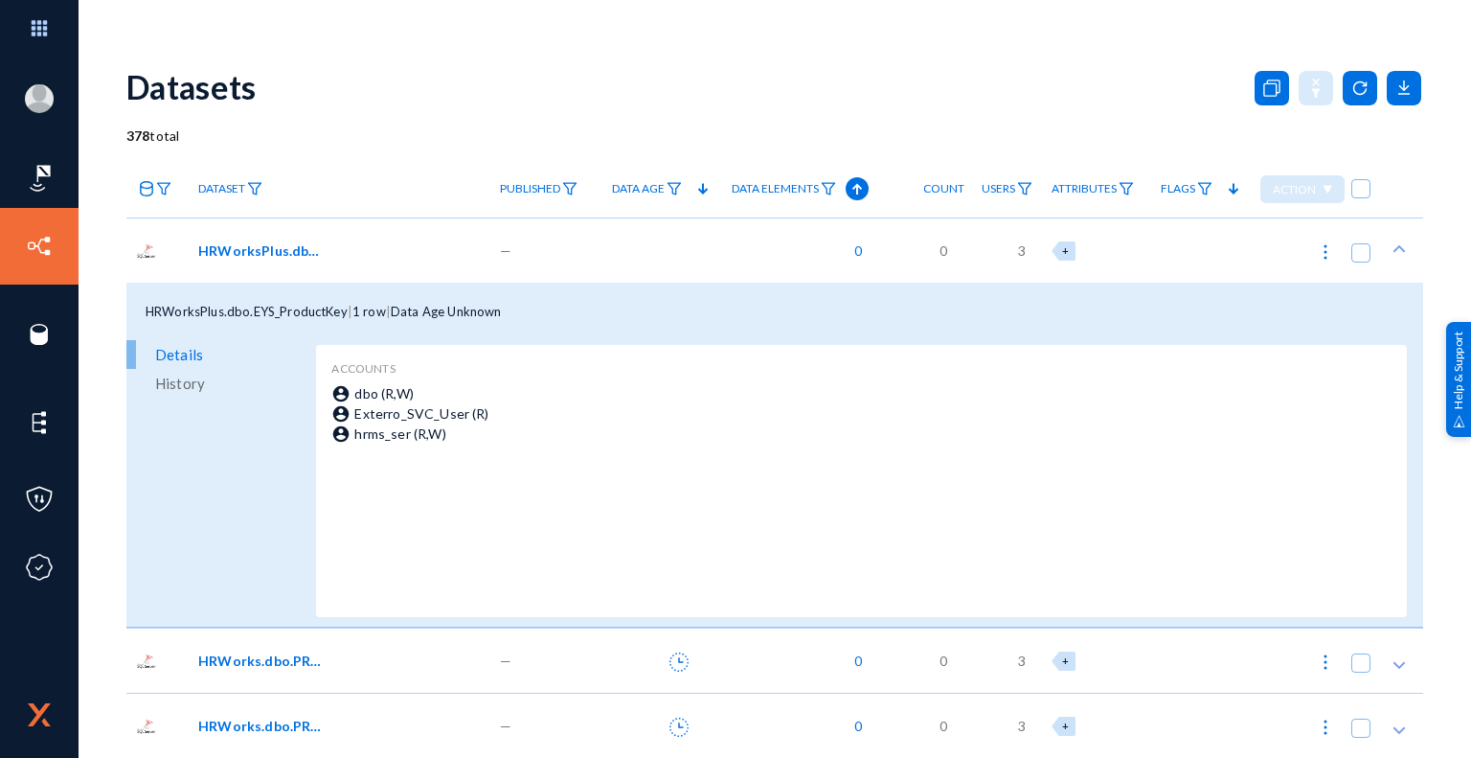
click at [196, 380] on span "History" at bounding box center [180, 383] width 50 height 29
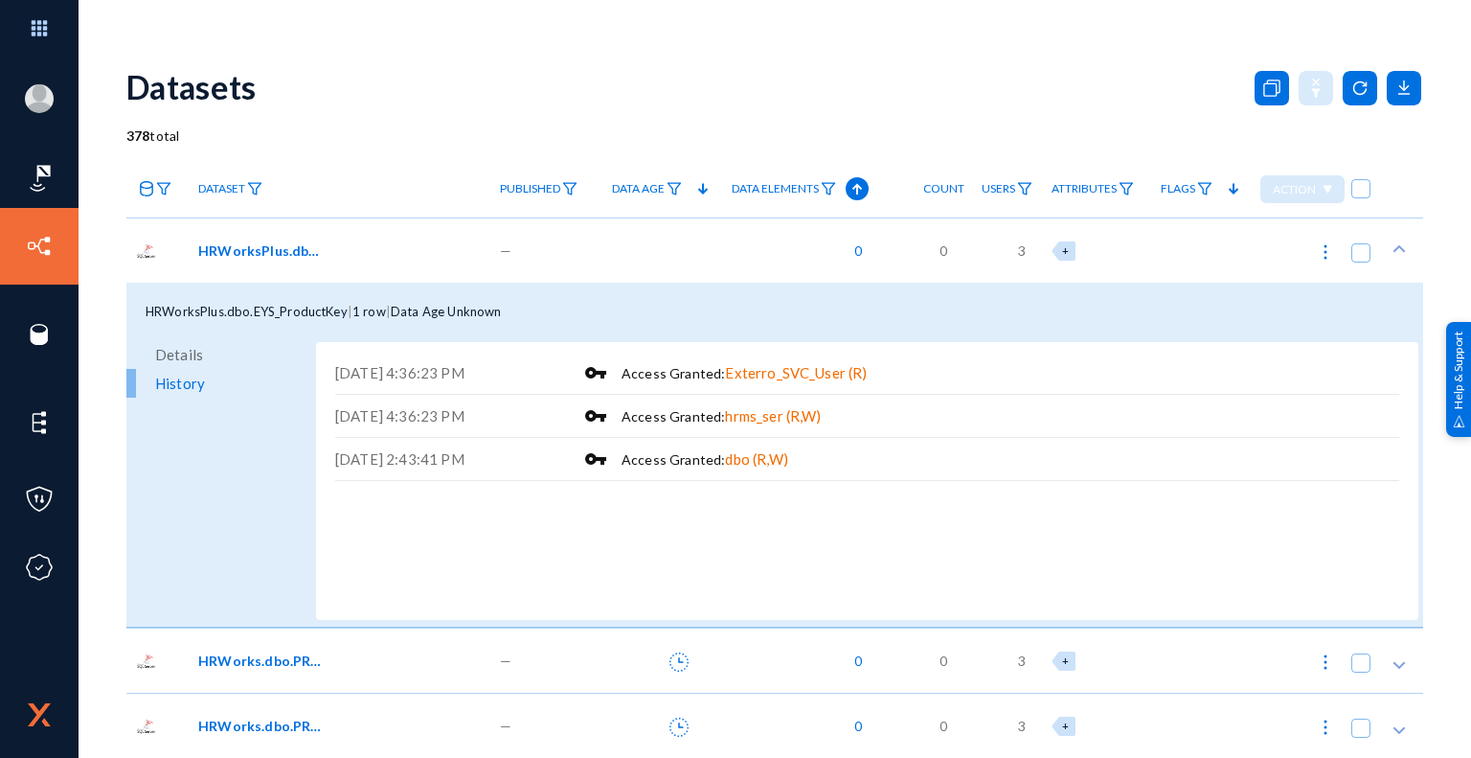
click at [173, 352] on span "Details" at bounding box center [179, 354] width 48 height 29
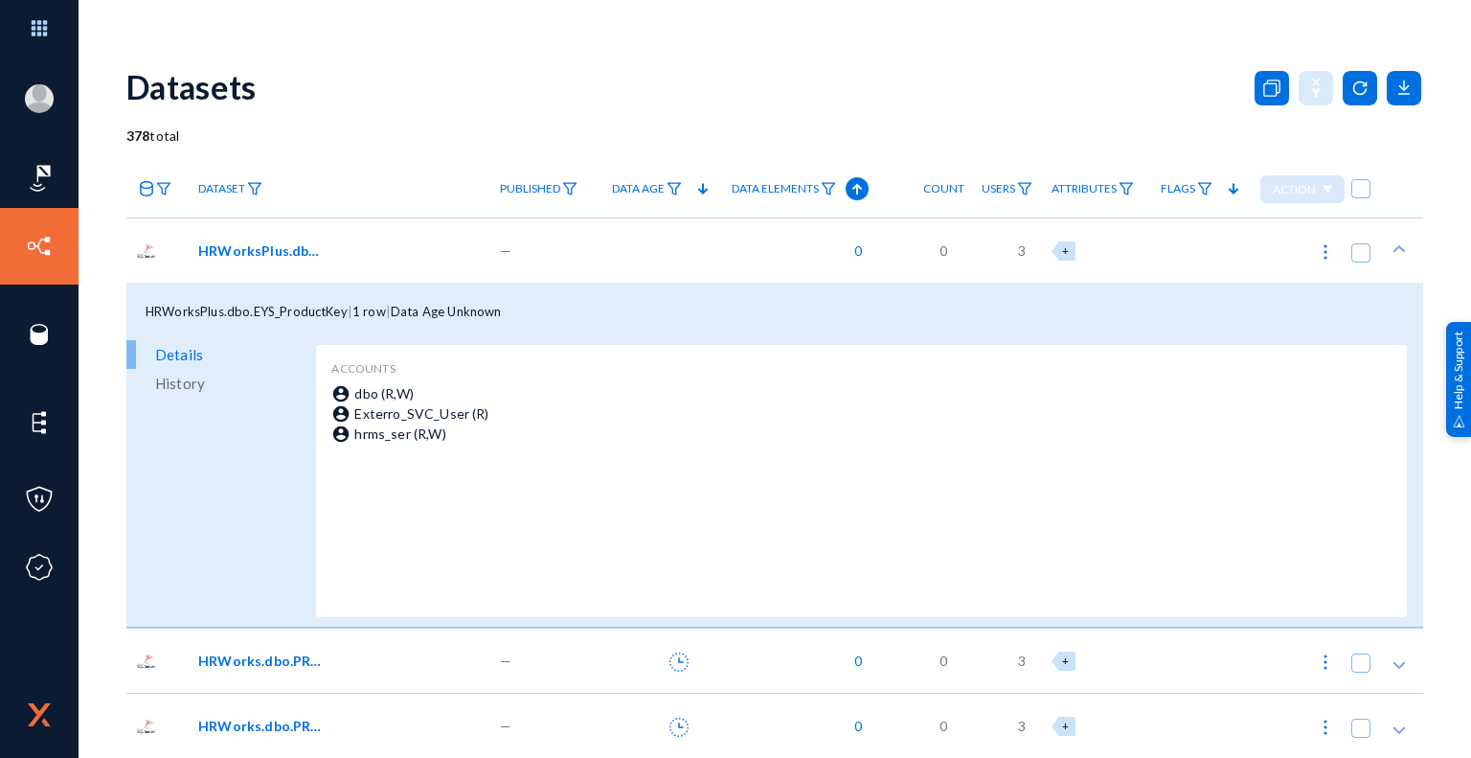
click at [848, 56] on div "Datasets" at bounding box center [774, 87] width 1297 height 78
click at [1402, 249] on icon at bounding box center [1399, 248] width 19 height 19
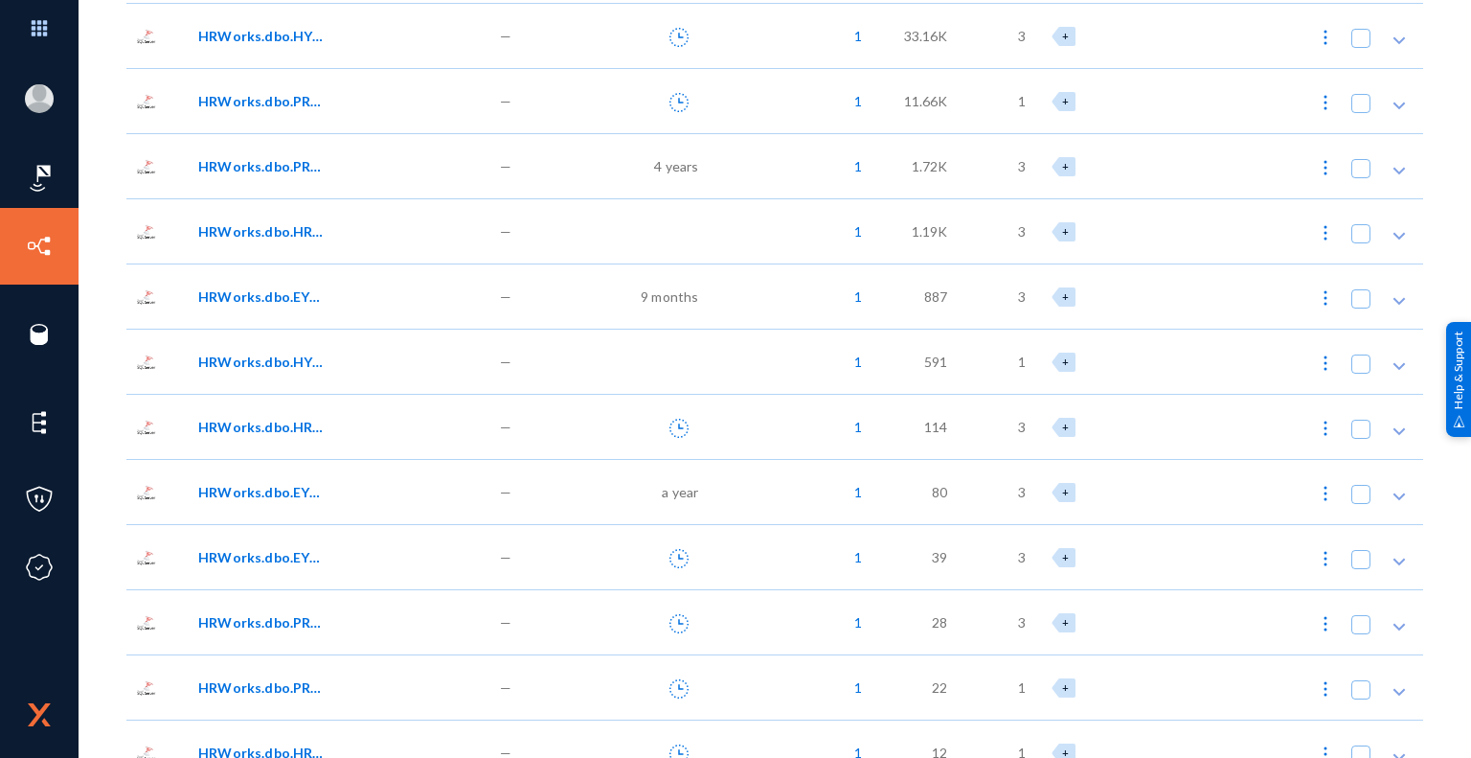
scroll to position [23124, 0]
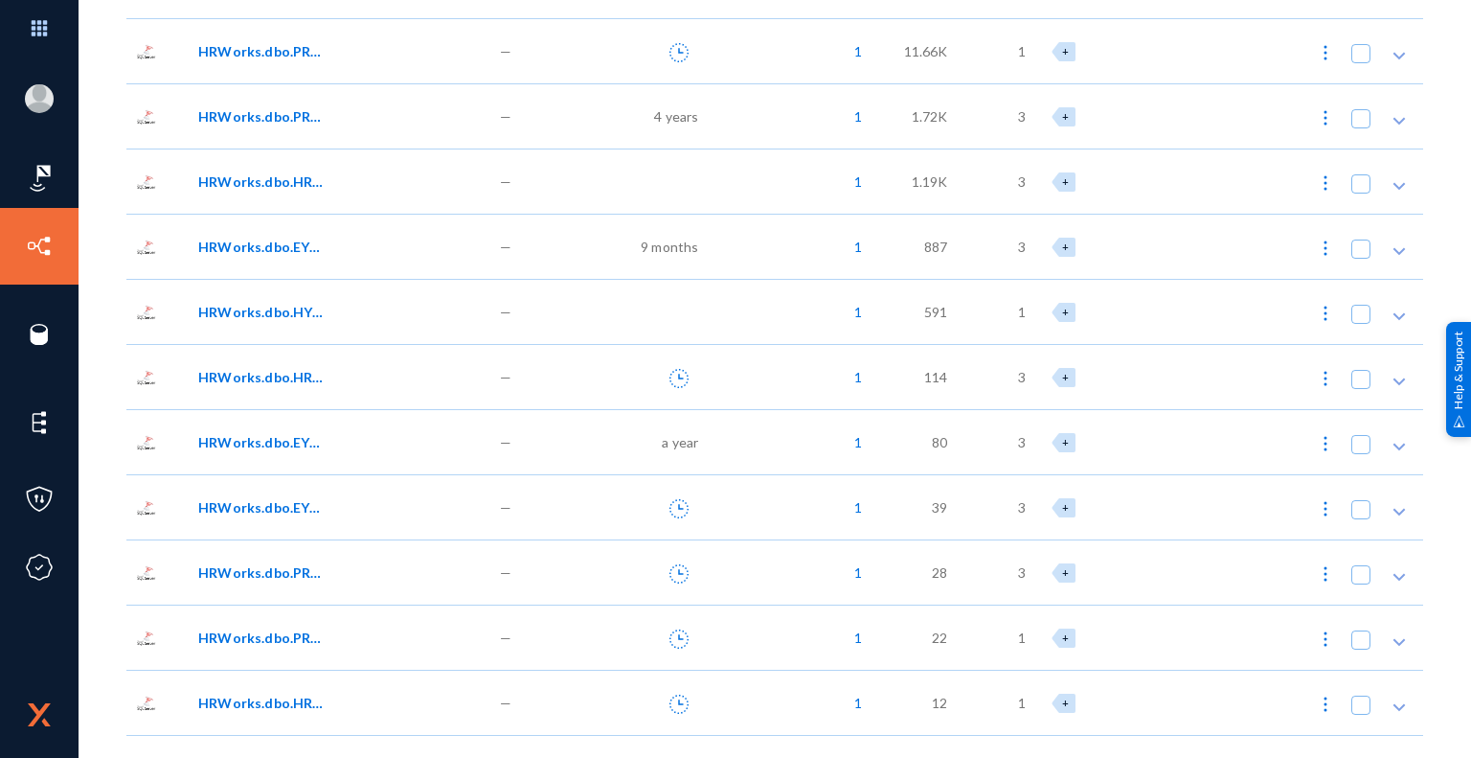
click at [855, 244] on span "1" at bounding box center [853, 247] width 17 height 20
click at [965, 295] on span "State" at bounding box center [960, 292] width 37 height 11
click at [867, 299] on img at bounding box center [869, 294] width 14 height 14
click at [867, 297] on img at bounding box center [869, 294] width 14 height 14
click at [764, 286] on div at bounding box center [735, 379] width 1471 height 758
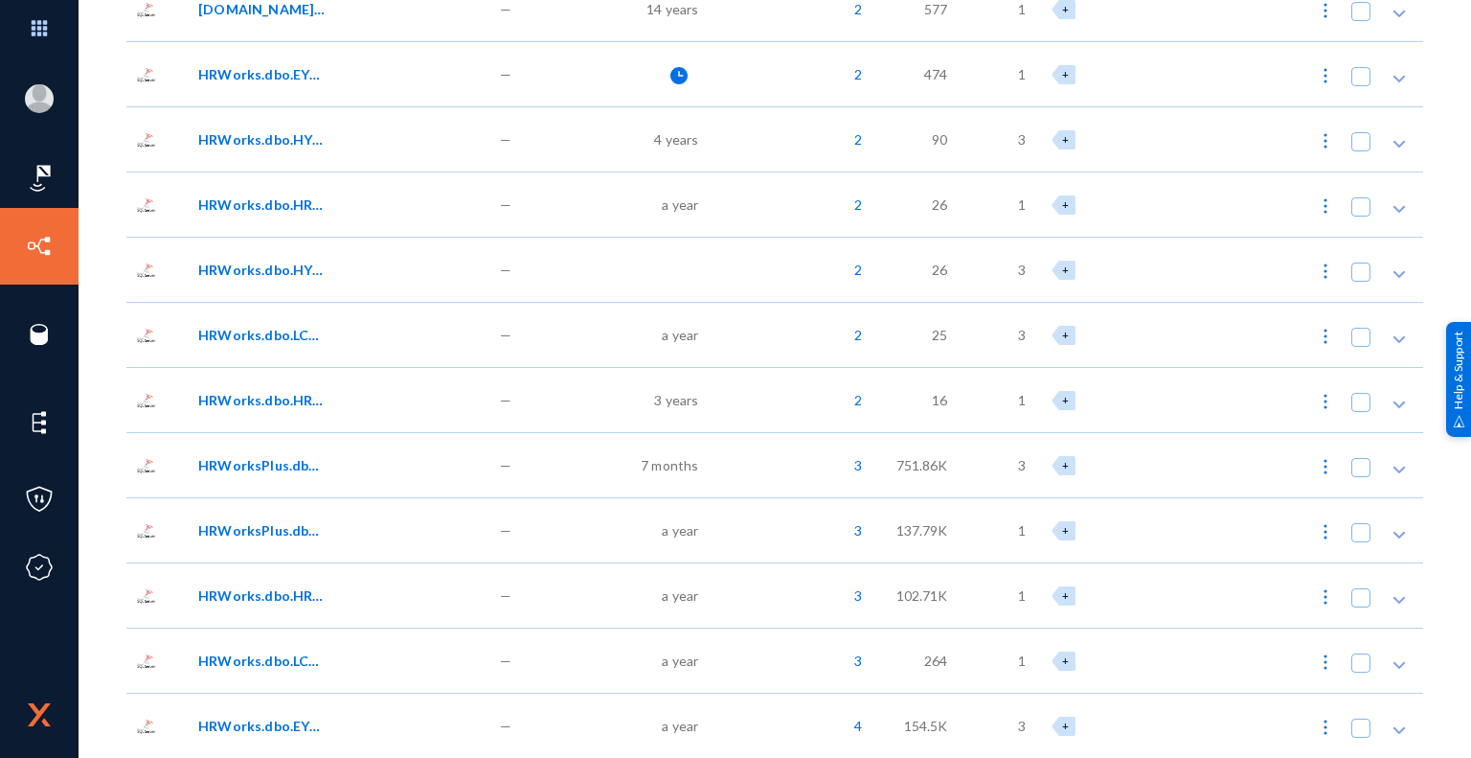
scroll to position [24077, 0]
click at [856, 725] on span "4" at bounding box center [853, 725] width 17 height 20
click at [1064, 463] on div at bounding box center [735, 379] width 1471 height 758
click at [1065, 461] on div "+" at bounding box center [1064, 465] width 24 height 19
checkbox input "true"
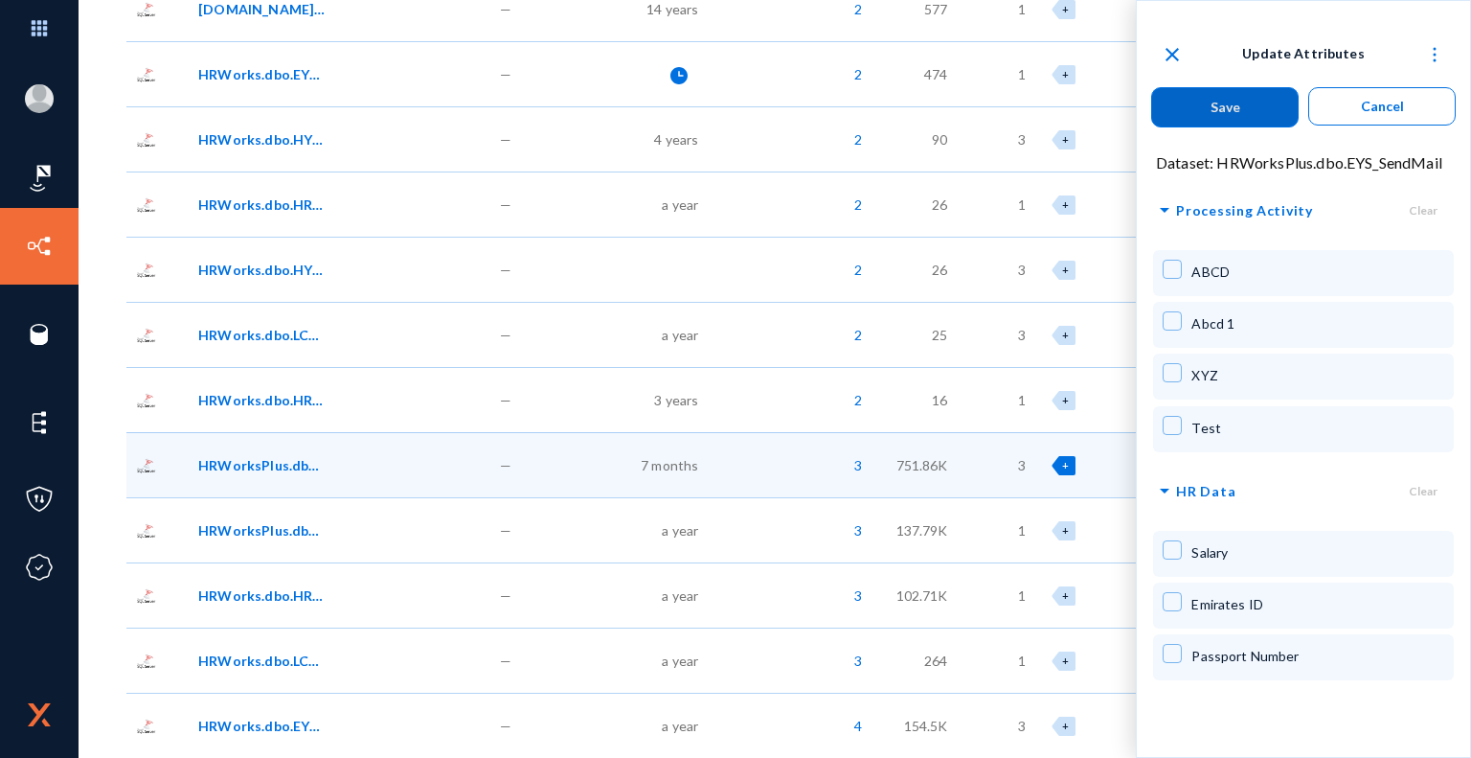
click at [1175, 271] on span at bounding box center [1172, 269] width 19 height 19
checkbox input "true"
click at [1168, 320] on span at bounding box center [1172, 320] width 19 height 19
checkbox input "true"
click at [1174, 371] on span at bounding box center [1172, 372] width 19 height 19
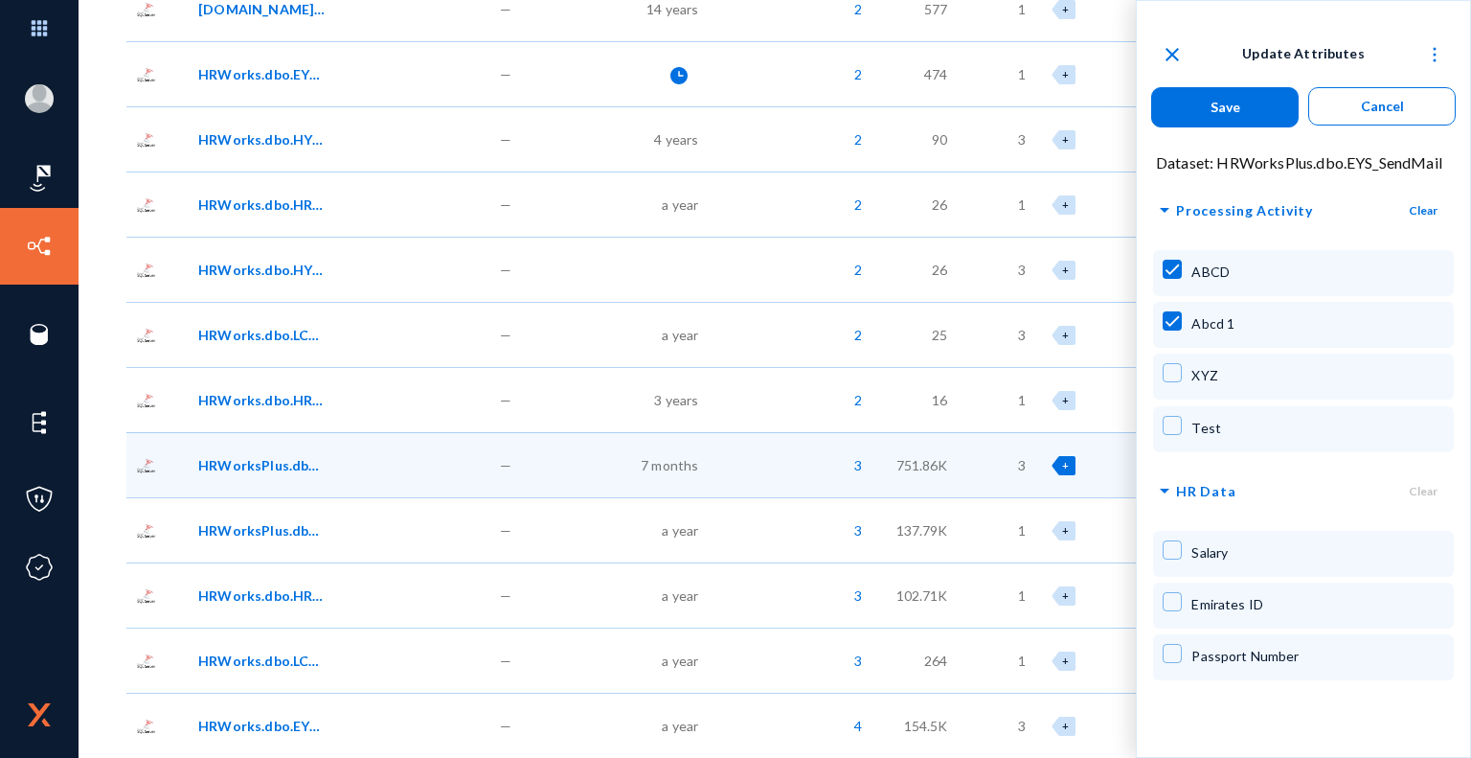
checkbox input "true"
click at [1172, 433] on mat-checkbox at bounding box center [1172, 429] width 19 height 27
checkbox input "true"
click at [1433, 51] on img at bounding box center [1434, 54] width 19 height 19
click at [1175, 51] on div at bounding box center [735, 379] width 1471 height 758
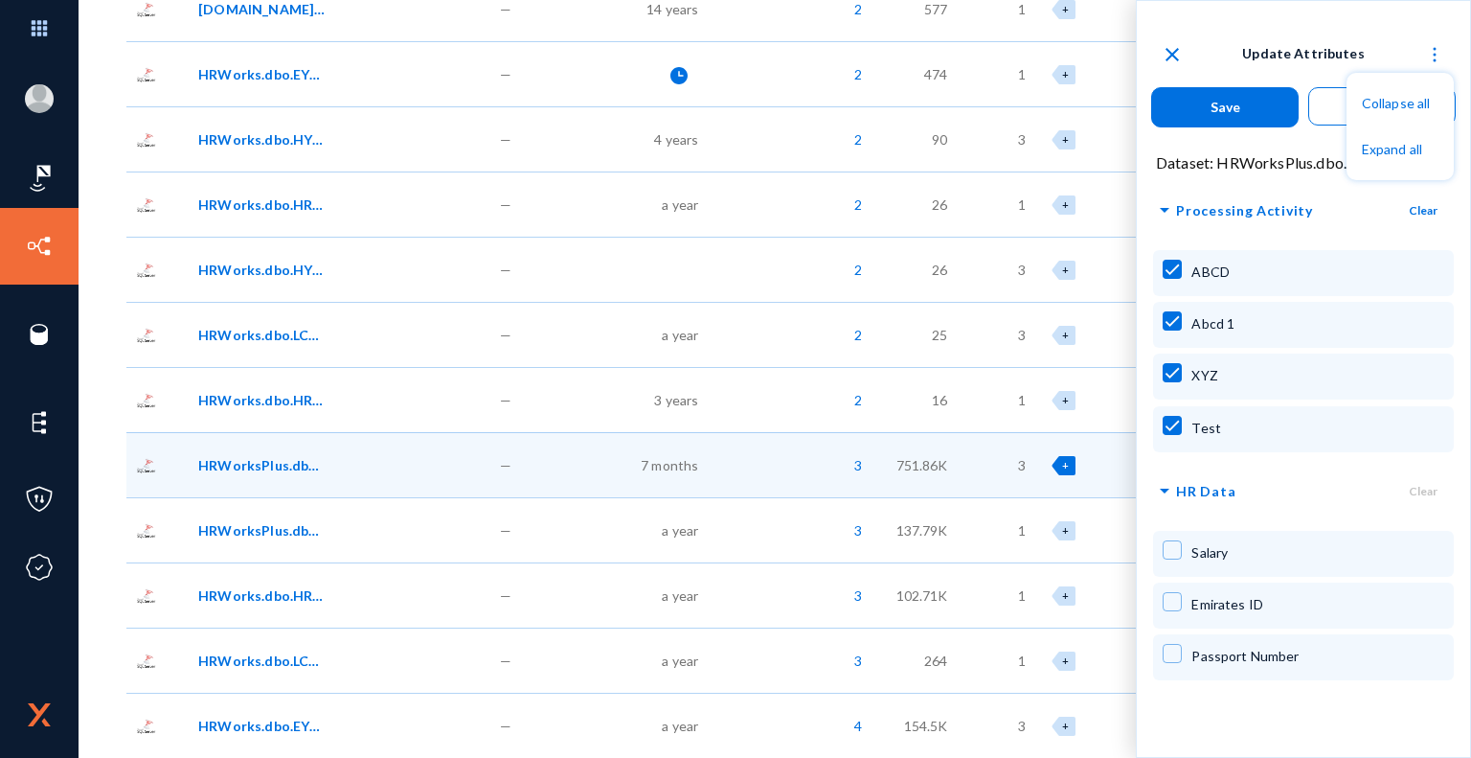
checkbox input "false"
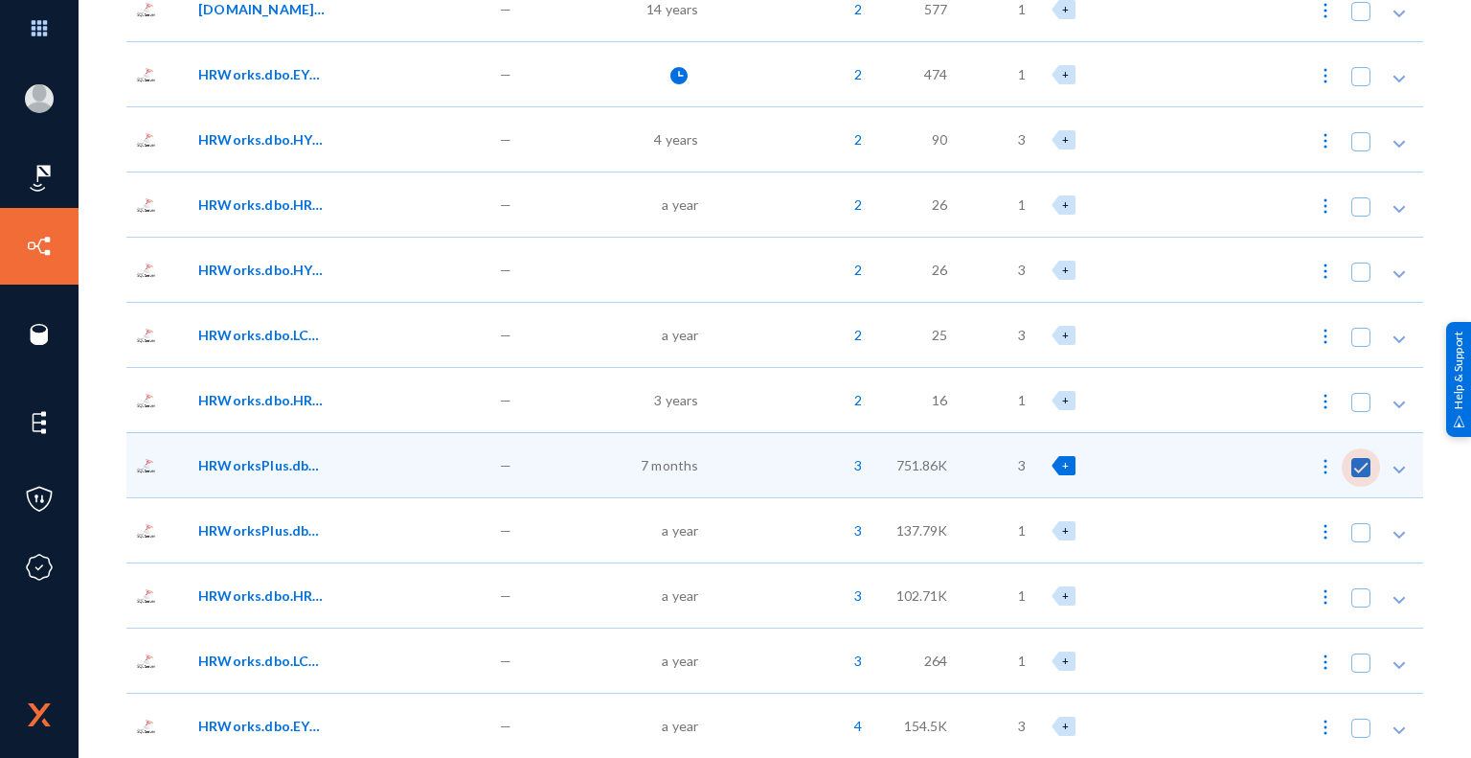
click at [1358, 468] on span at bounding box center [1360, 467] width 19 height 19
click at [1360, 476] on input "checkbox" at bounding box center [1361, 477] width 2 height 2
checkbox input "false"
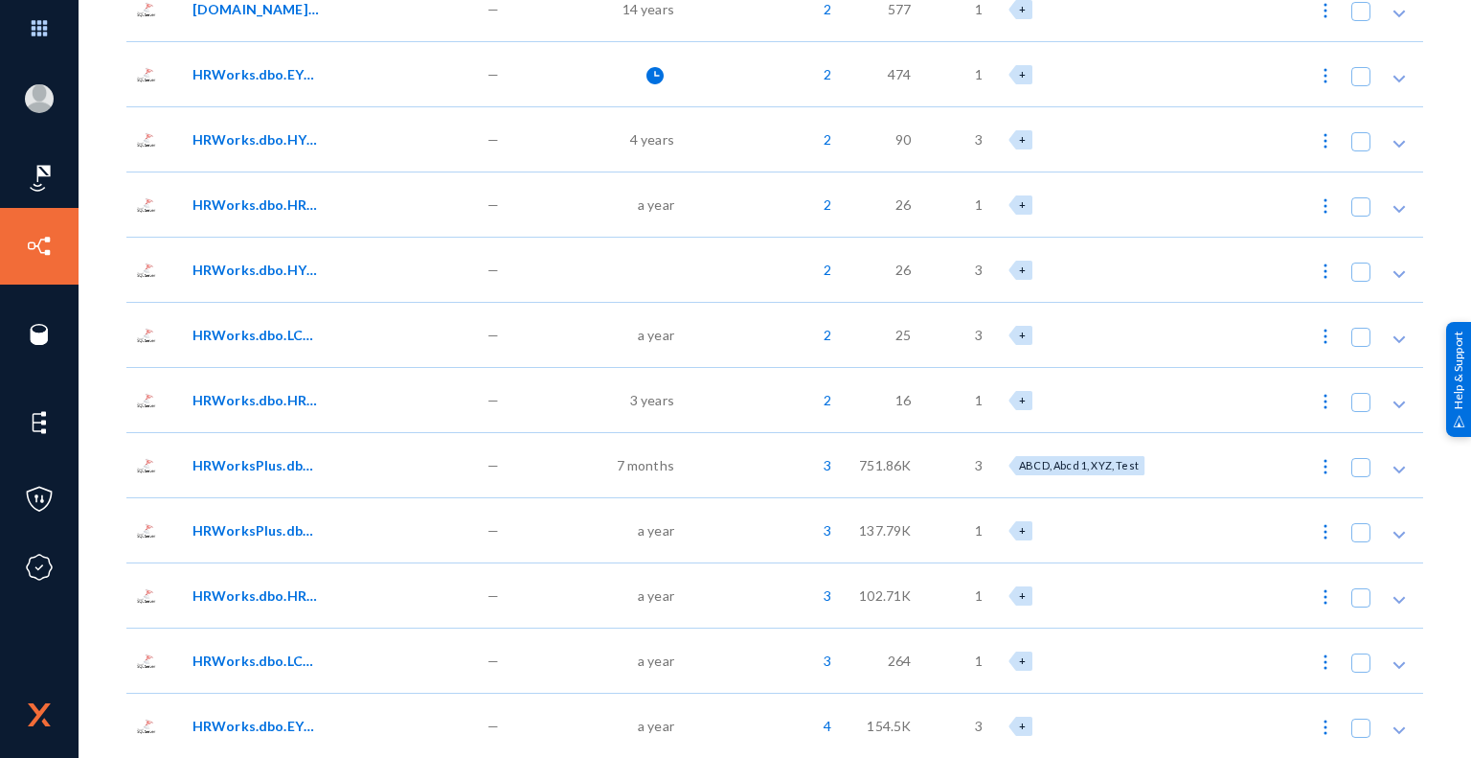
click at [1396, 465] on icon at bounding box center [1399, 469] width 19 height 19
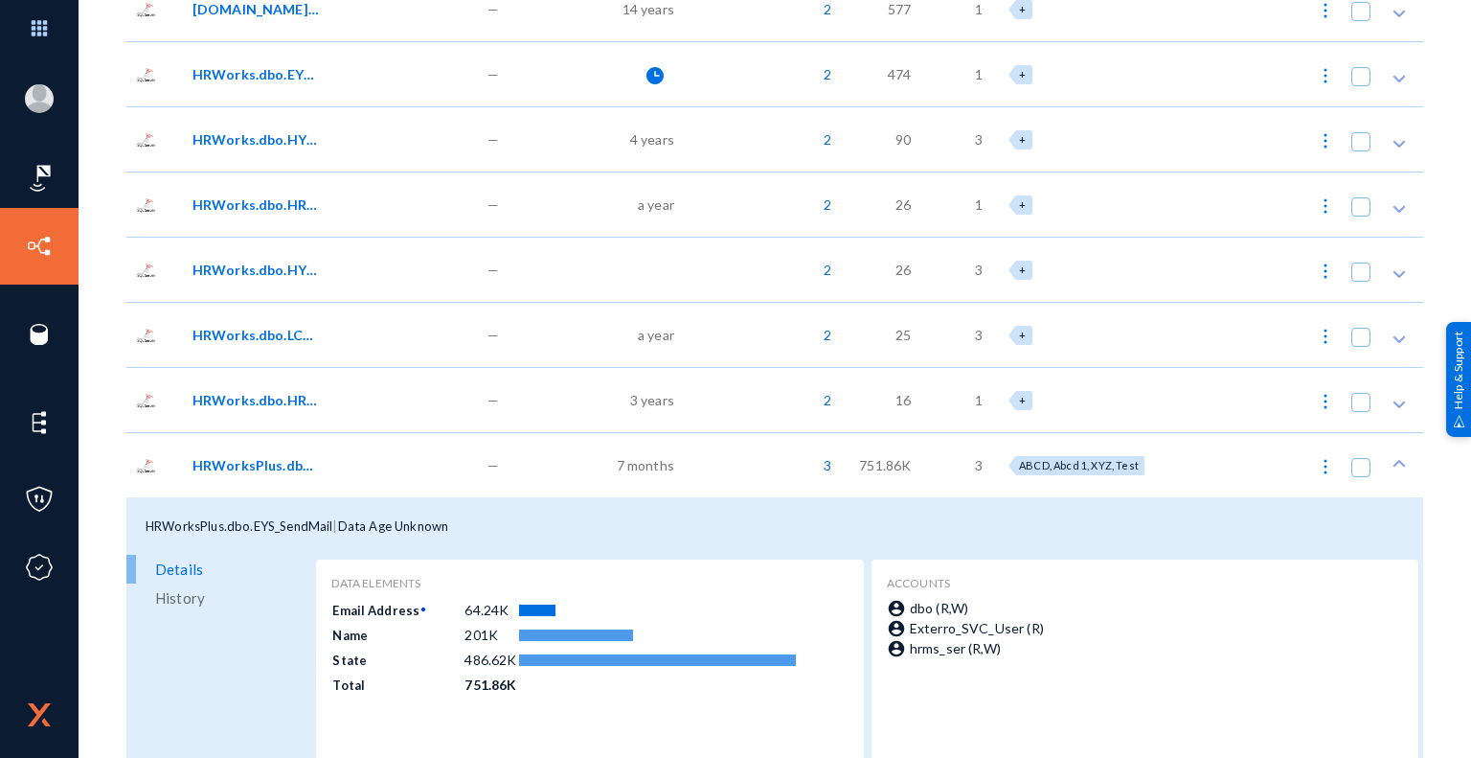
scroll to position [24365, 0]
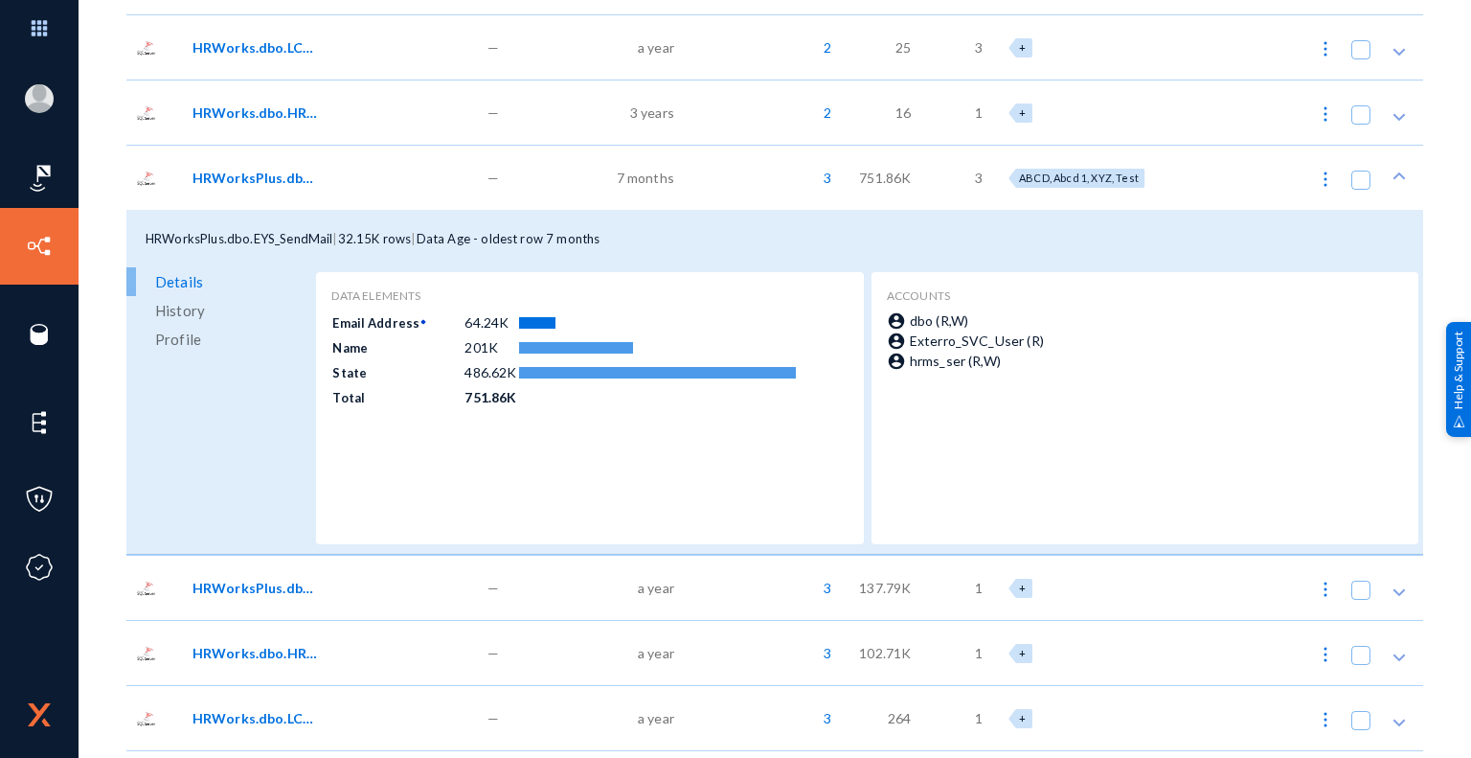
click at [184, 311] on span "History" at bounding box center [180, 310] width 50 height 29
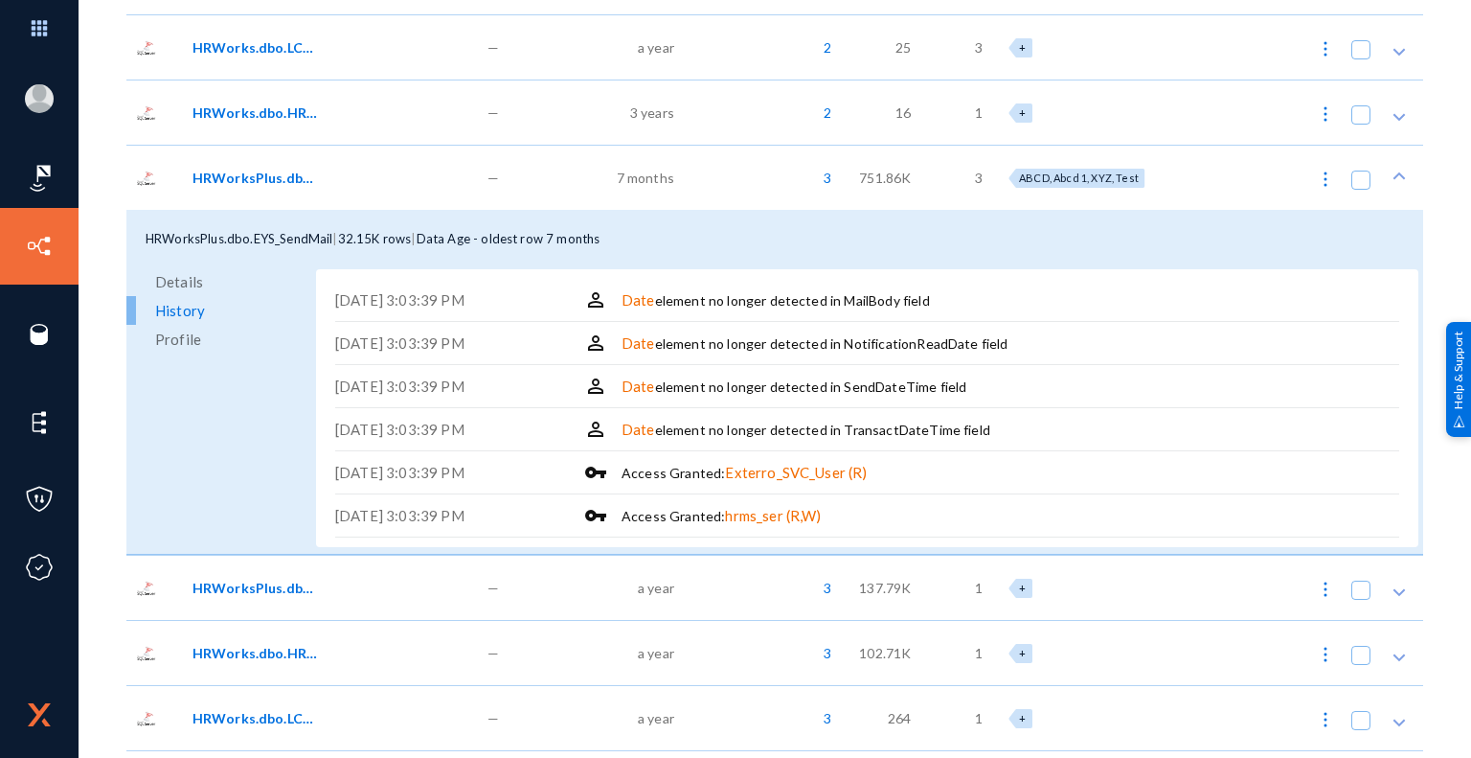
click at [187, 346] on span "Profile" at bounding box center [178, 339] width 46 height 29
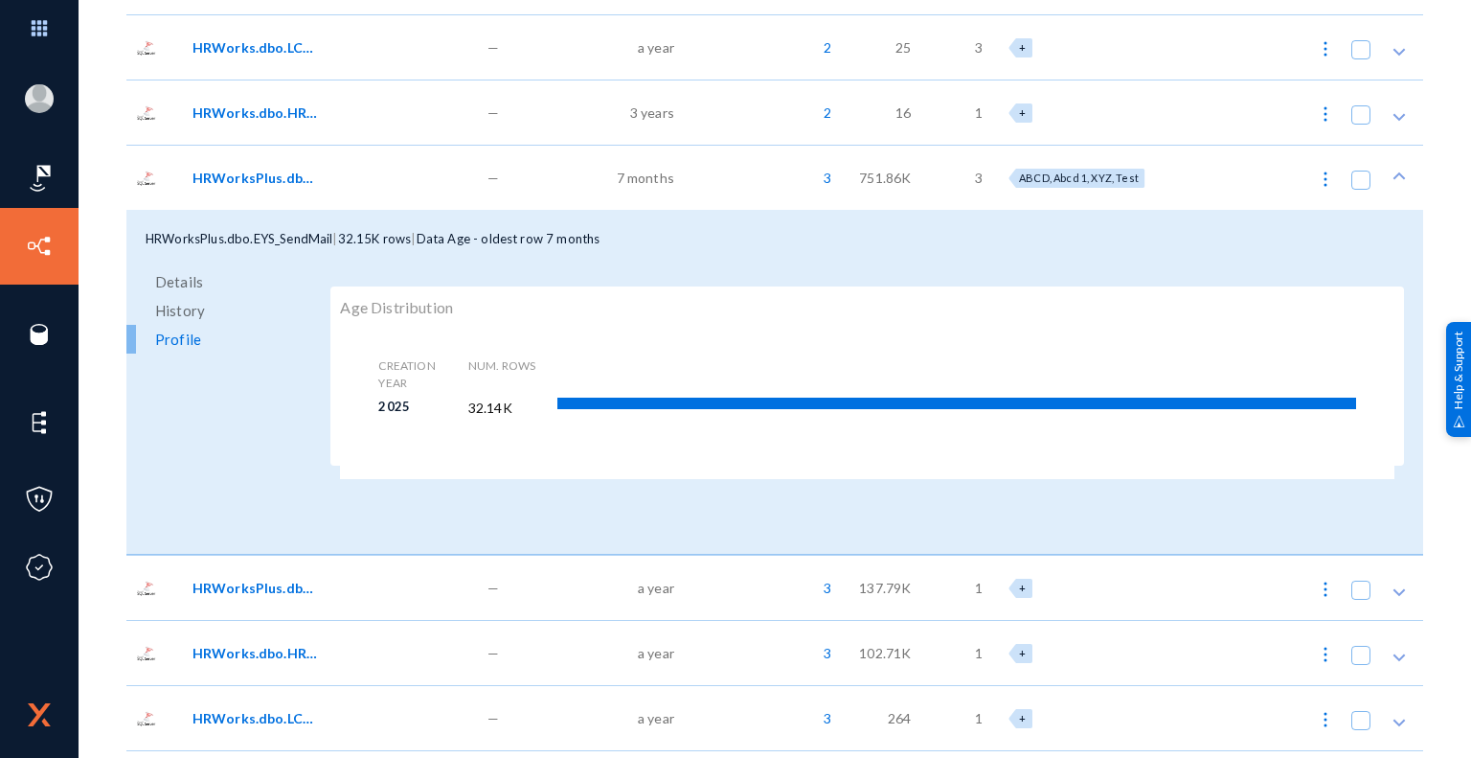
click at [182, 283] on span "Details" at bounding box center [179, 281] width 48 height 29
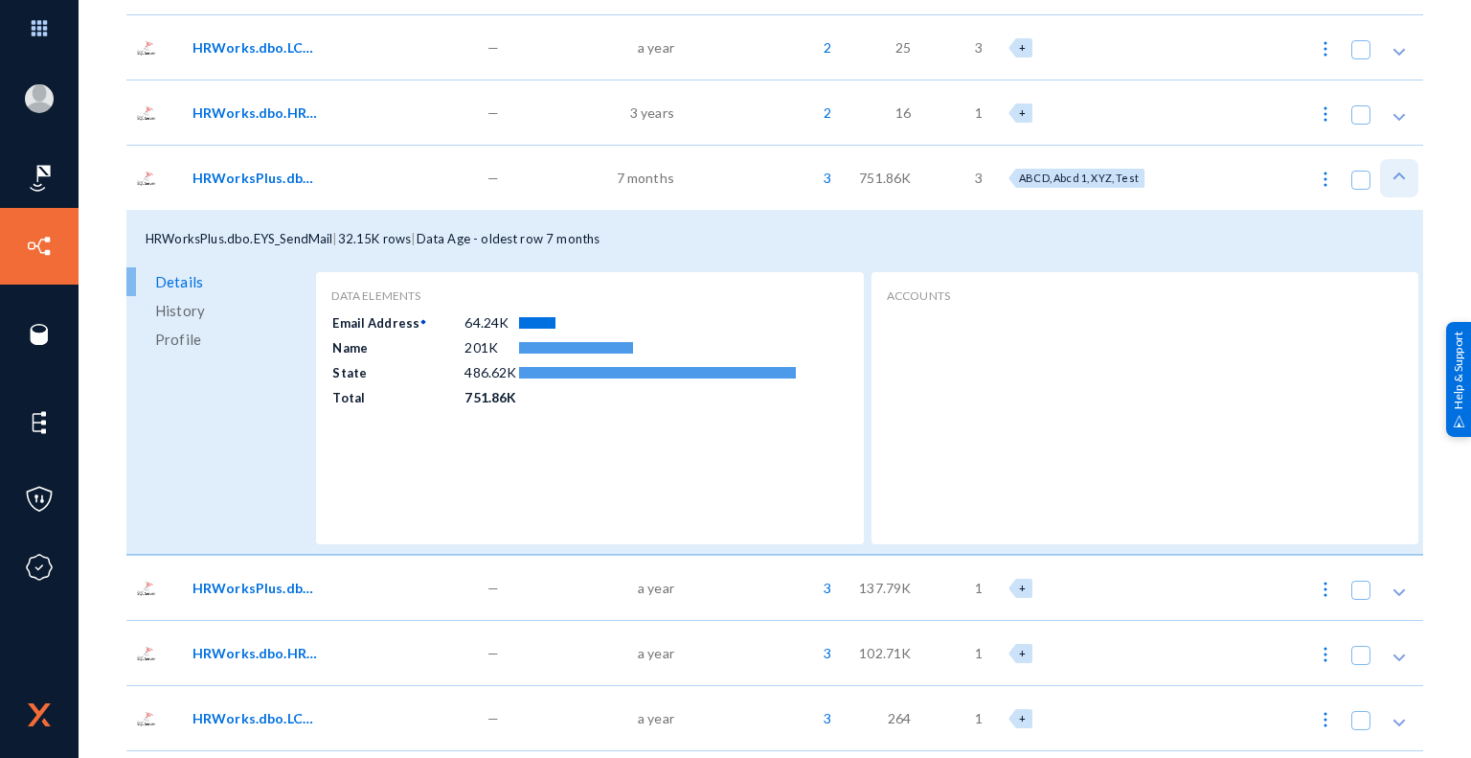
click at [1396, 173] on icon at bounding box center [1399, 176] width 19 height 19
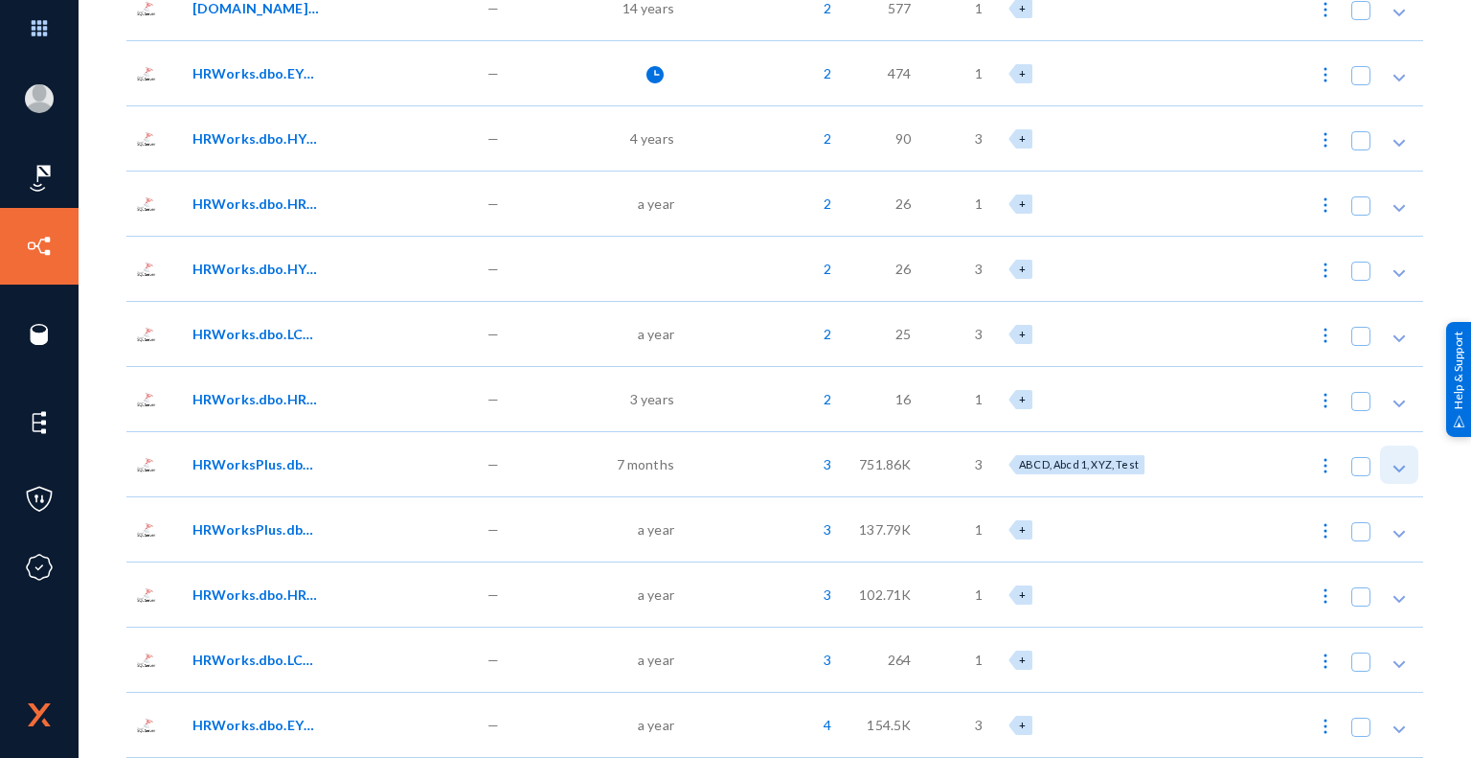
scroll to position [24077, 0]
click at [1023, 469] on span "ABCD, Abcd 1, XYZ, Test" at bounding box center [1079, 465] width 120 height 12
checkbox input "true"
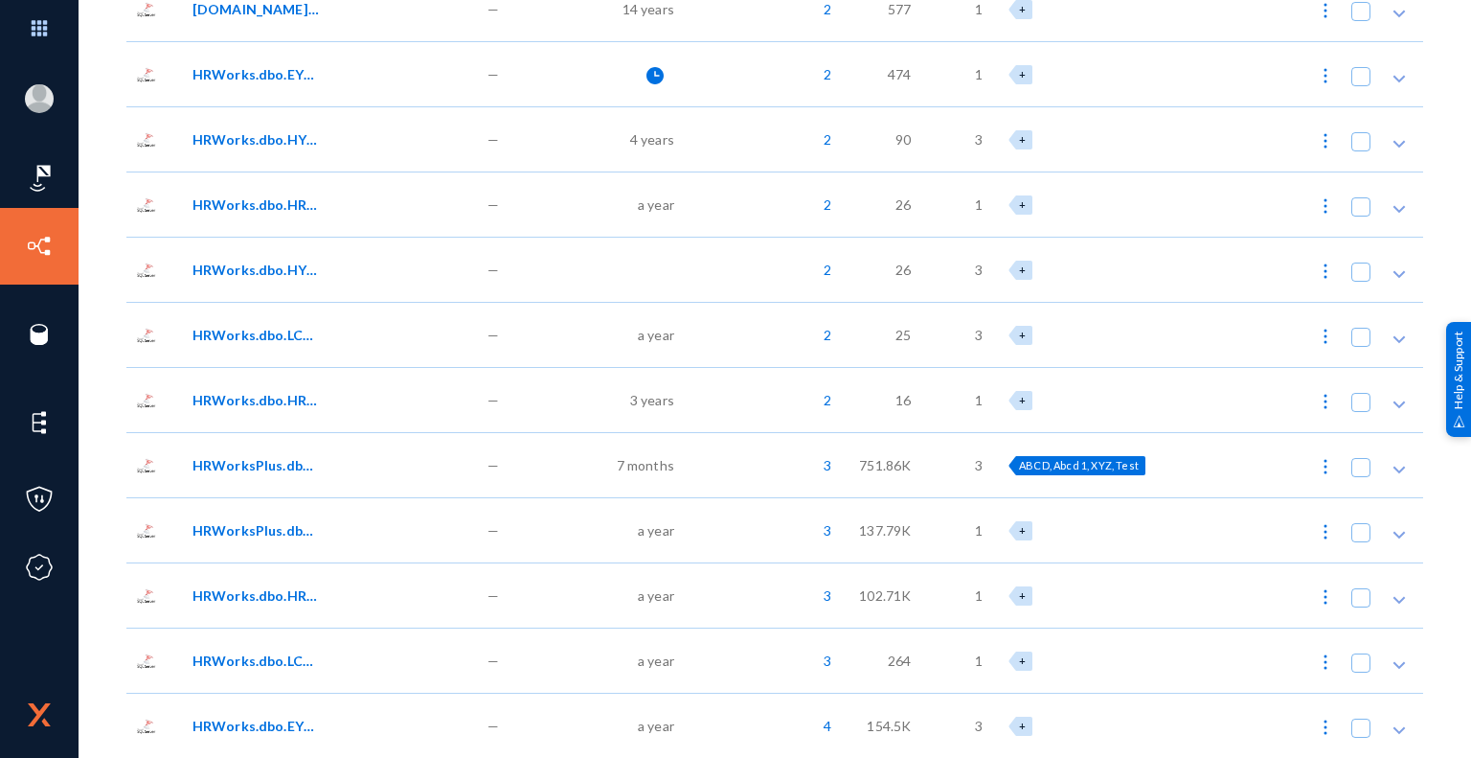
checkbox input "true"
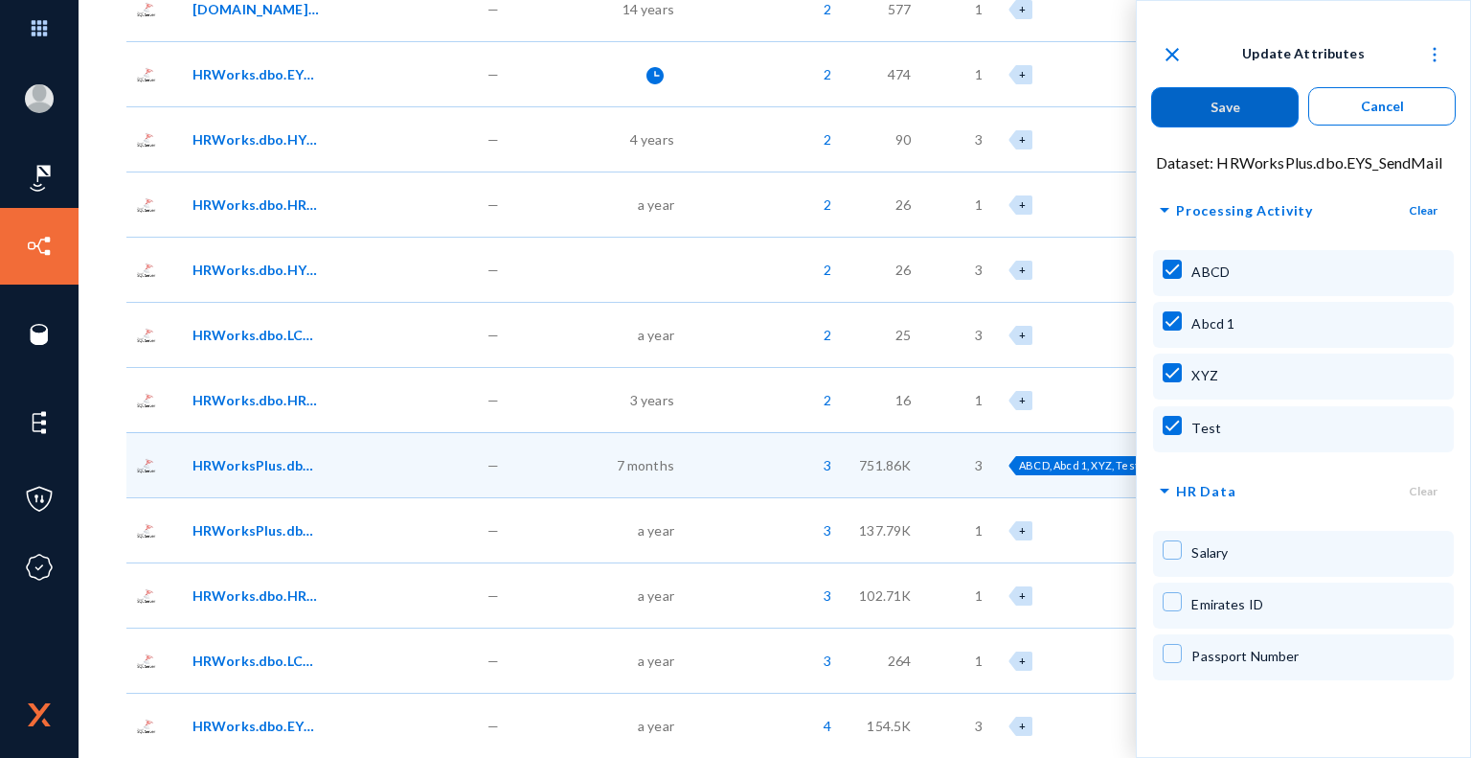
click at [1177, 424] on span at bounding box center [1172, 425] width 19 height 19
checkbox input "false"
click at [1184, 369] on div "XYZ" at bounding box center [1303, 376] width 300 height 46
checkbox input "false"
click at [1184, 325] on div "Abcd 1" at bounding box center [1303, 325] width 300 height 46
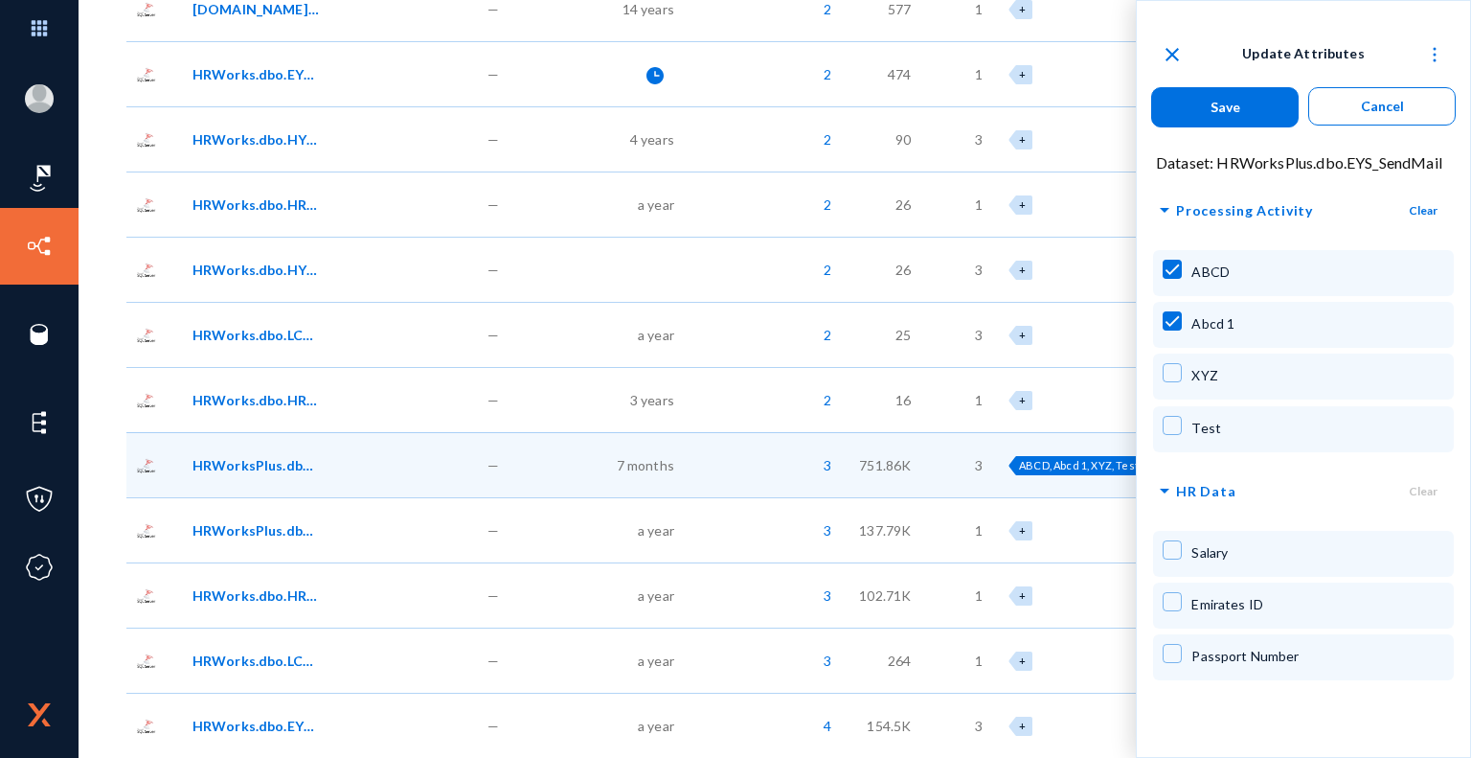
checkbox input "false"
click at [1169, 264] on span at bounding box center [1172, 269] width 19 height 19
checkbox input "false"
click at [1207, 113] on button "Save" at bounding box center [1224, 107] width 147 height 40
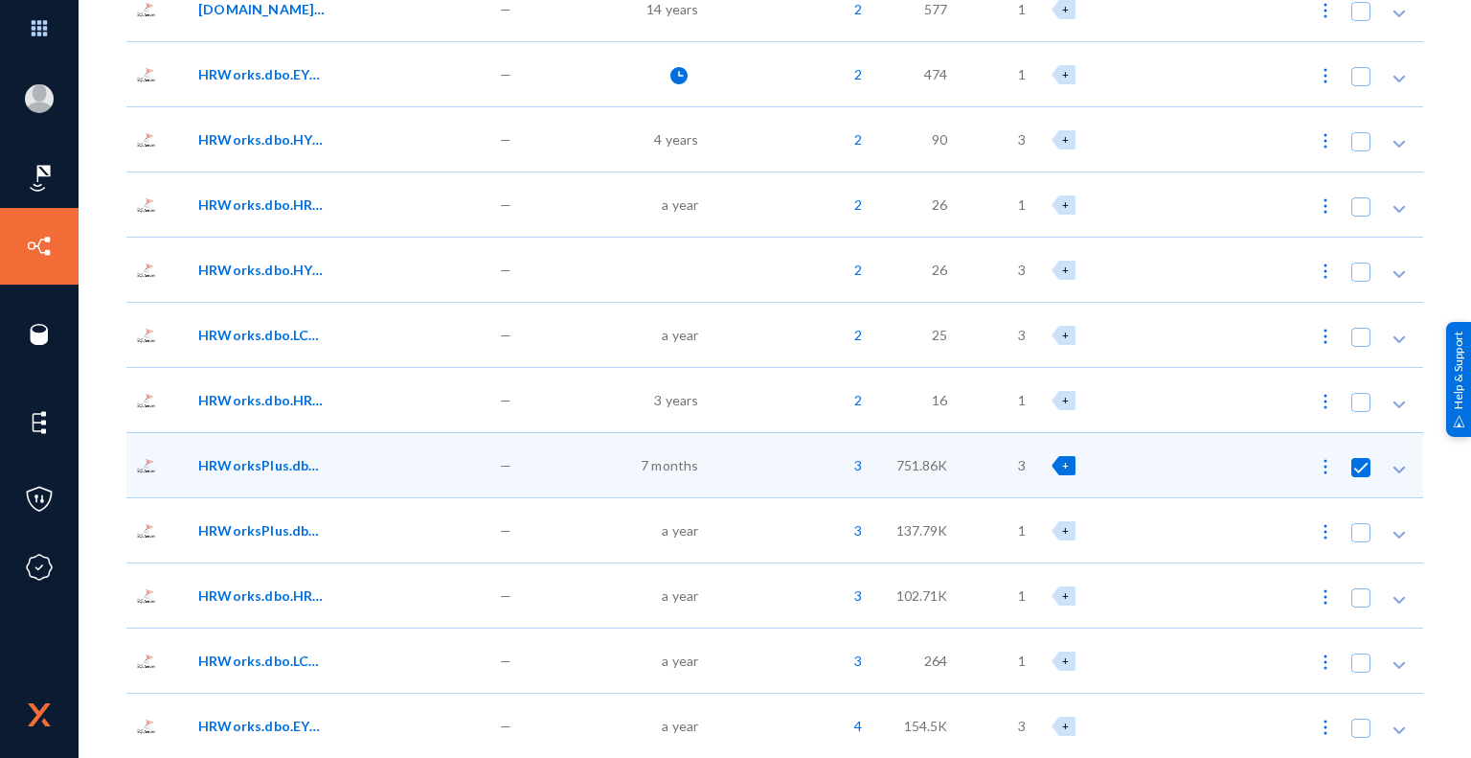
click at [1361, 463] on span at bounding box center [1360, 467] width 19 height 19
click at [1361, 476] on input "checkbox" at bounding box center [1361, 477] width 2 height 2
checkbox input "false"
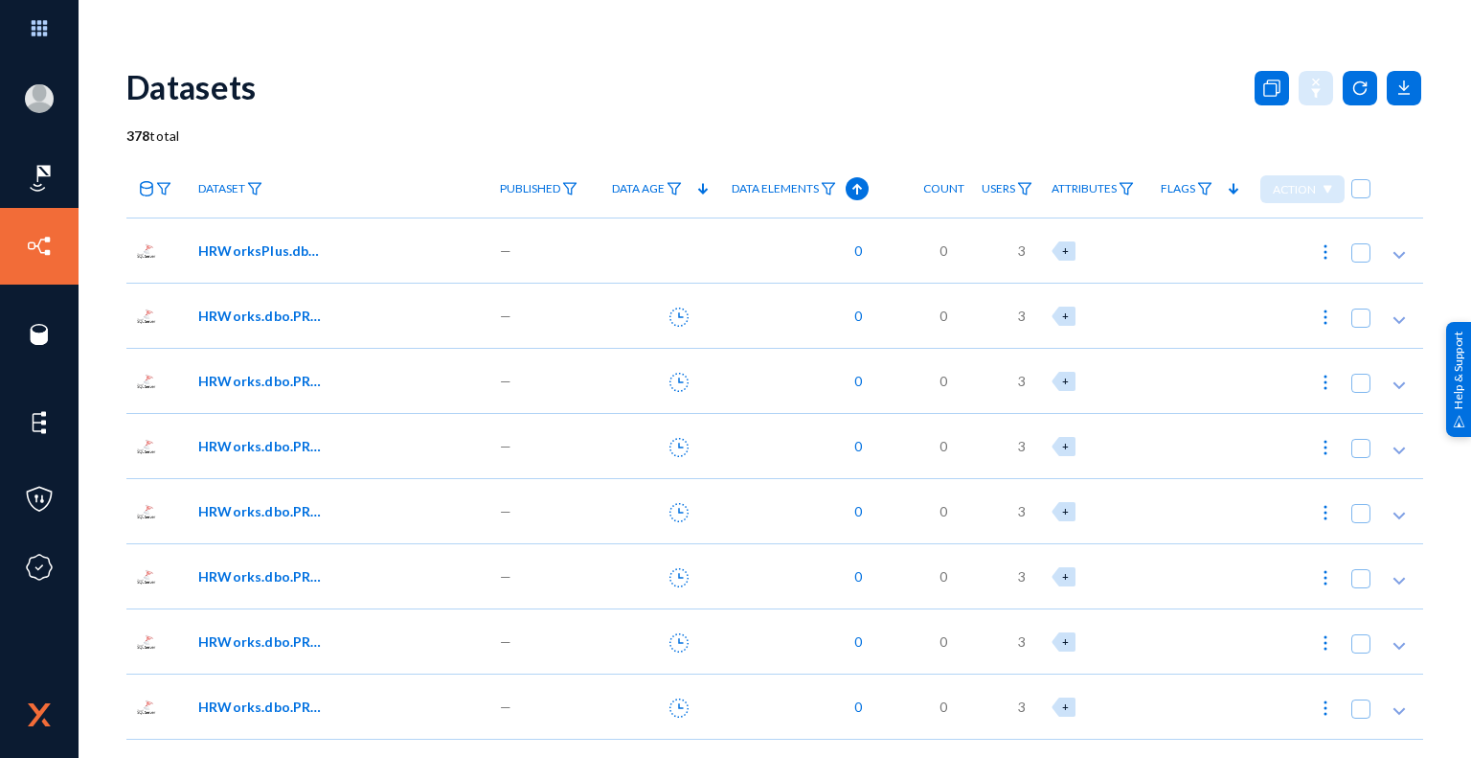
click at [234, 188] on span "Dataset" at bounding box center [221, 188] width 47 height 13
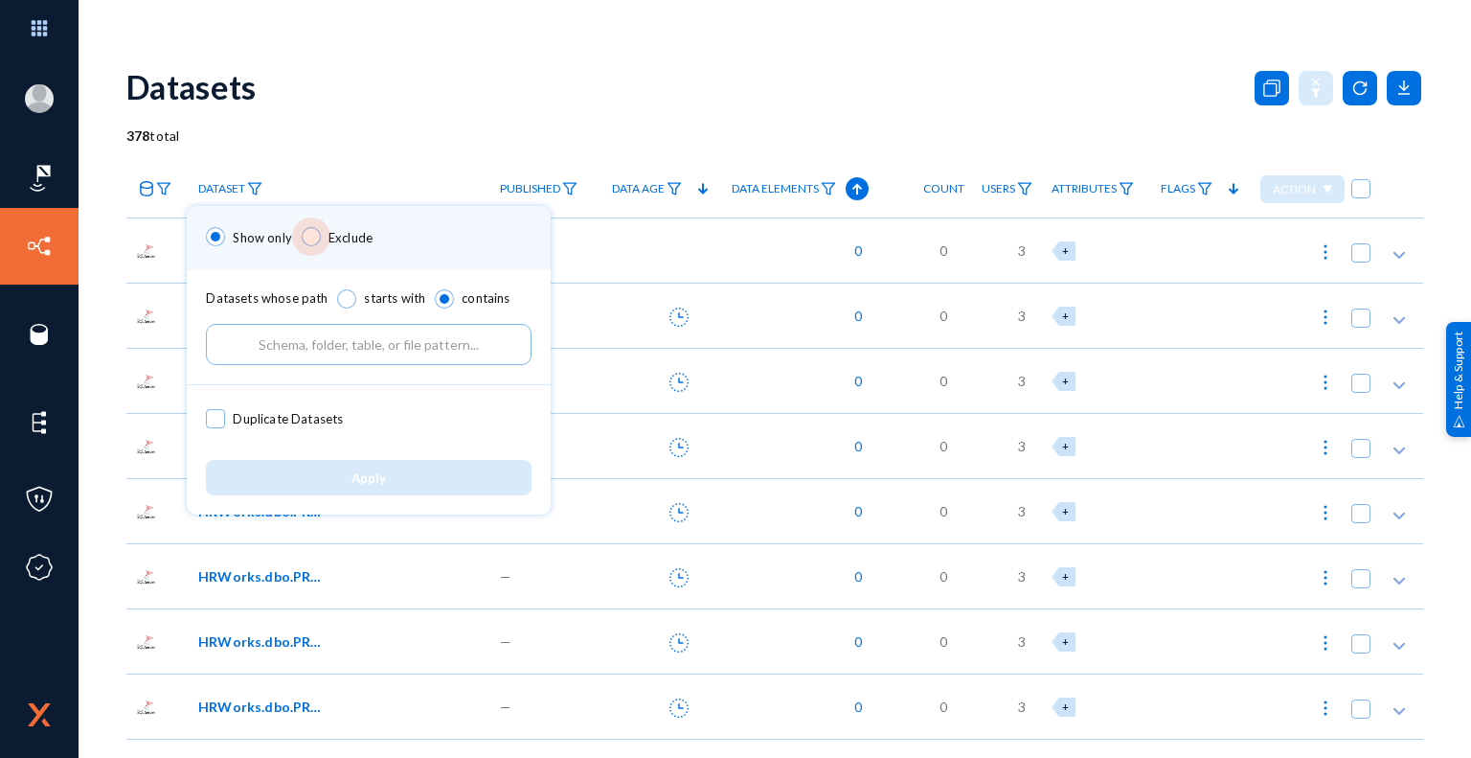
click at [304, 239] on span at bounding box center [311, 236] width 19 height 19
click at [304, 239] on input "Exclude" at bounding box center [311, 236] width 19 height 19
radio input "true"
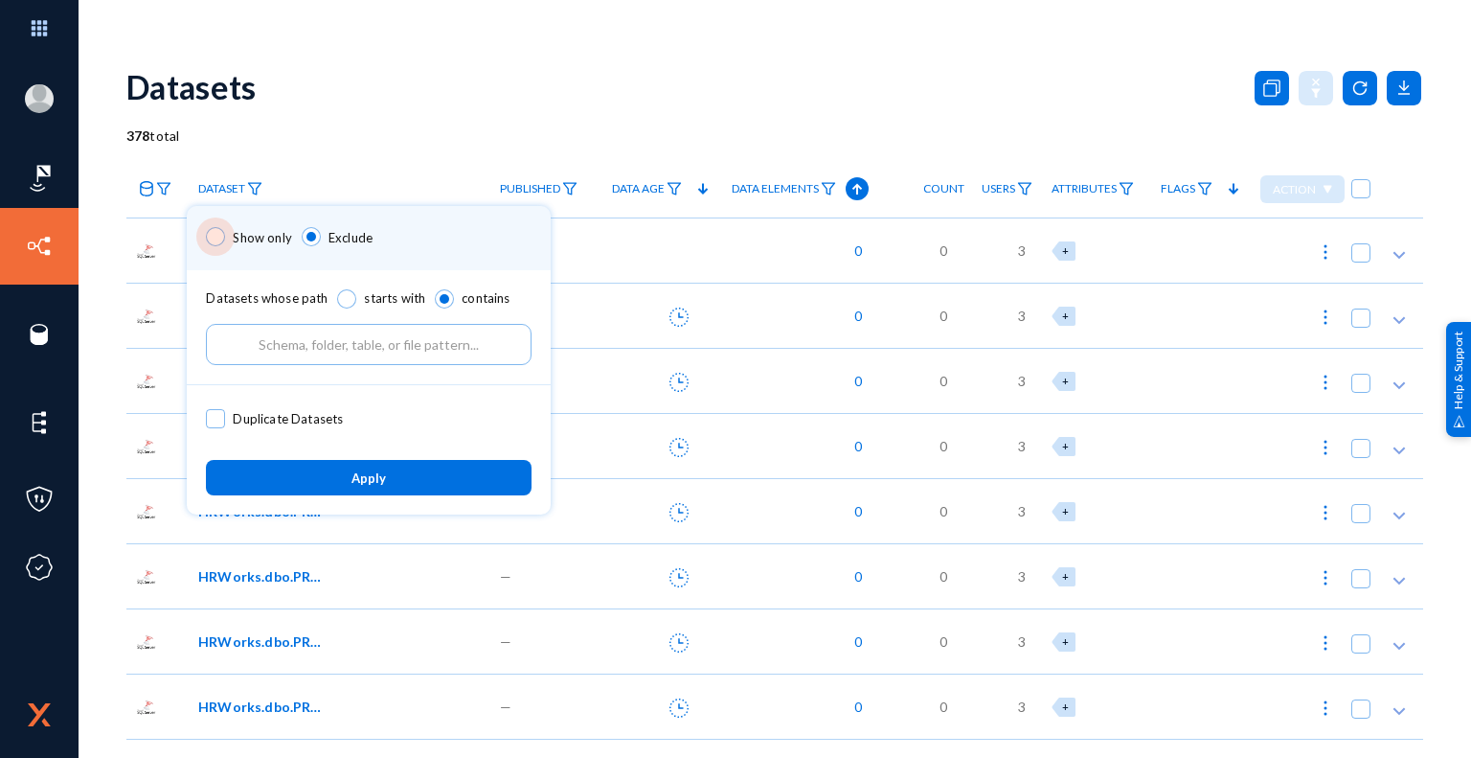
click at [231, 235] on span "Show only" at bounding box center [258, 236] width 66 height 23
click at [225, 235] on input "Show only" at bounding box center [215, 236] width 19 height 19
radio input "true"
click at [337, 298] on span at bounding box center [346, 298] width 19 height 19
click at [337, 298] on input "starts with" at bounding box center [346, 298] width 19 height 19
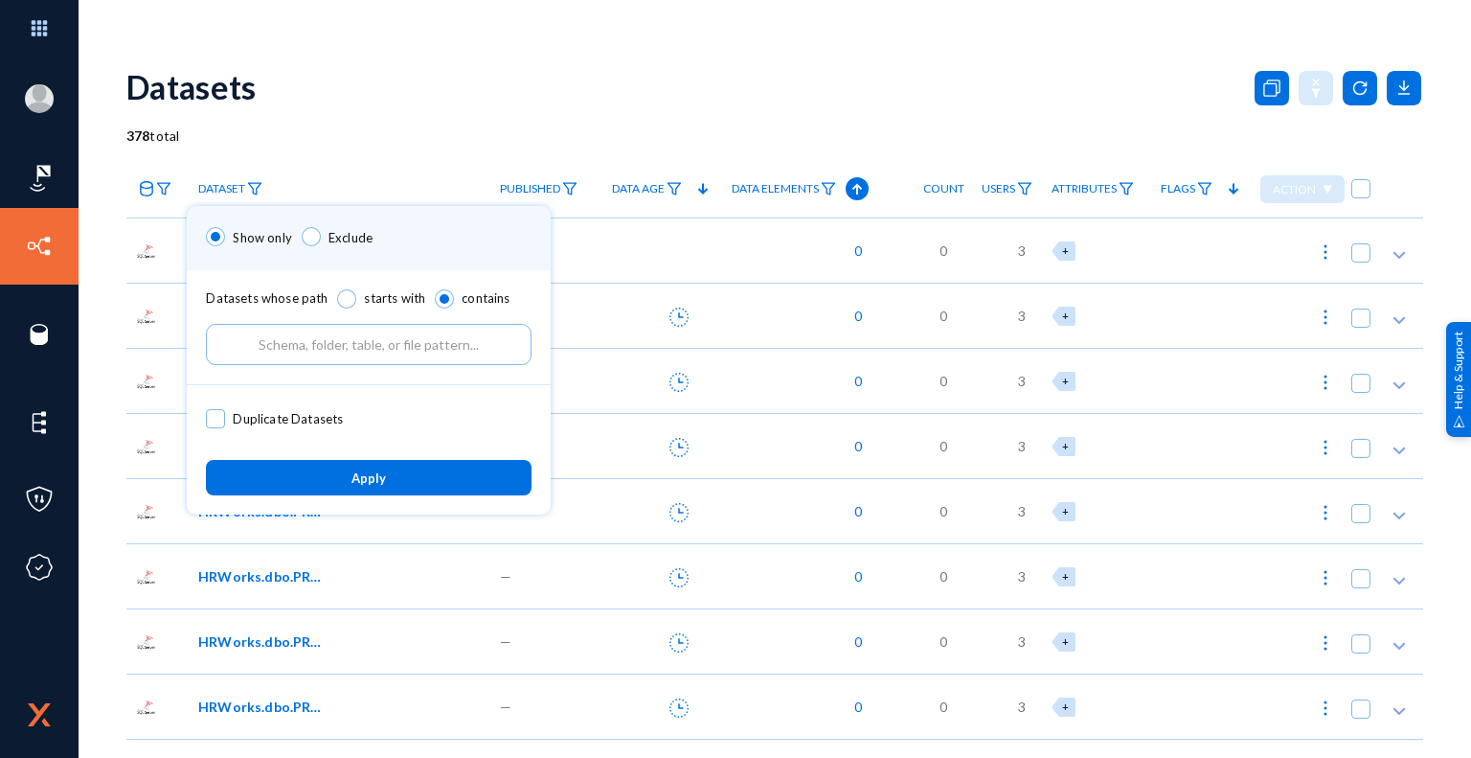
radio input "true"
click at [441, 298] on span at bounding box center [444, 298] width 19 height 19
click at [441, 298] on input "contains" at bounding box center [444, 298] width 19 height 19
radio input "true"
click at [372, 474] on span "Apply" at bounding box center [368, 477] width 34 height 15
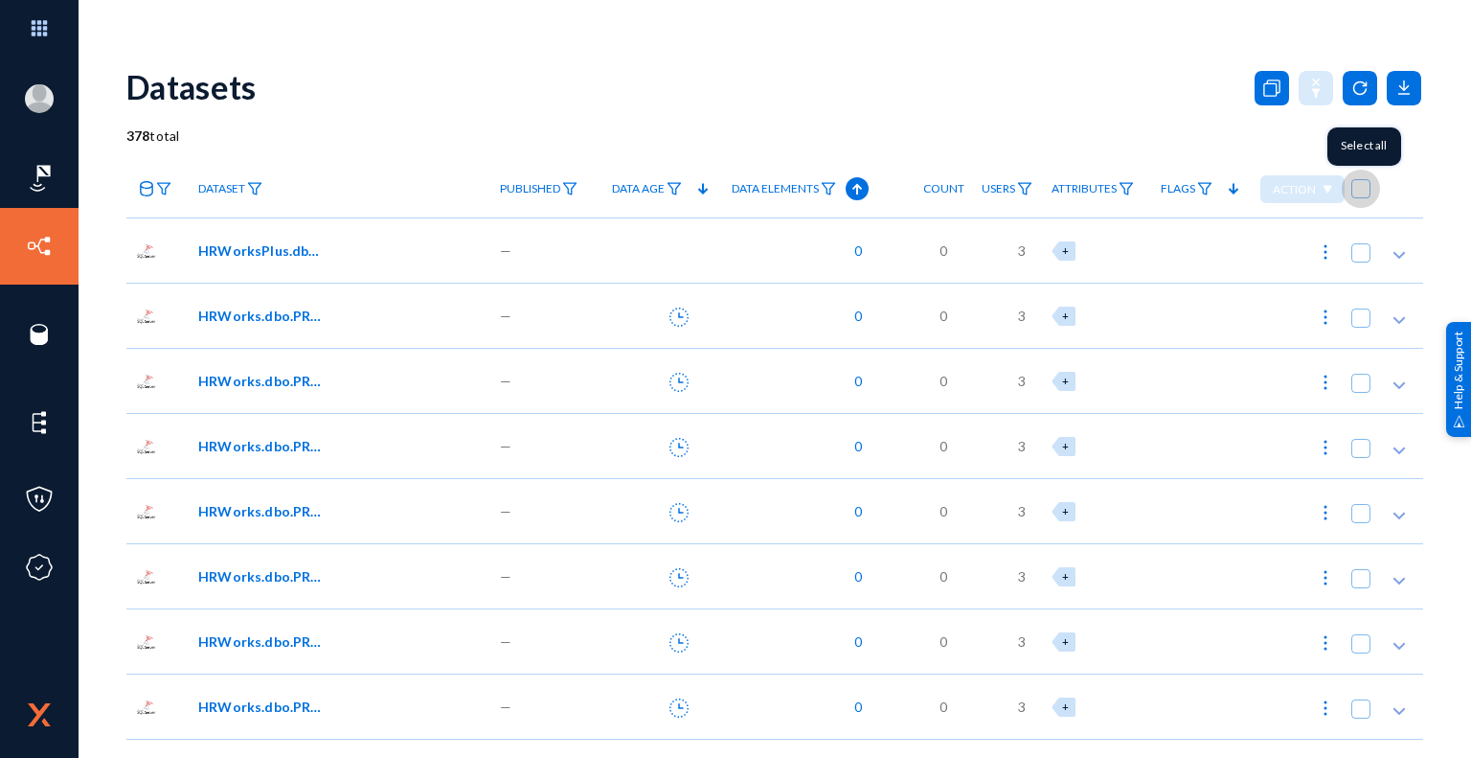
click at [1351, 194] on span at bounding box center [1360, 188] width 19 height 19
click at [1360, 197] on input "checkbox" at bounding box center [1361, 198] width 2 height 2
checkbox input "true"
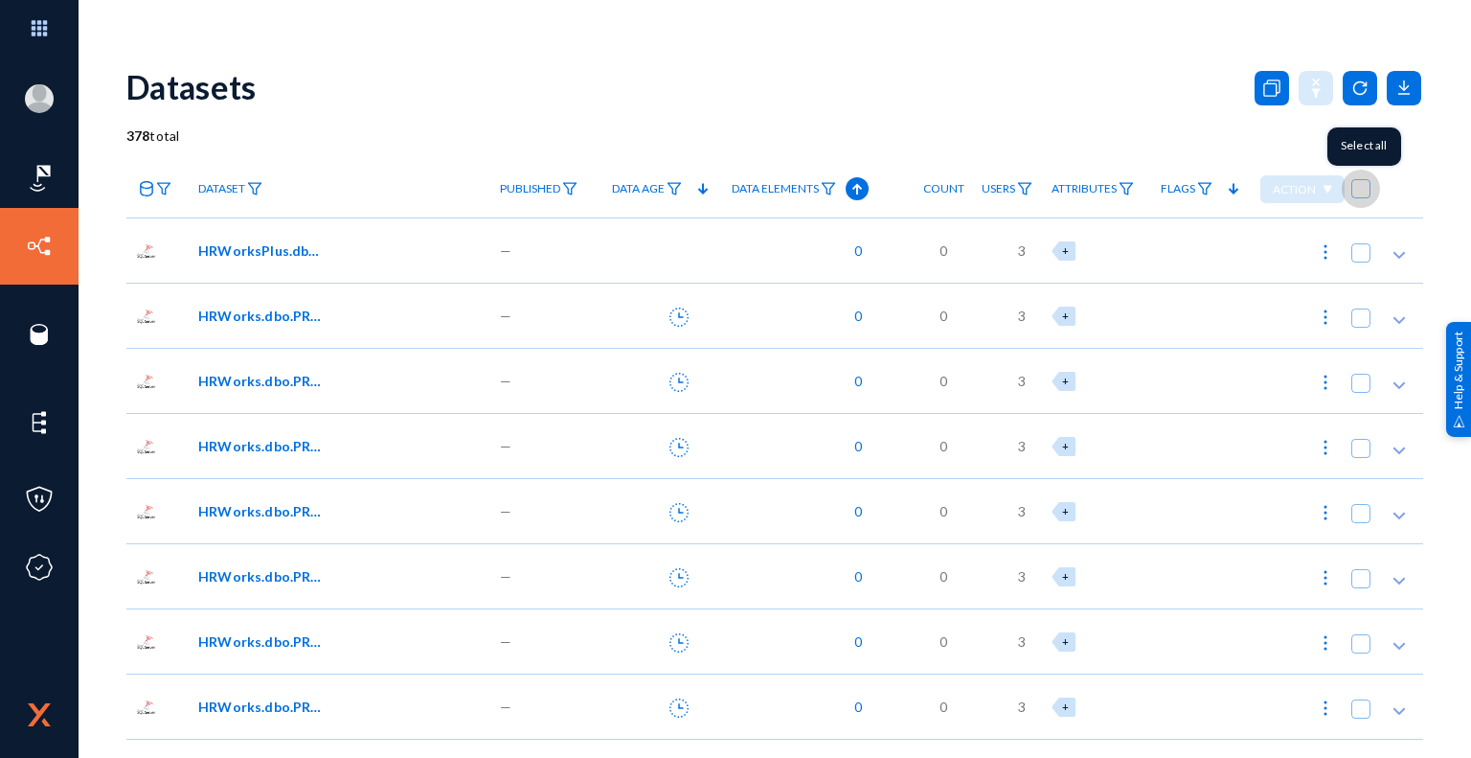
checkbox input "true"
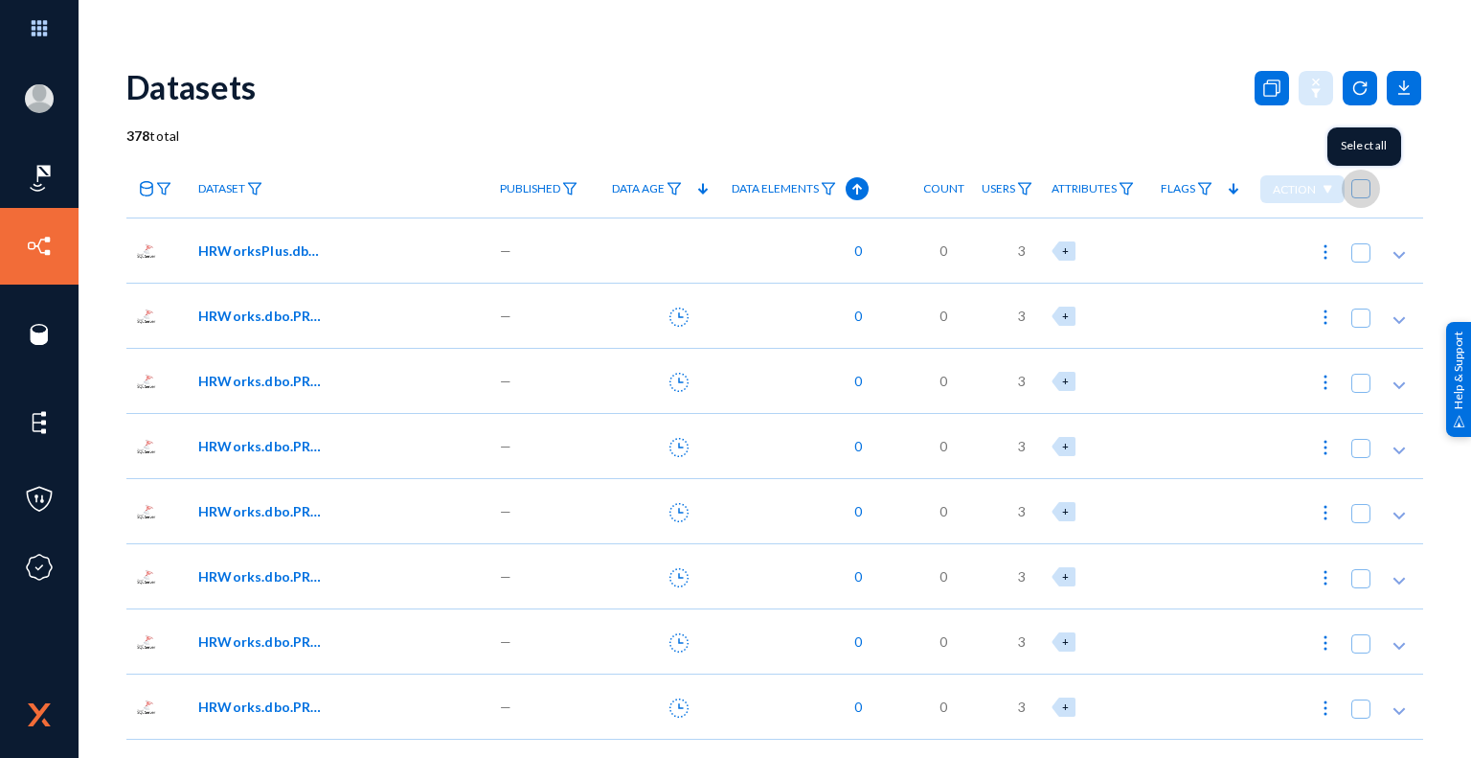
checkbox input "true"
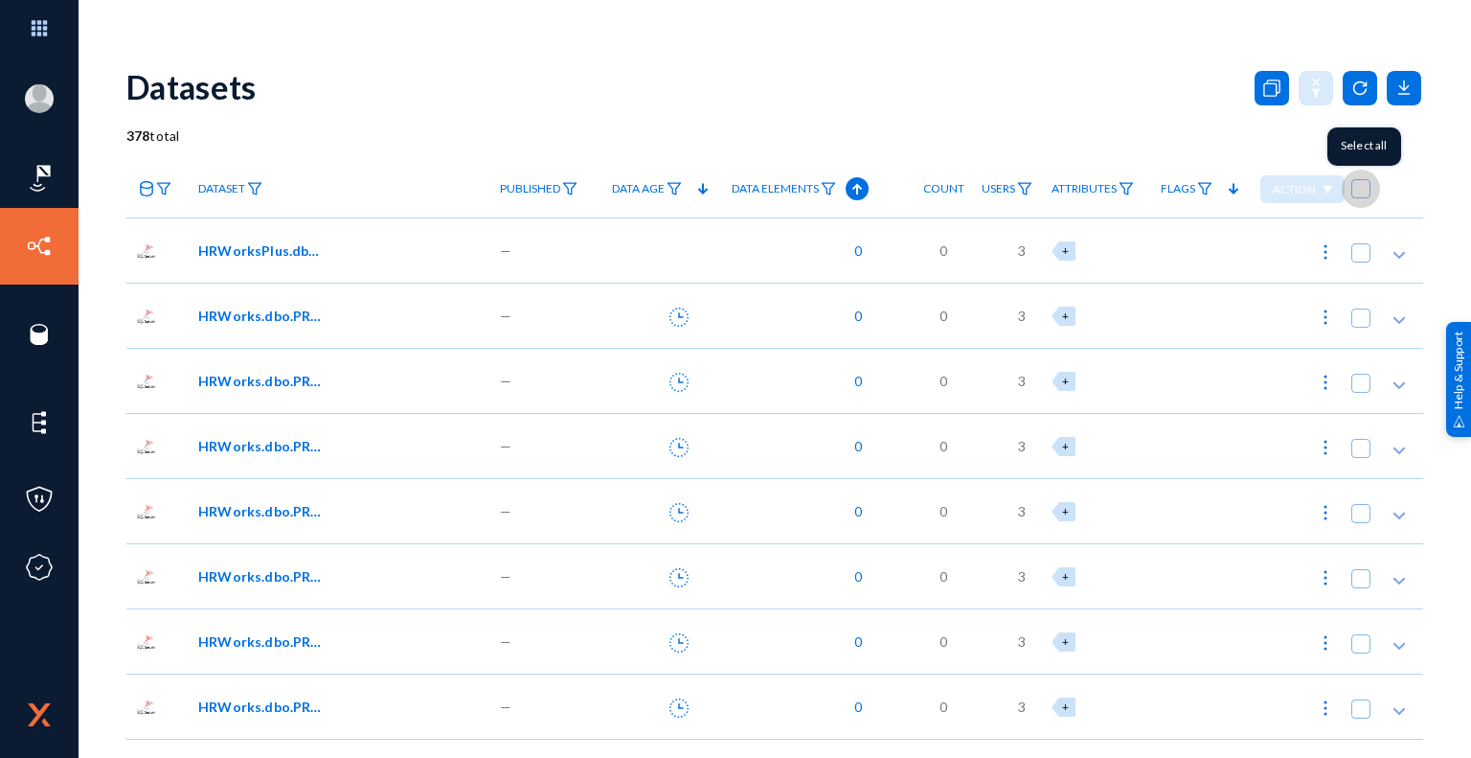
checkbox input "true"
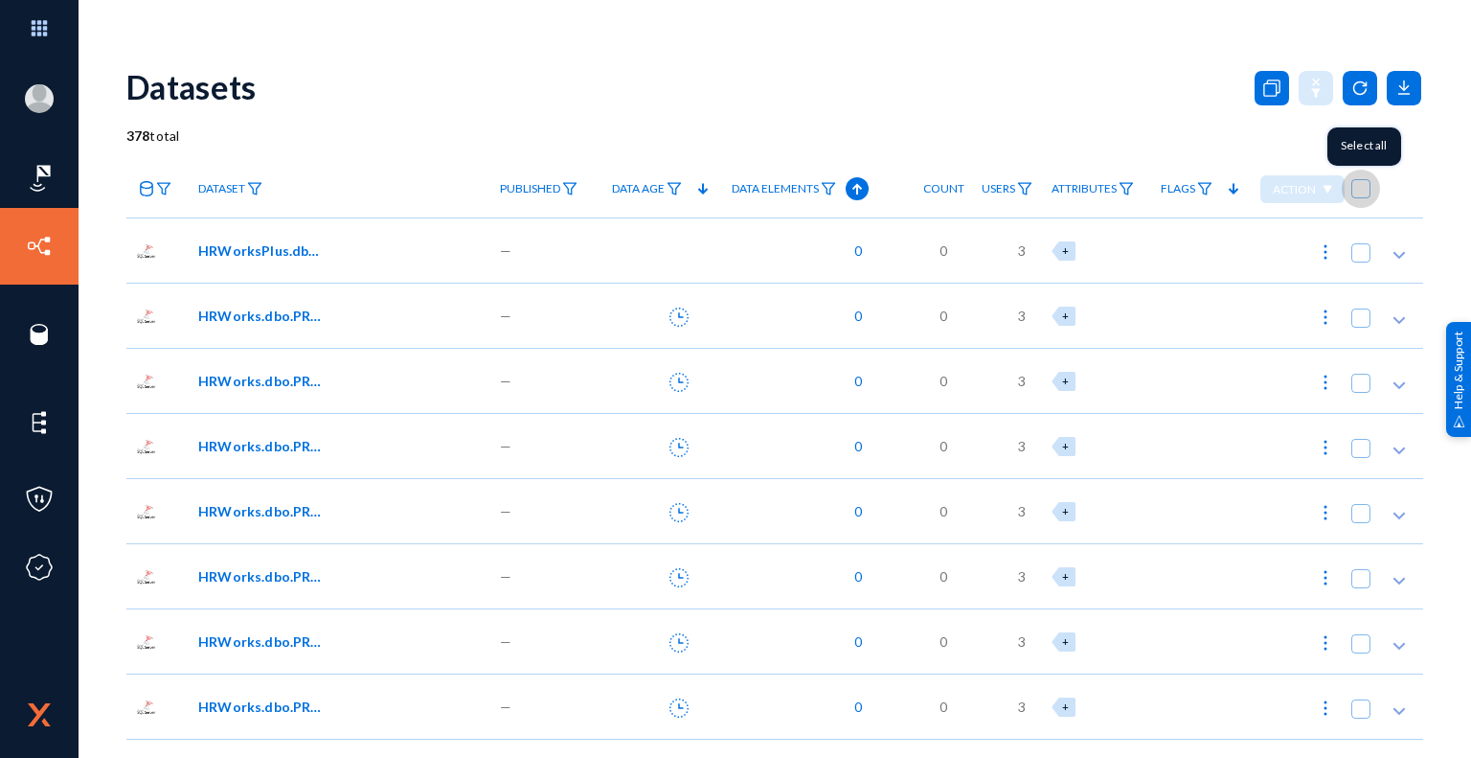
checkbox input "true"
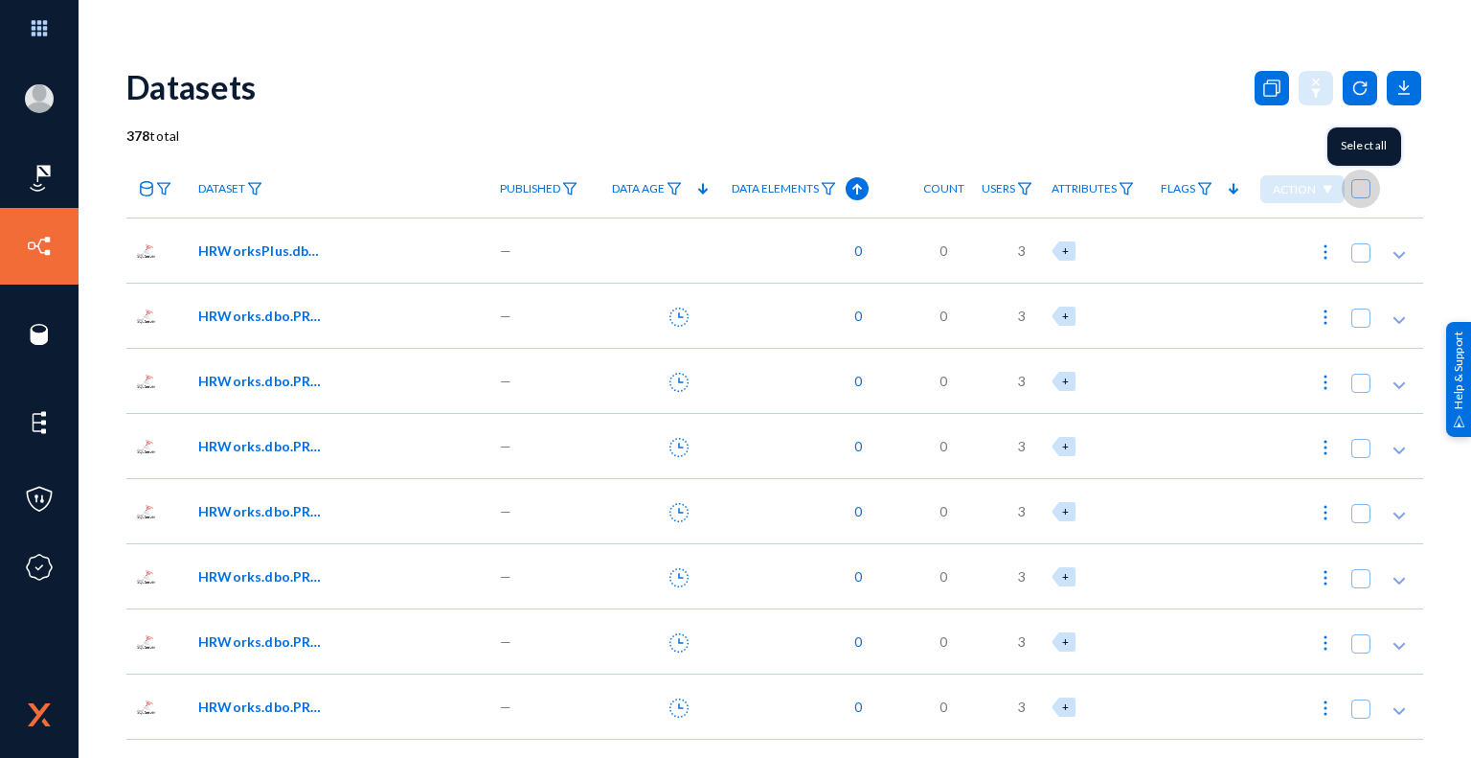
checkbox input "true"
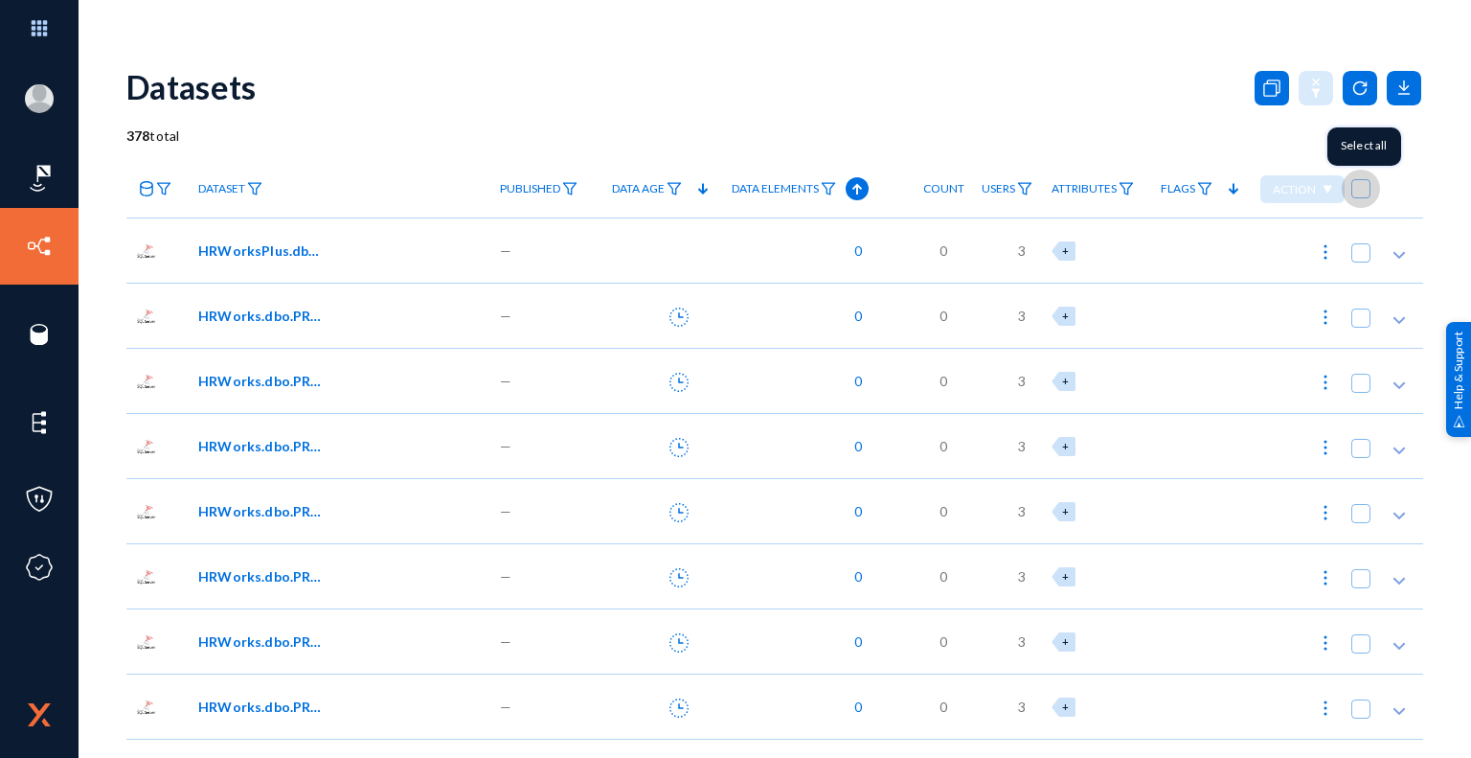
checkbox input "true"
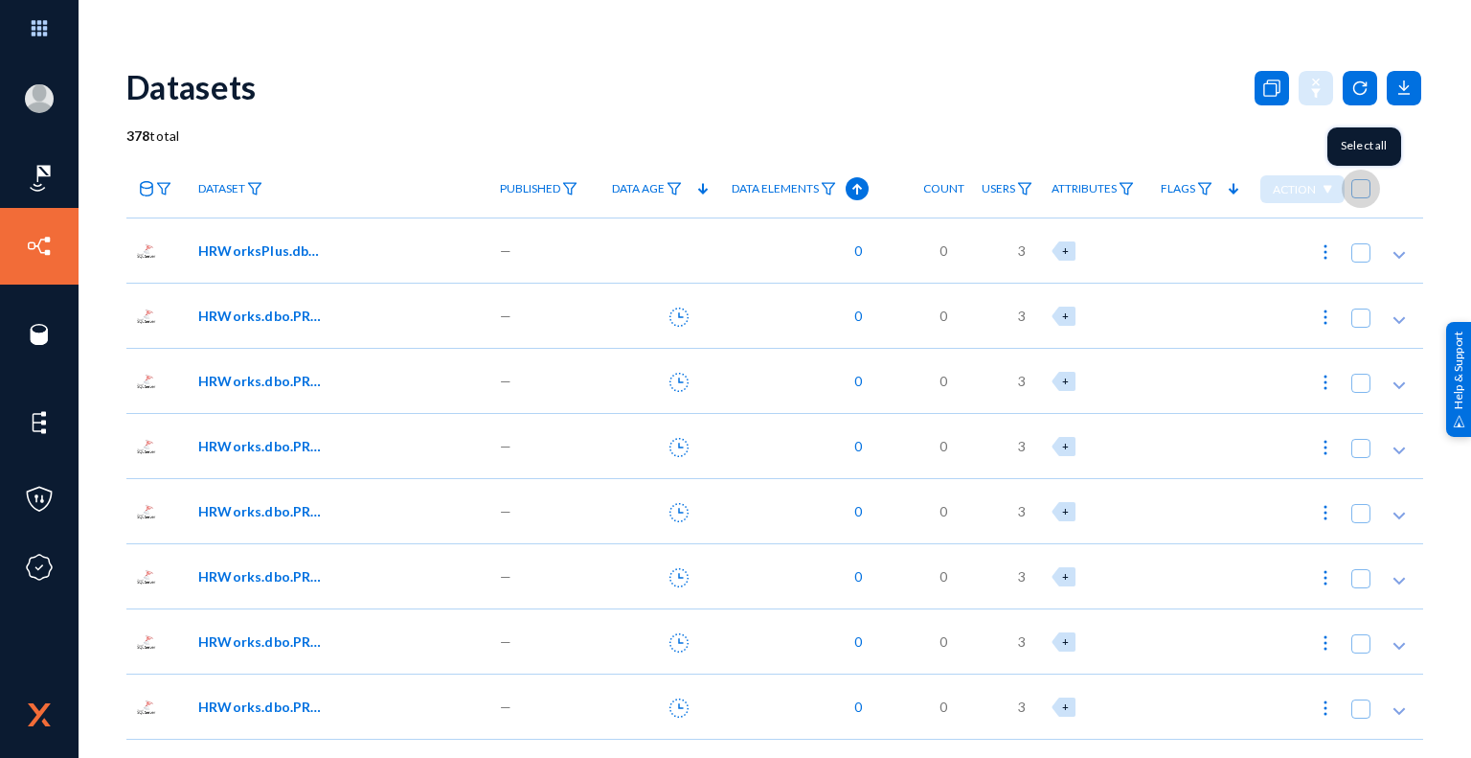
checkbox input "true"
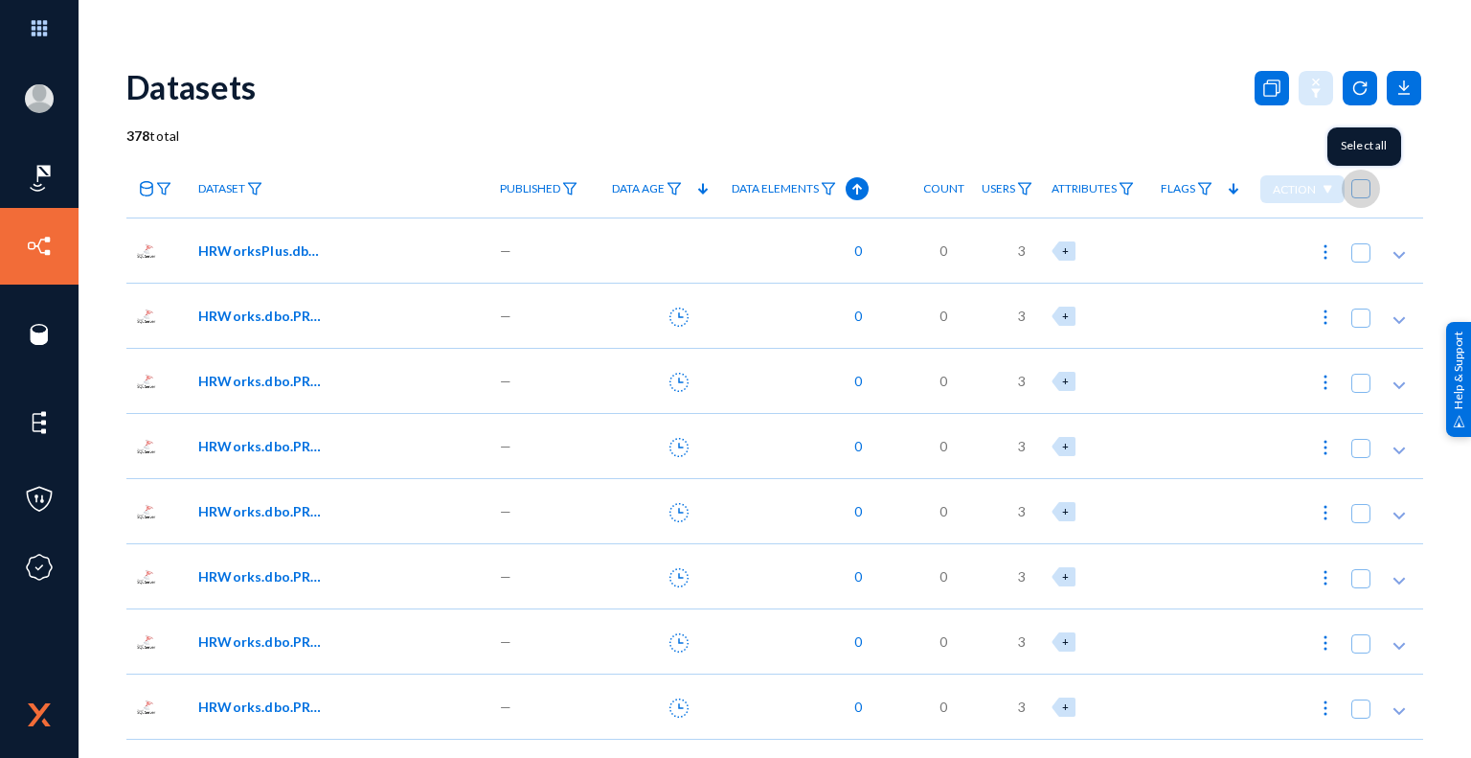
checkbox input "true"
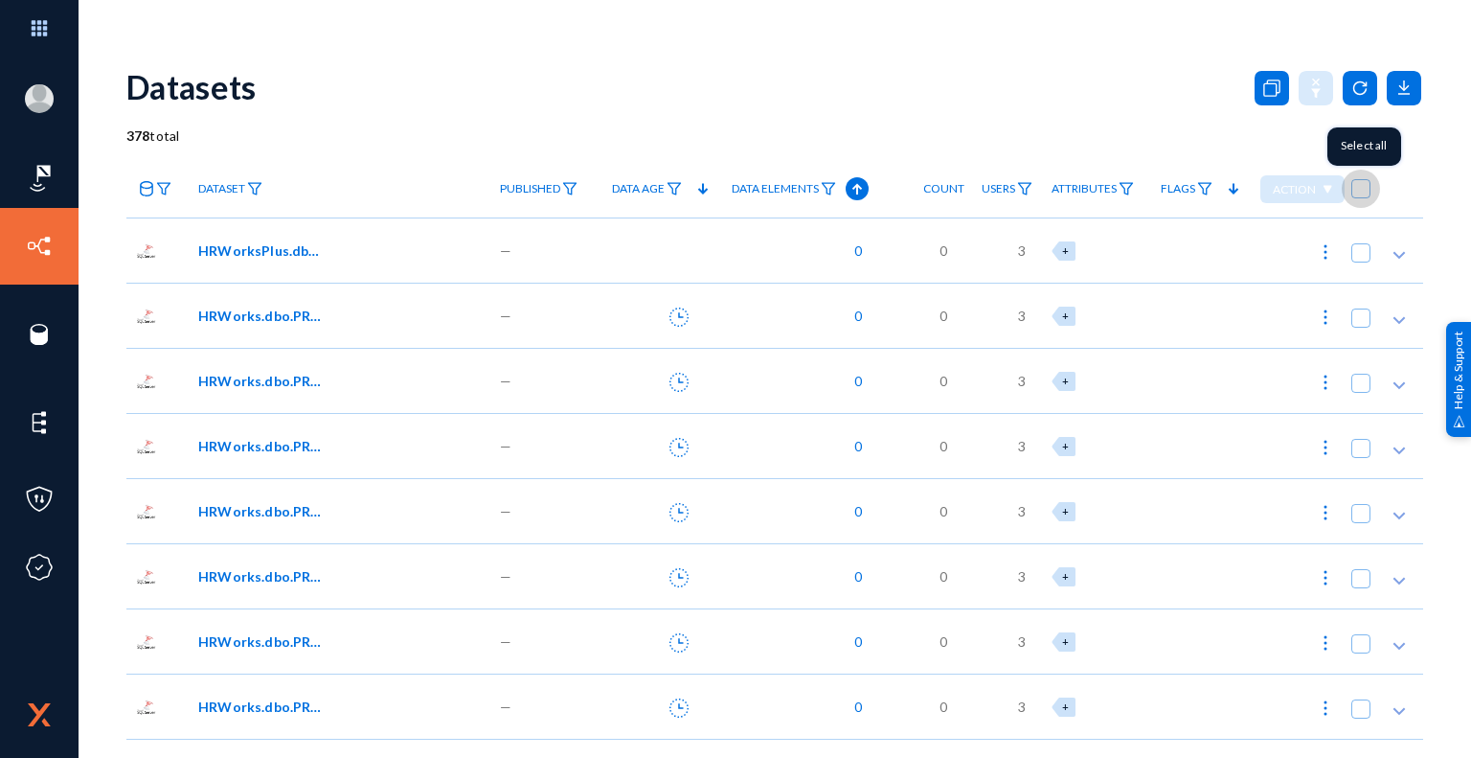
checkbox input "true"
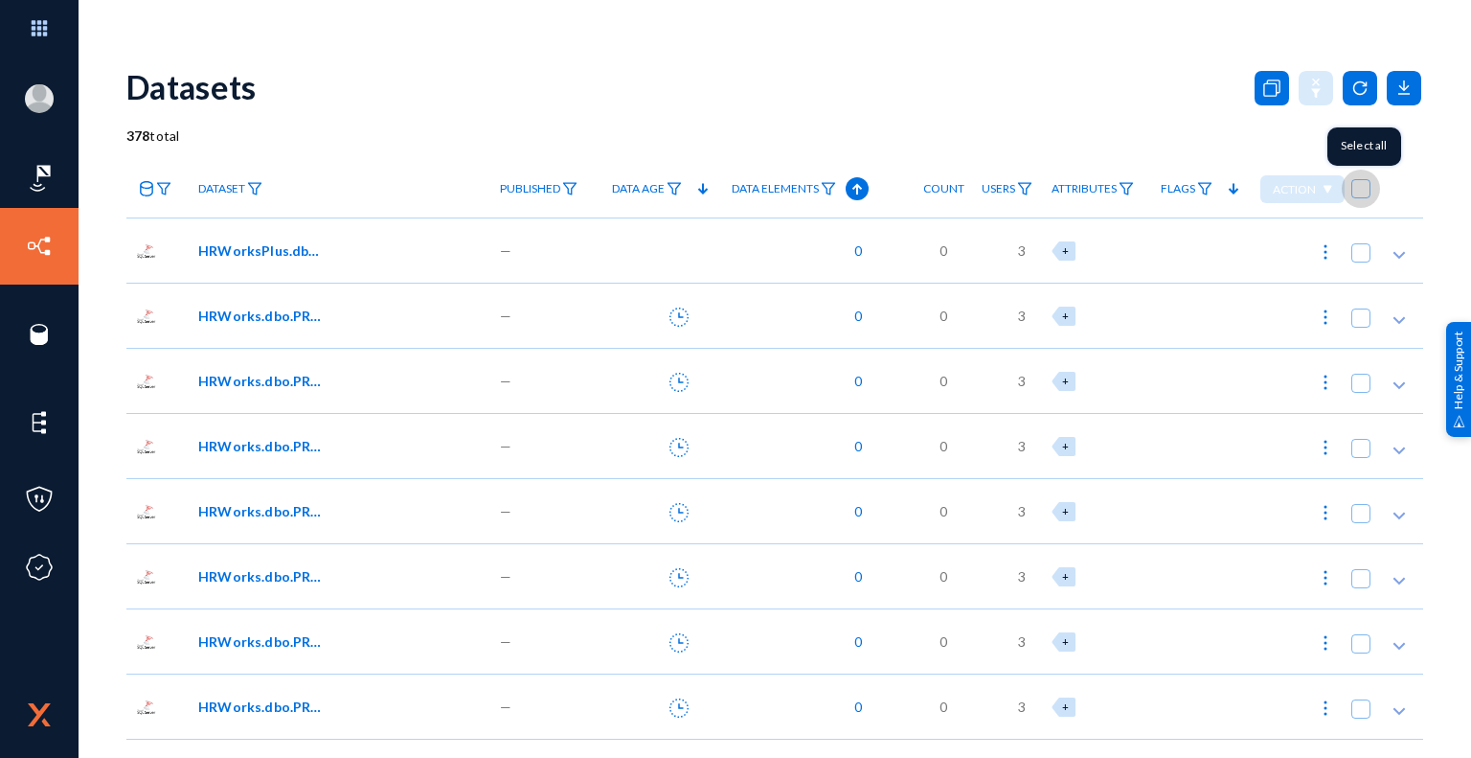
checkbox input "true"
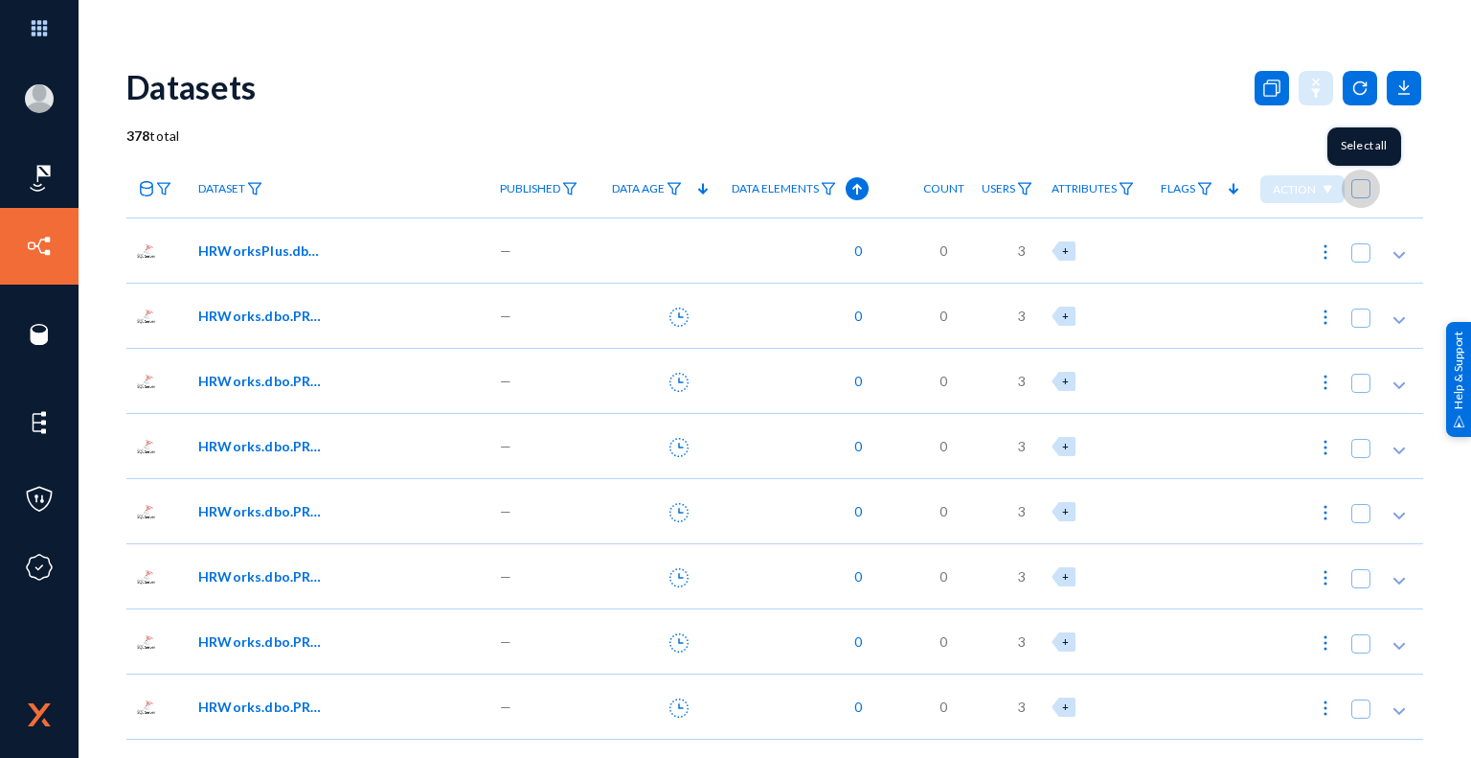
checkbox input "true"
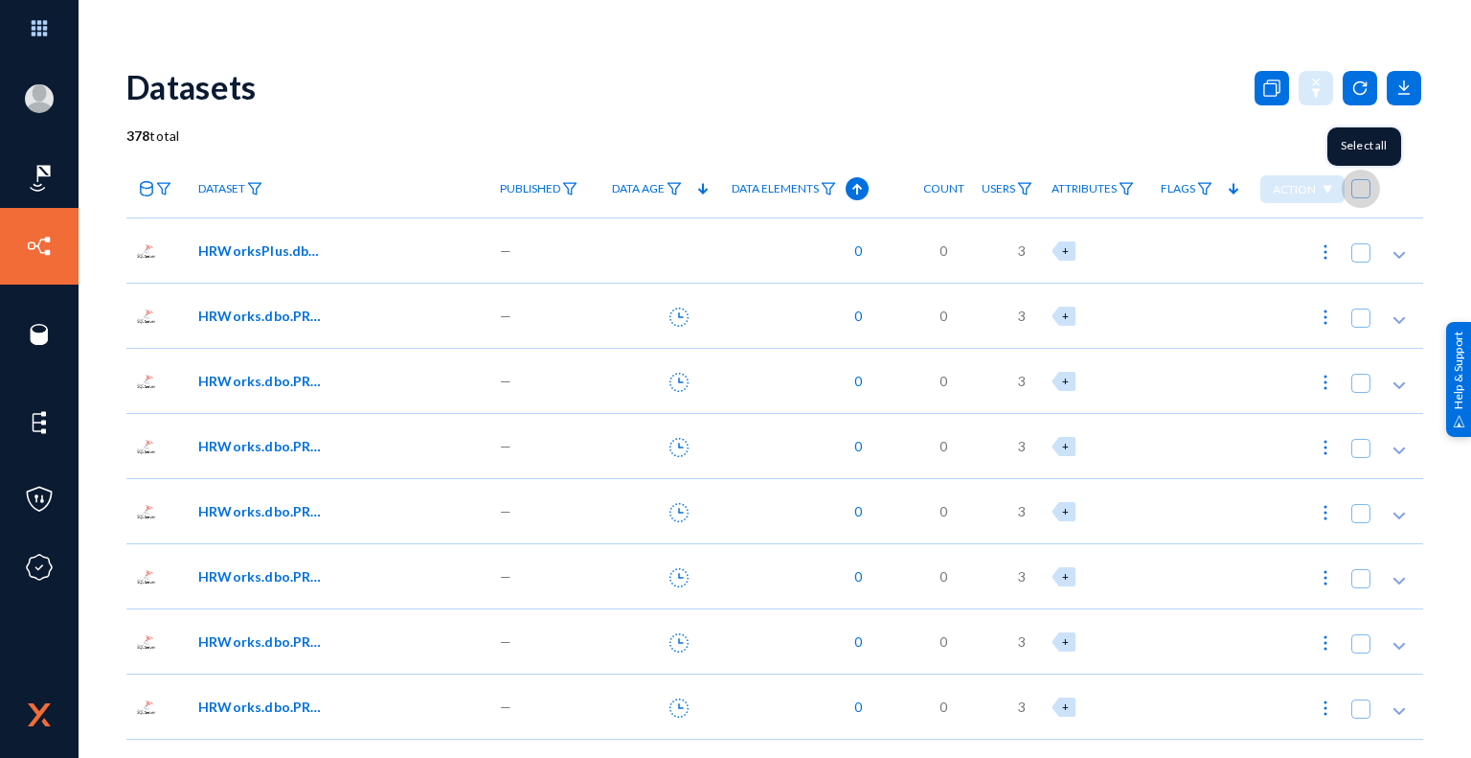
checkbox input "true"
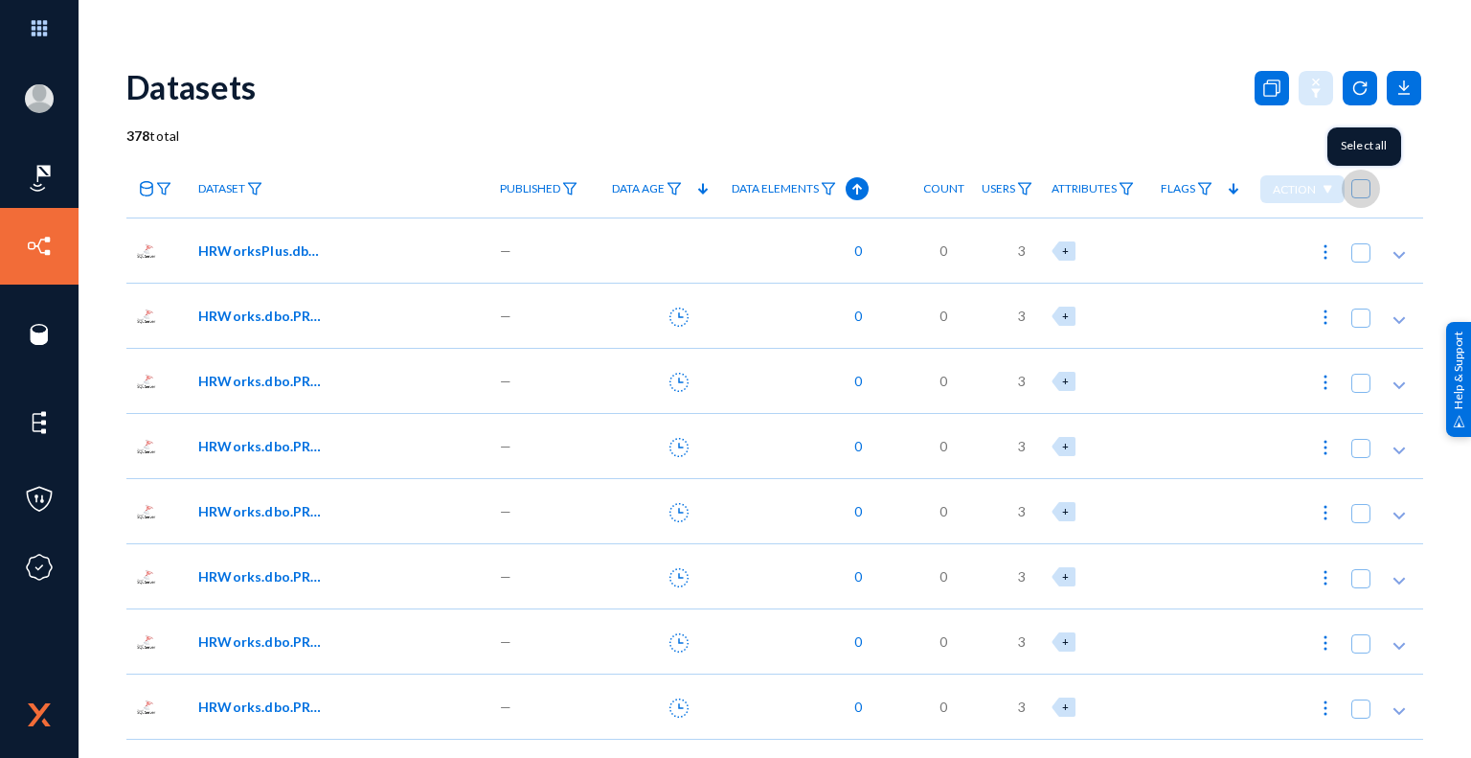
checkbox input "true"
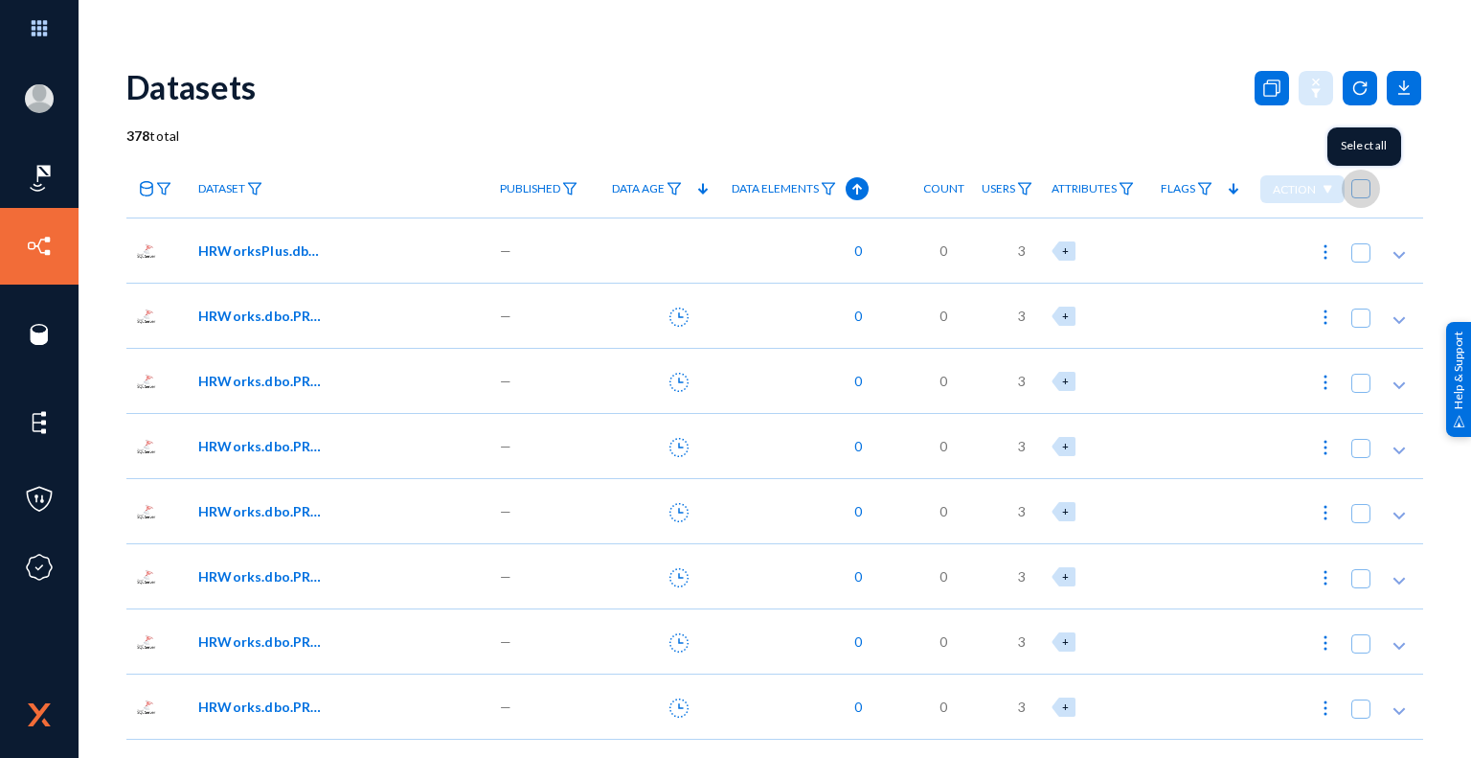
checkbox input "true"
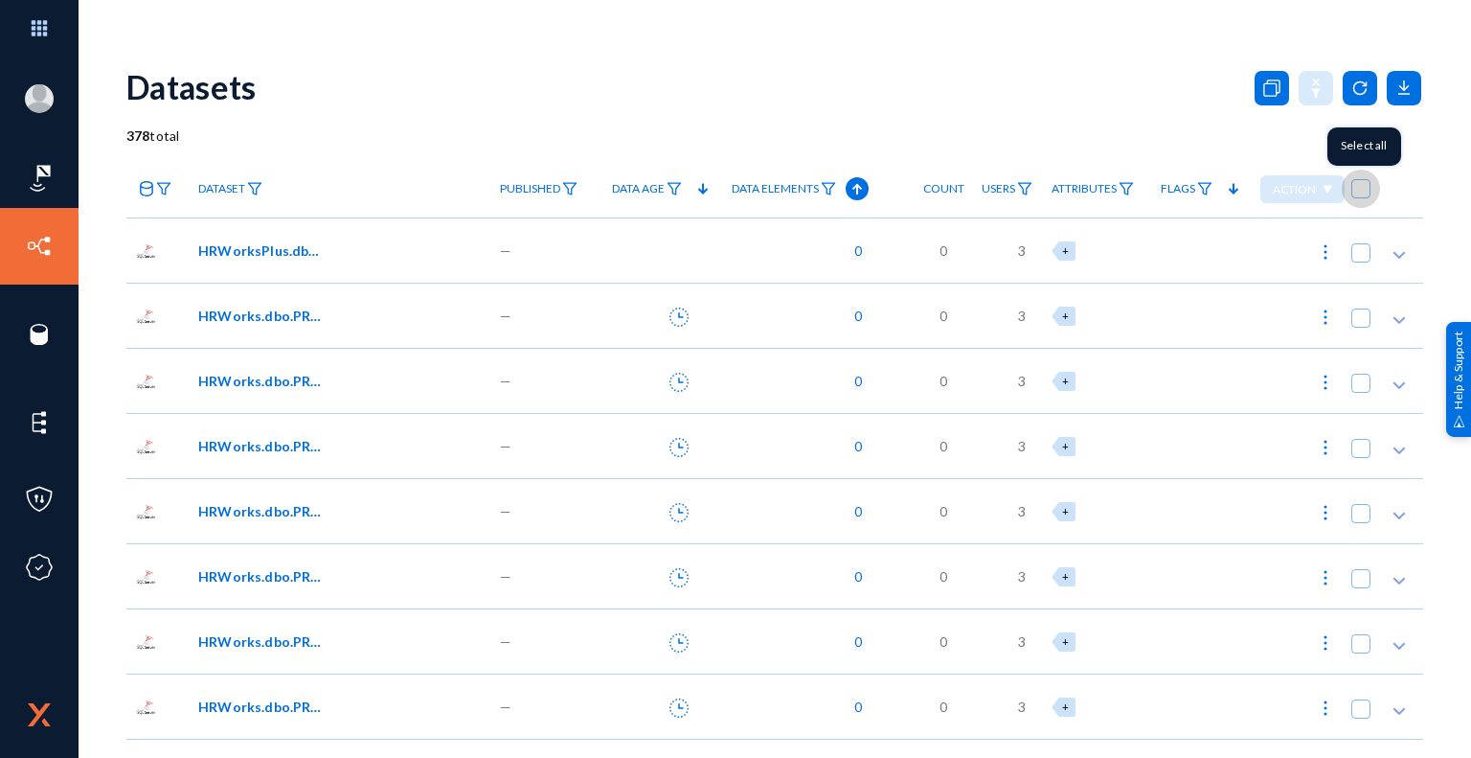
checkbox input "true"
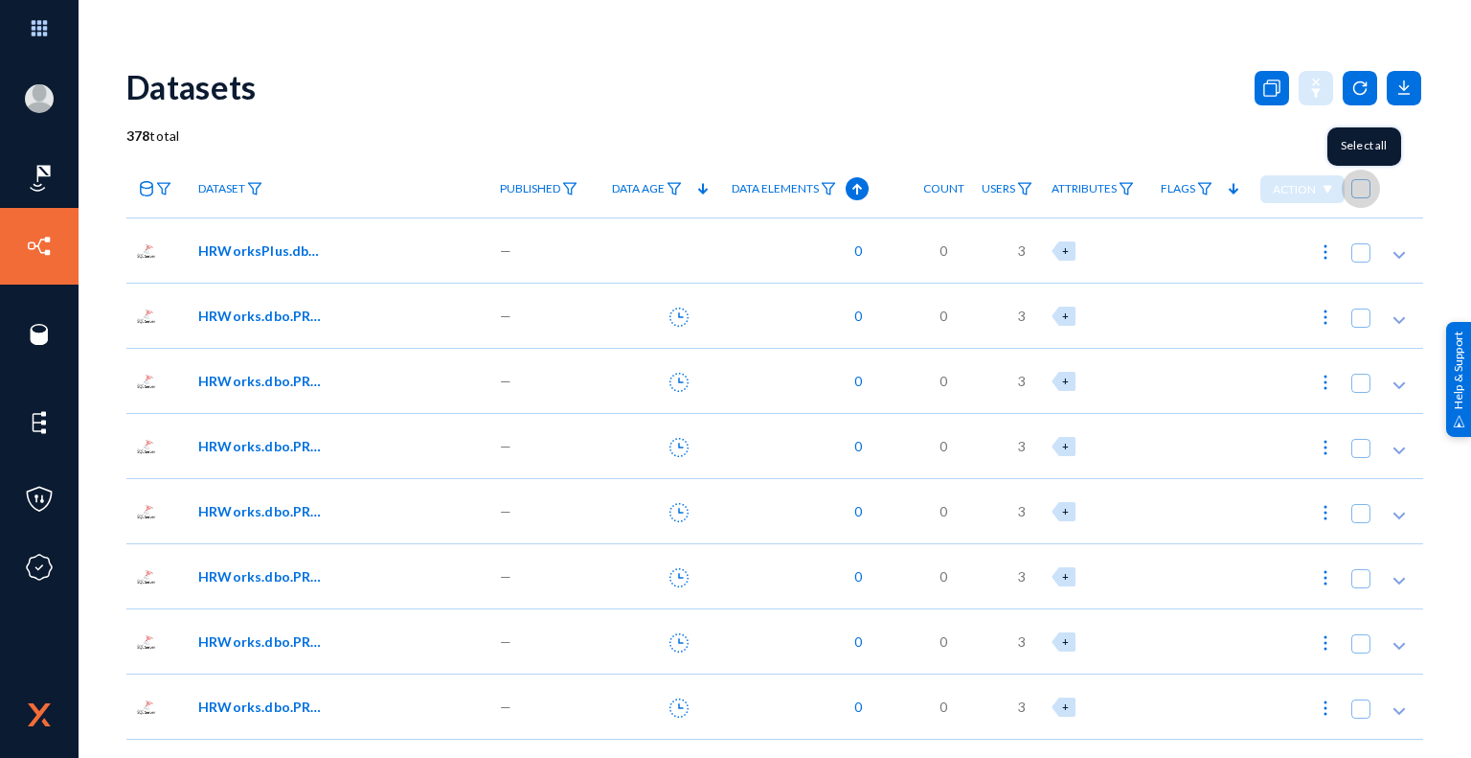
checkbox input "true"
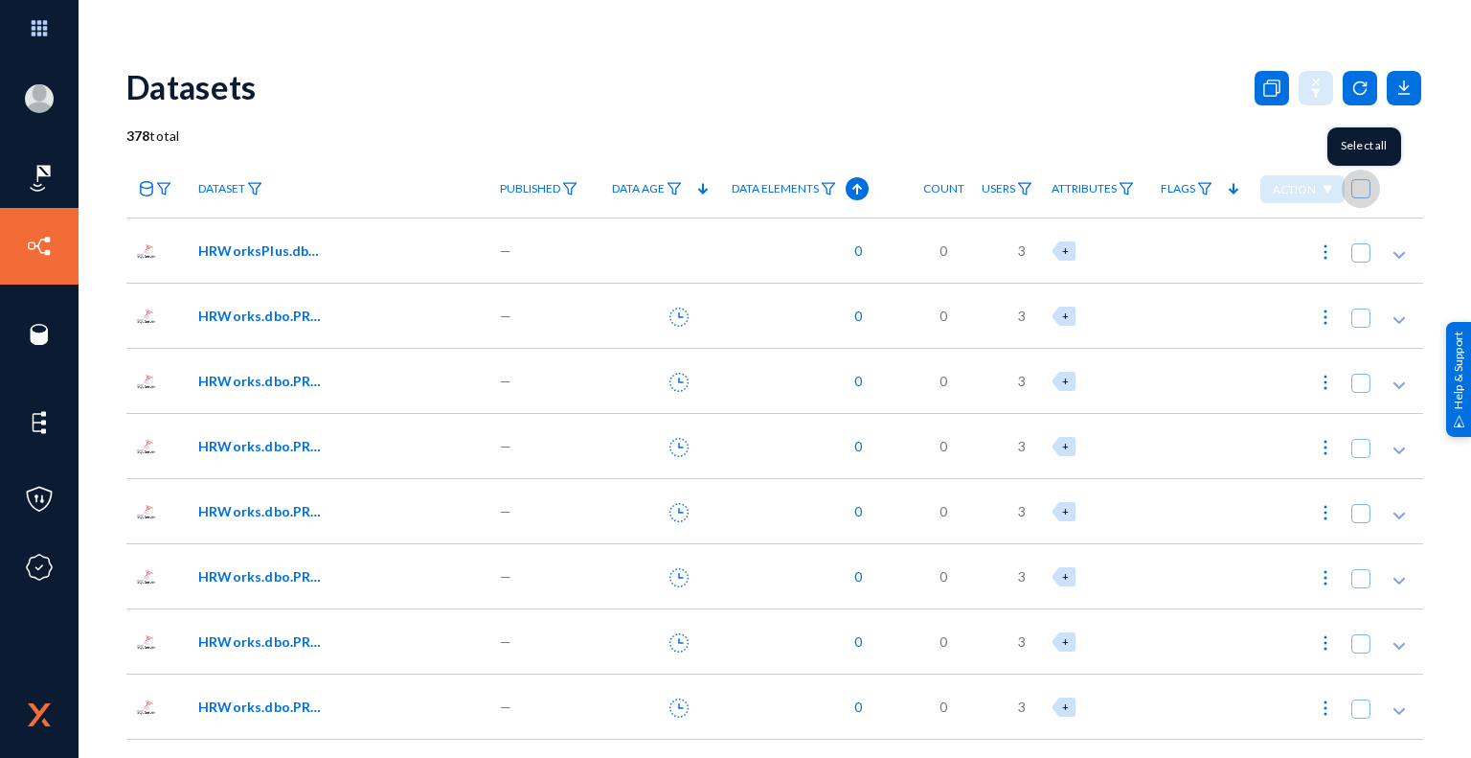
checkbox input "true"
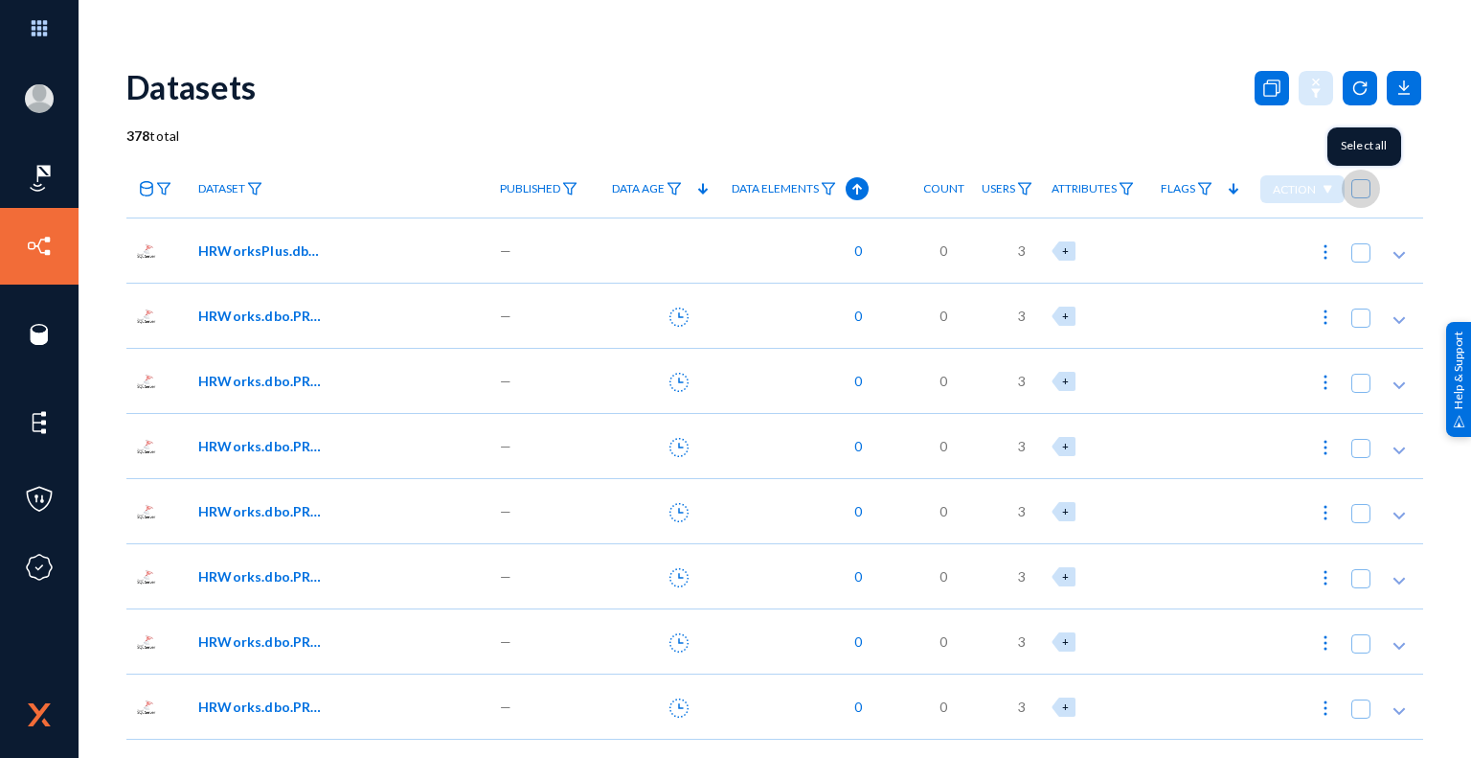
checkbox input "true"
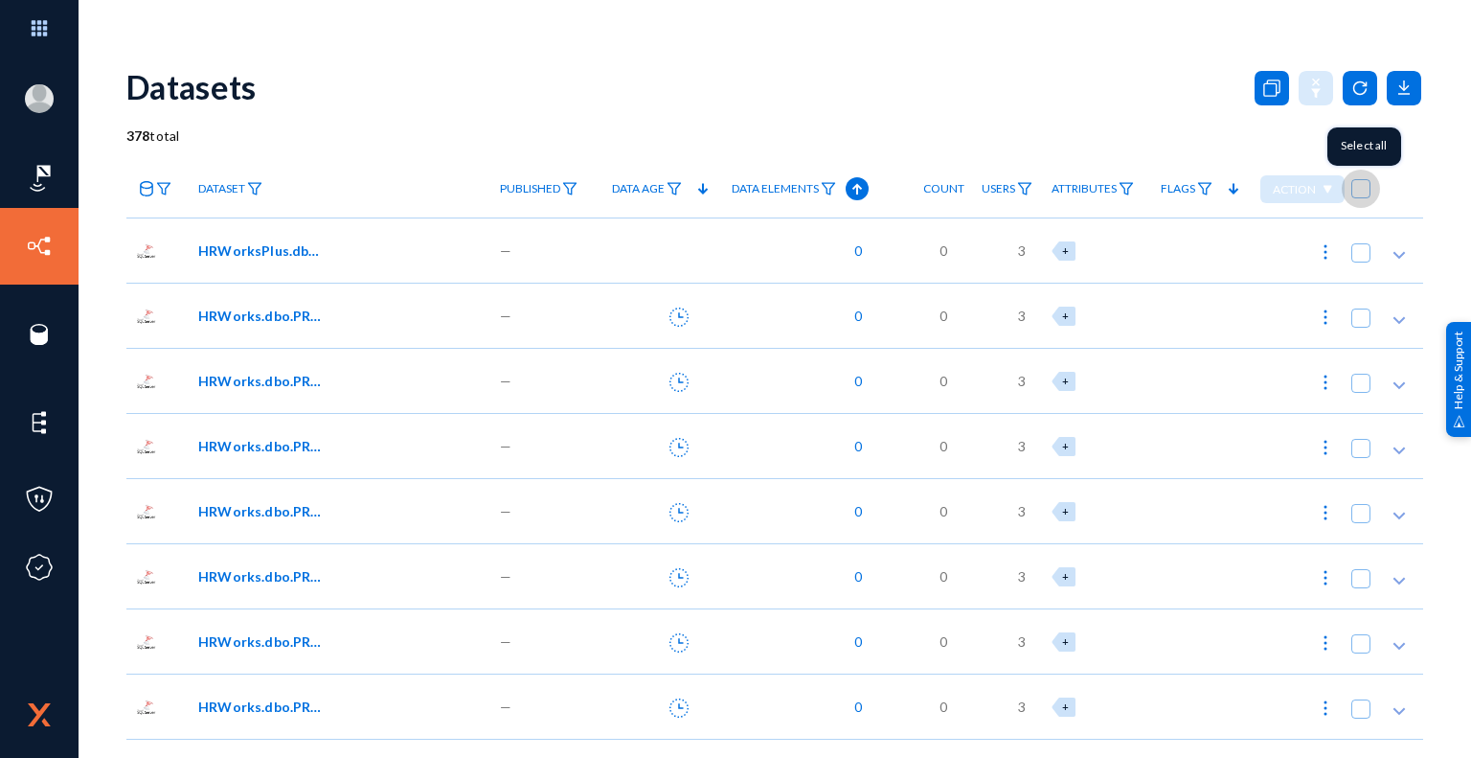
checkbox input "true"
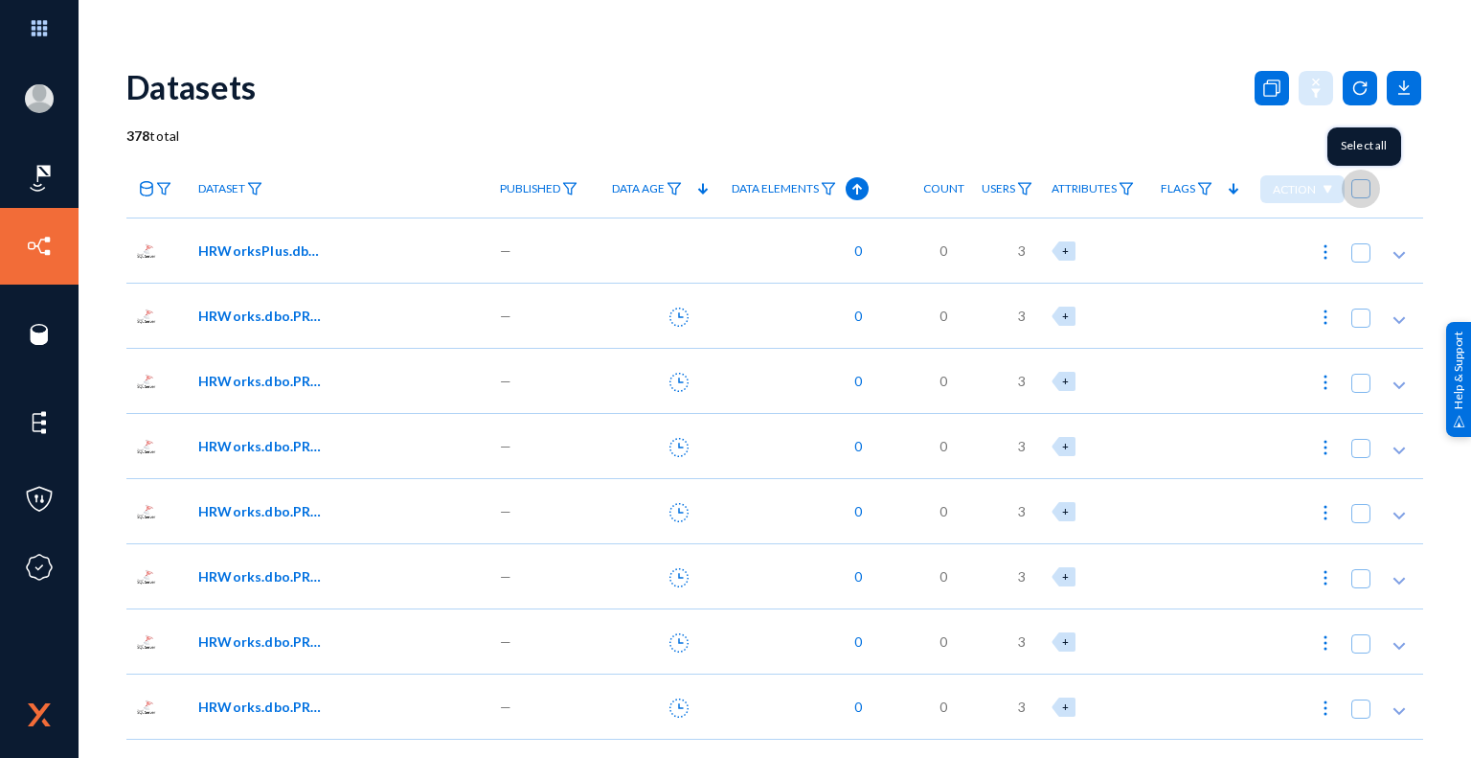
checkbox input "true"
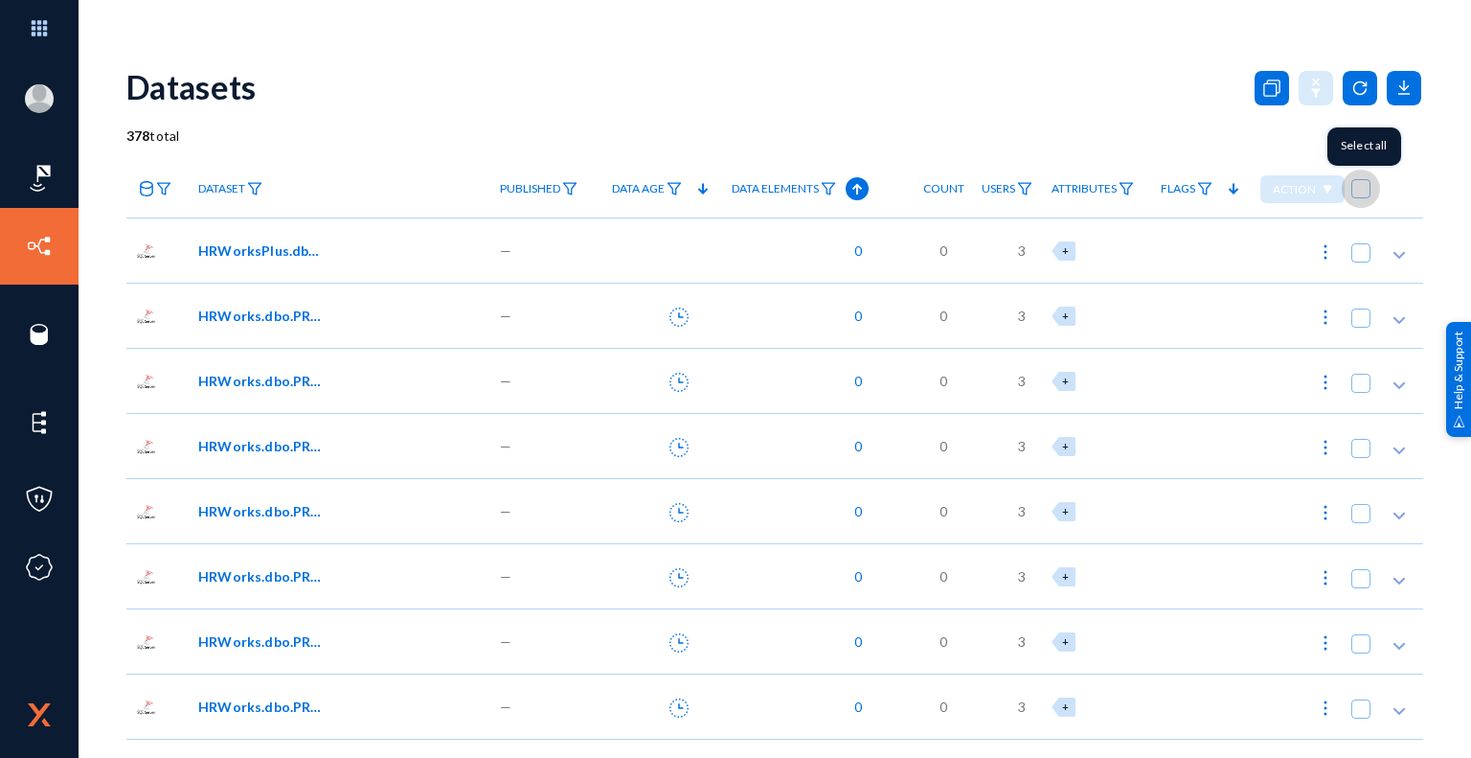
checkbox input "true"
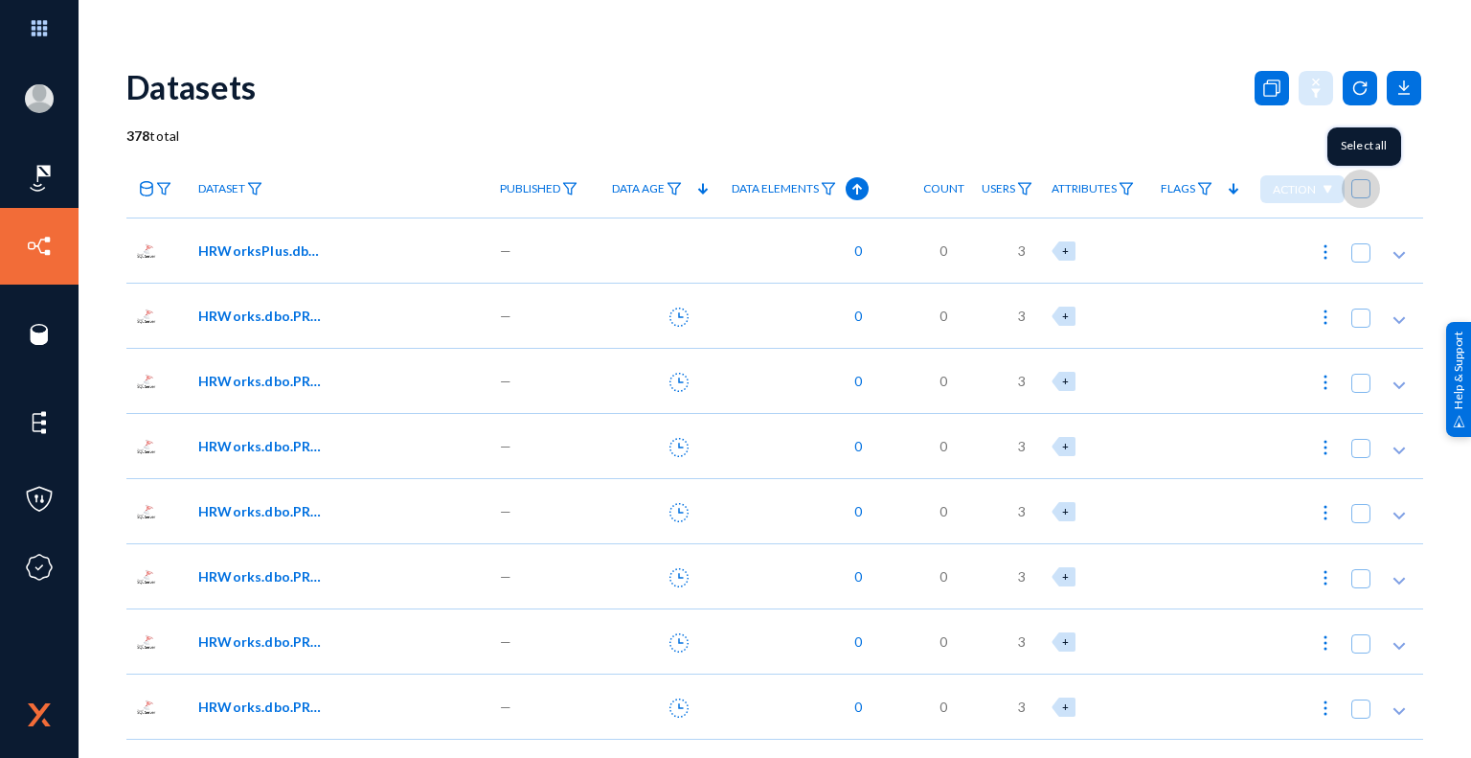
checkbox input "true"
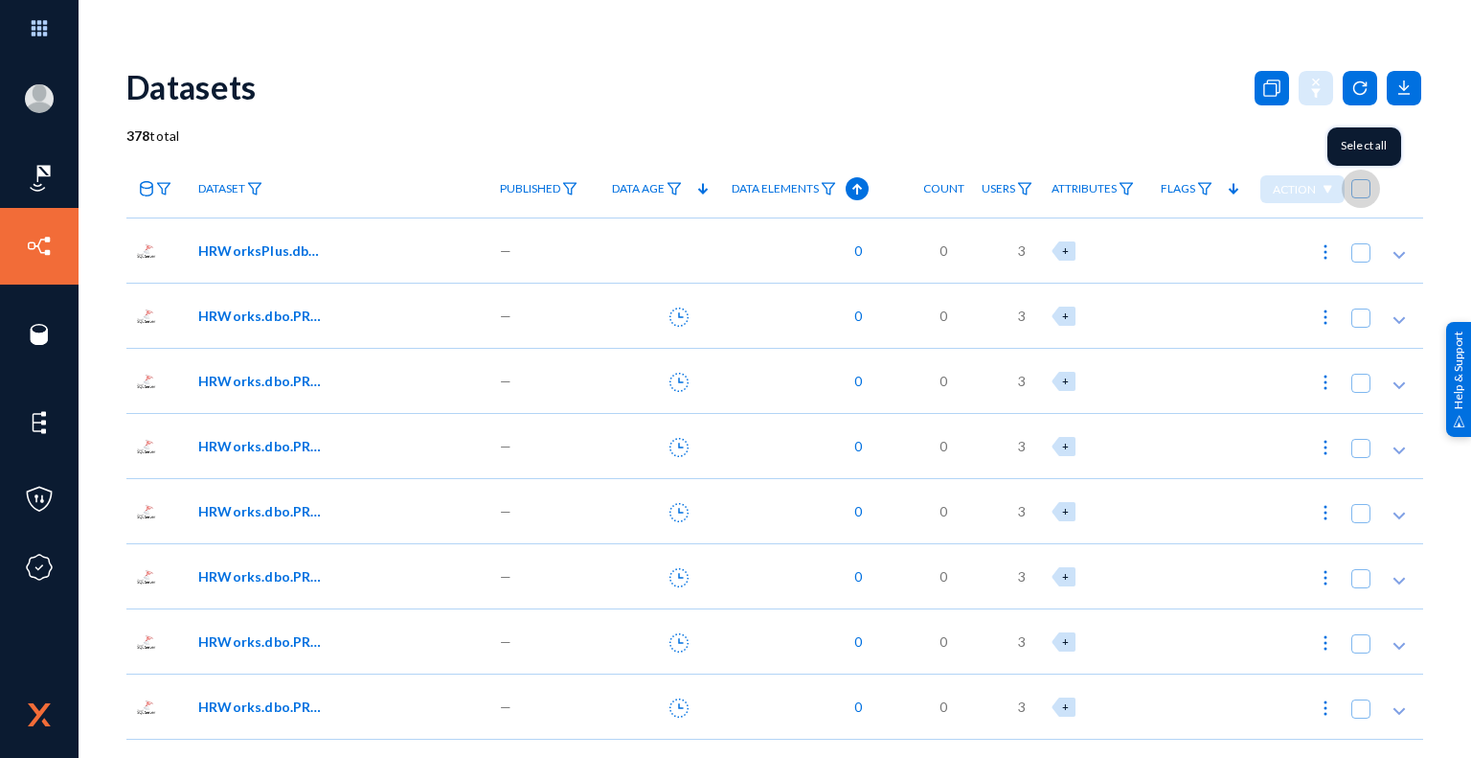
checkbox input "true"
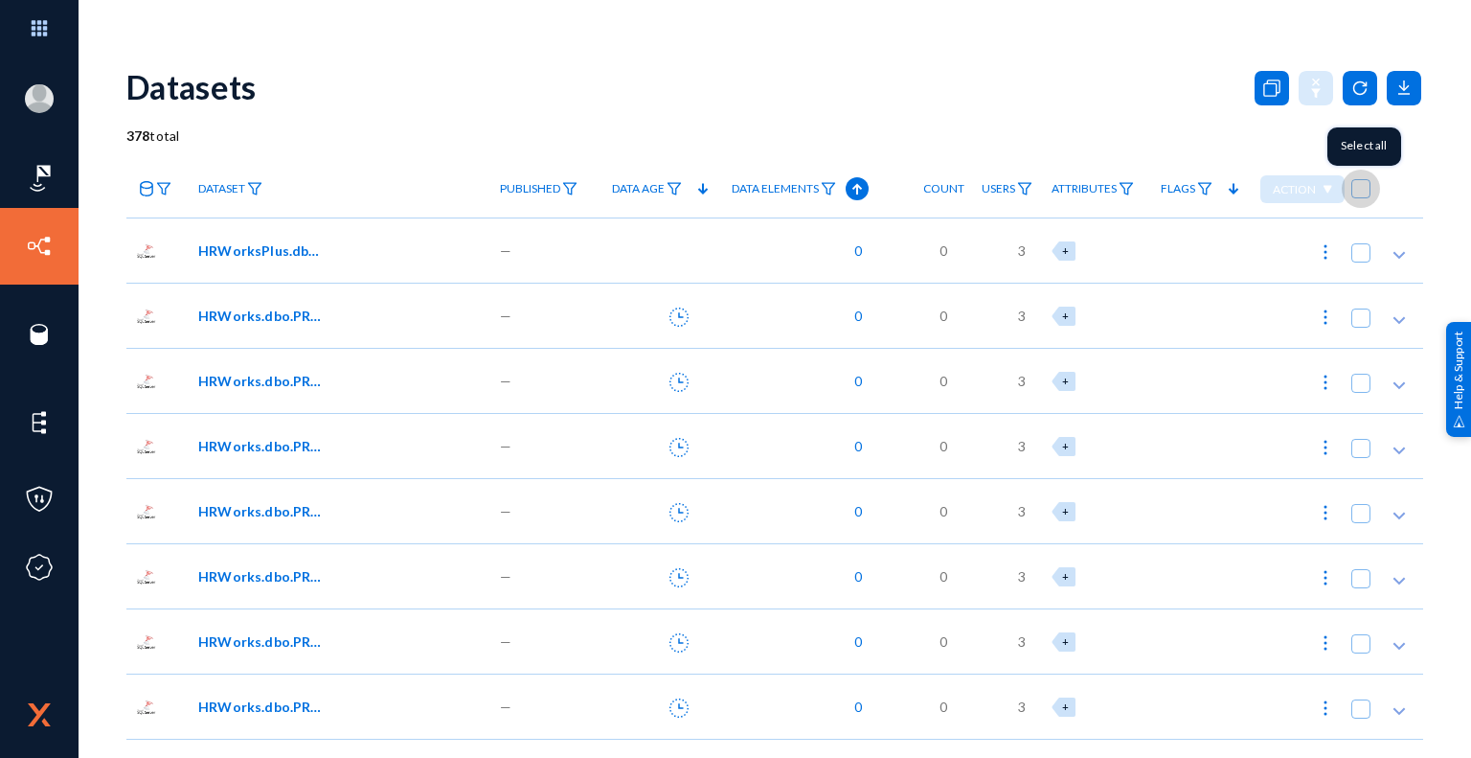
checkbox input "true"
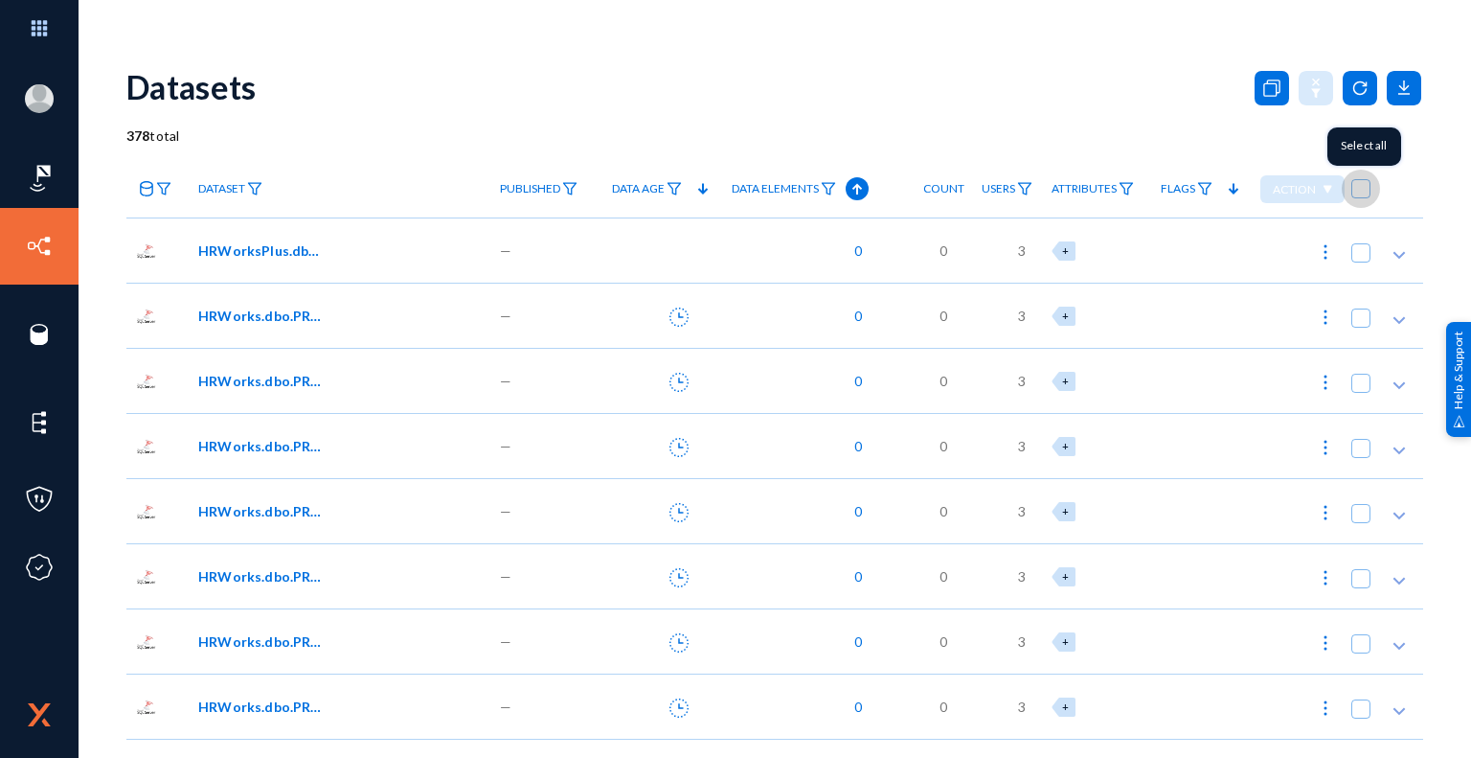
checkbox input "true"
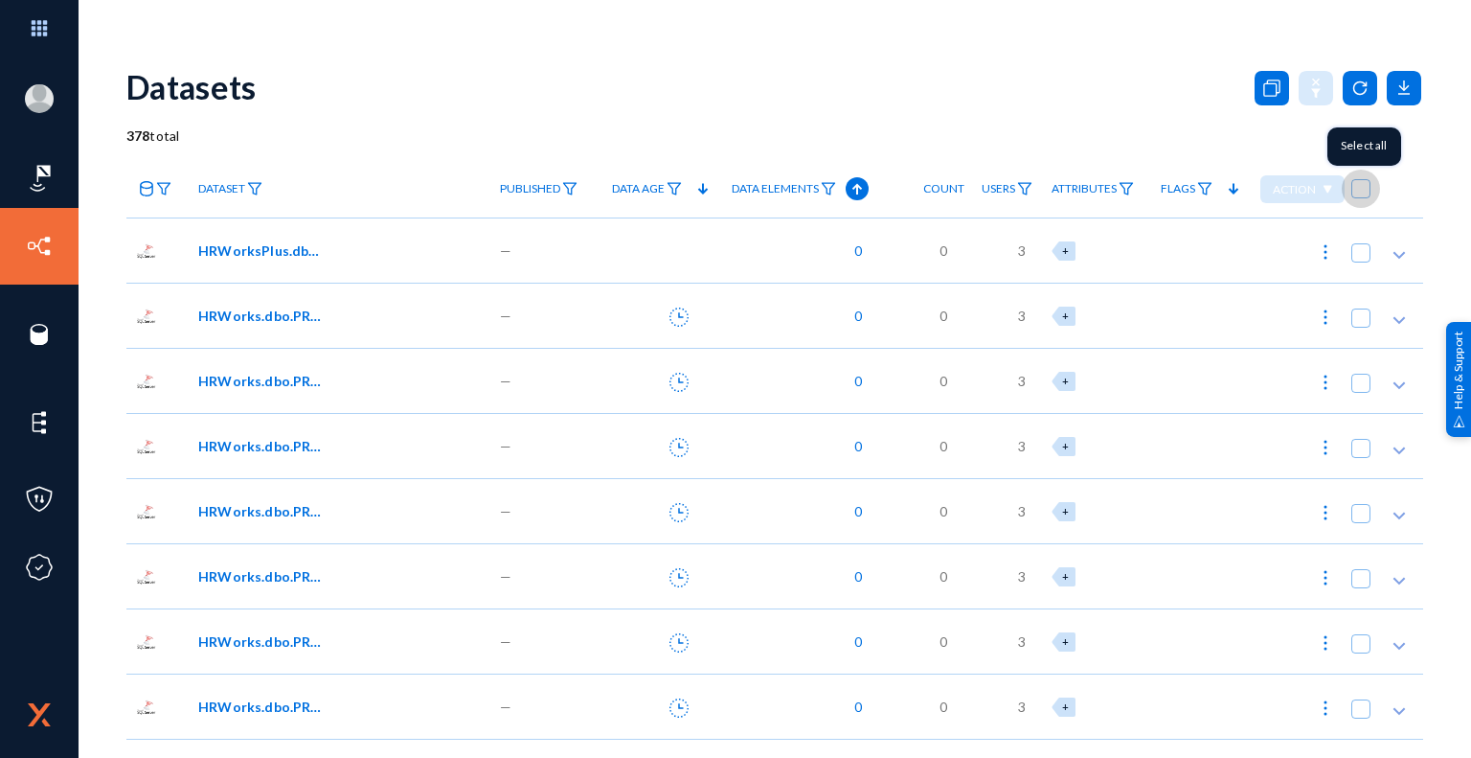
checkbox input "true"
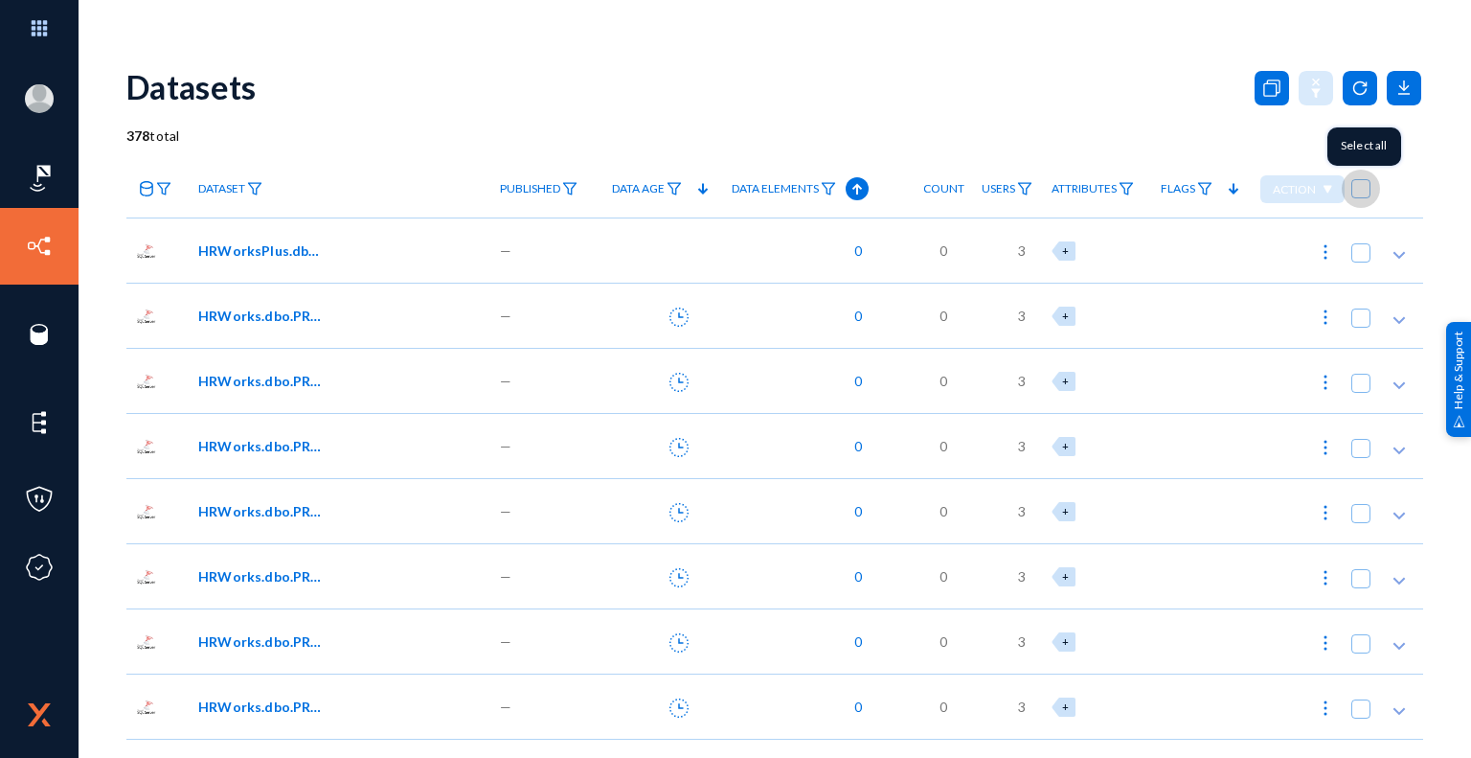
checkbox input "true"
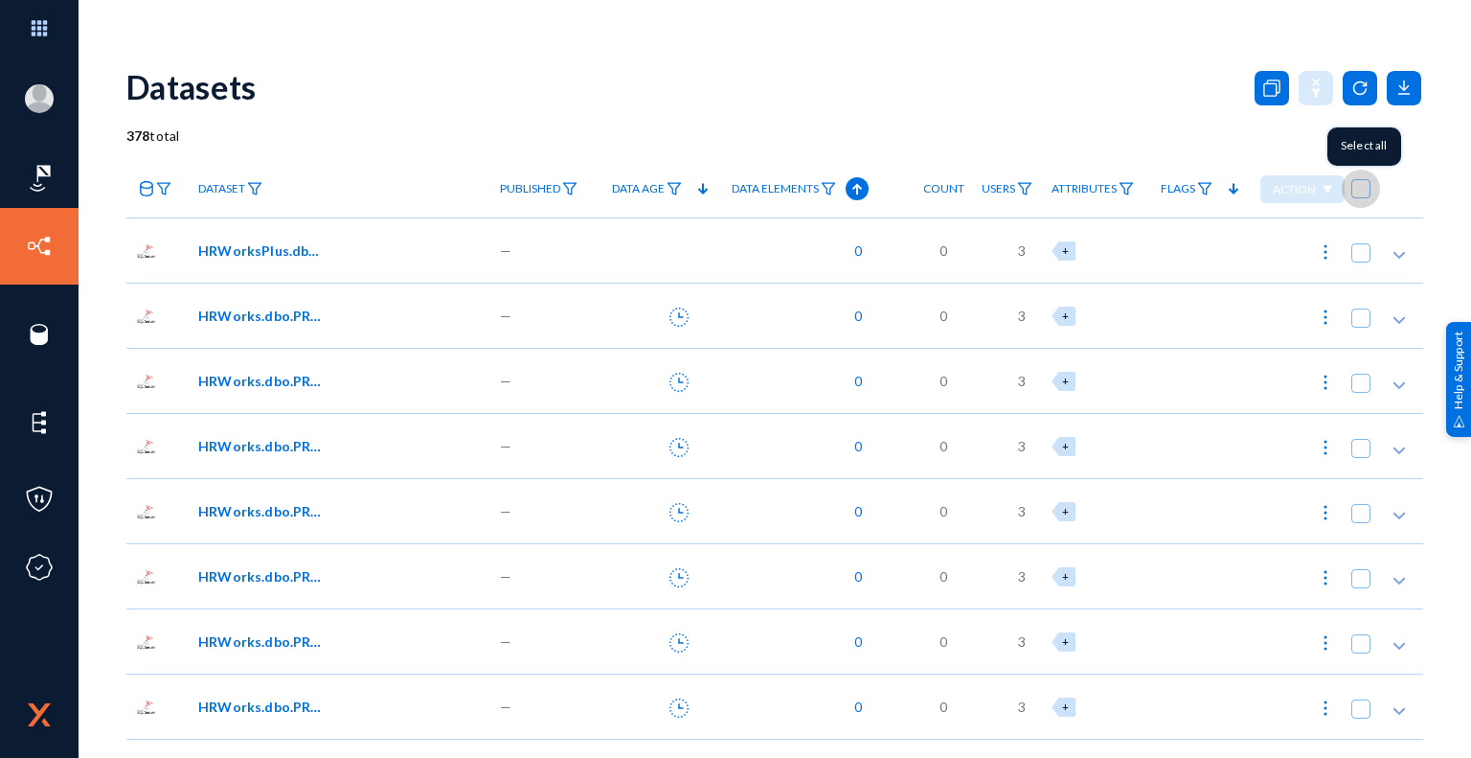
checkbox input "true"
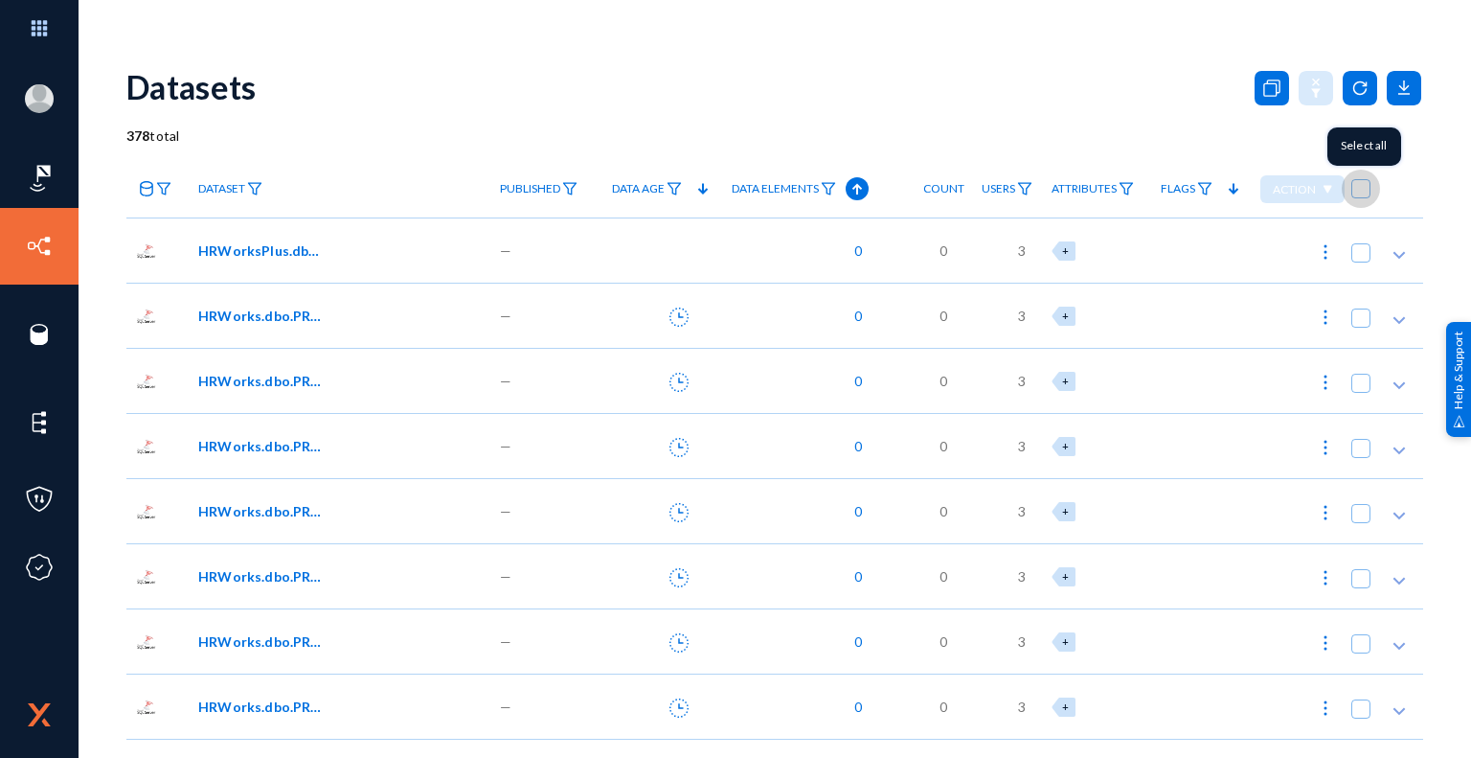
checkbox input "true"
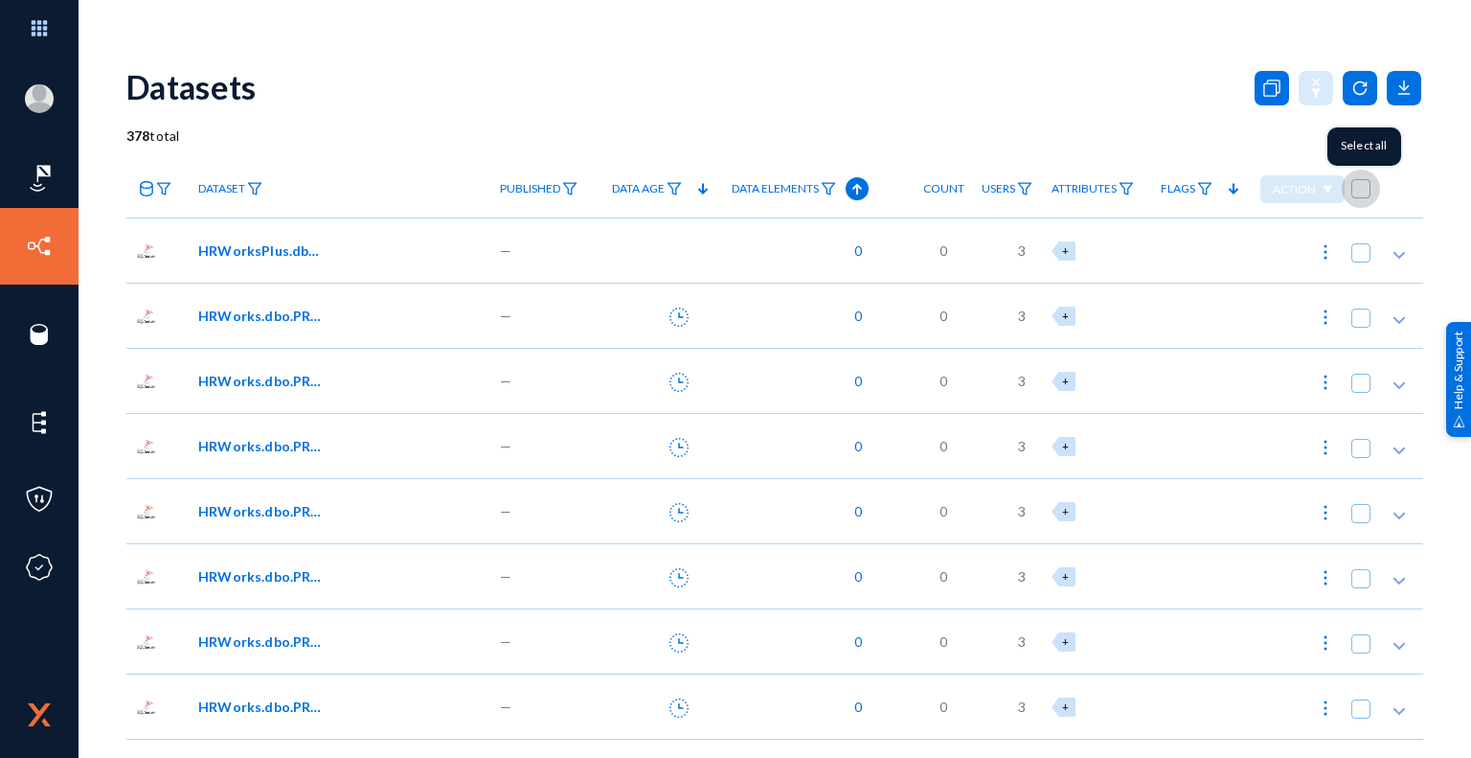
checkbox input "true"
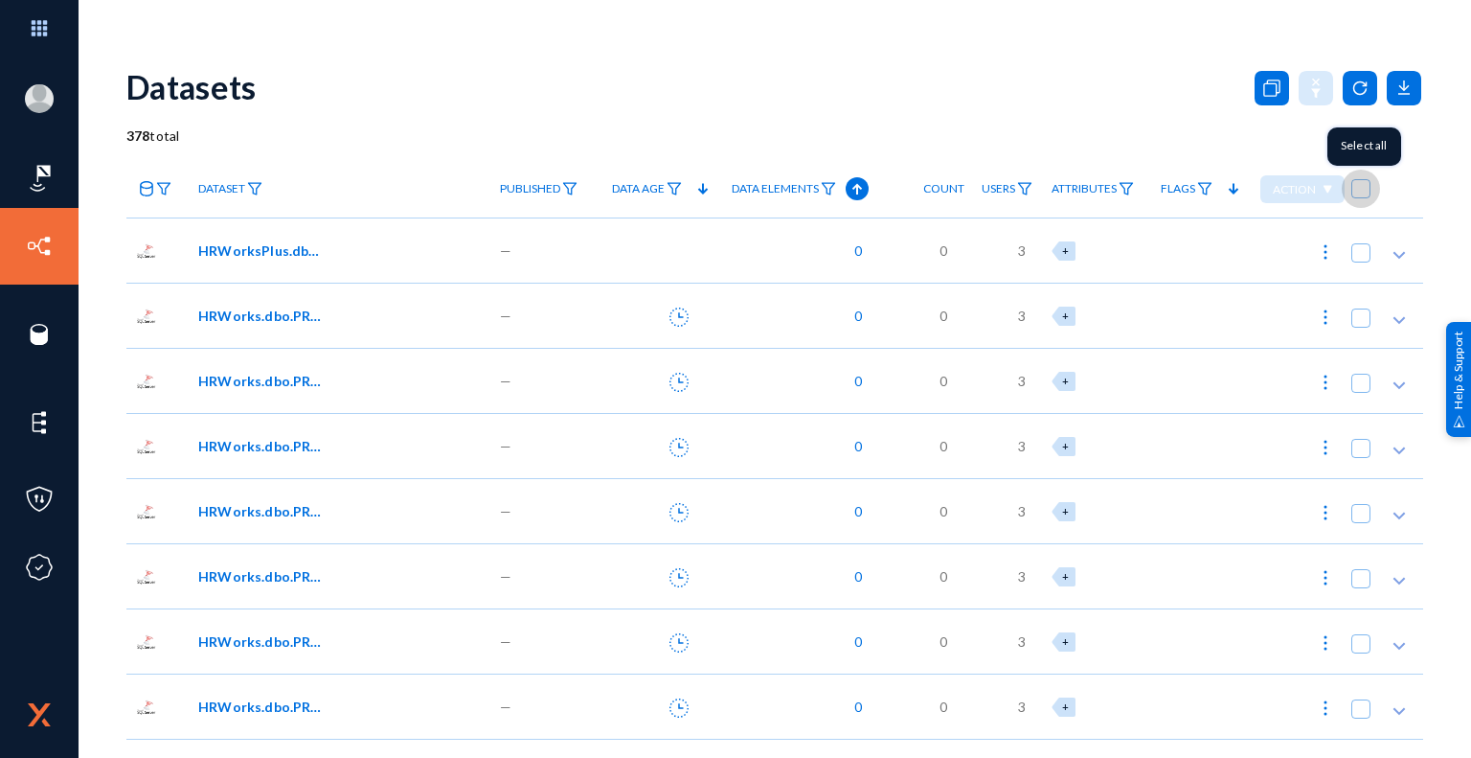
checkbox input "true"
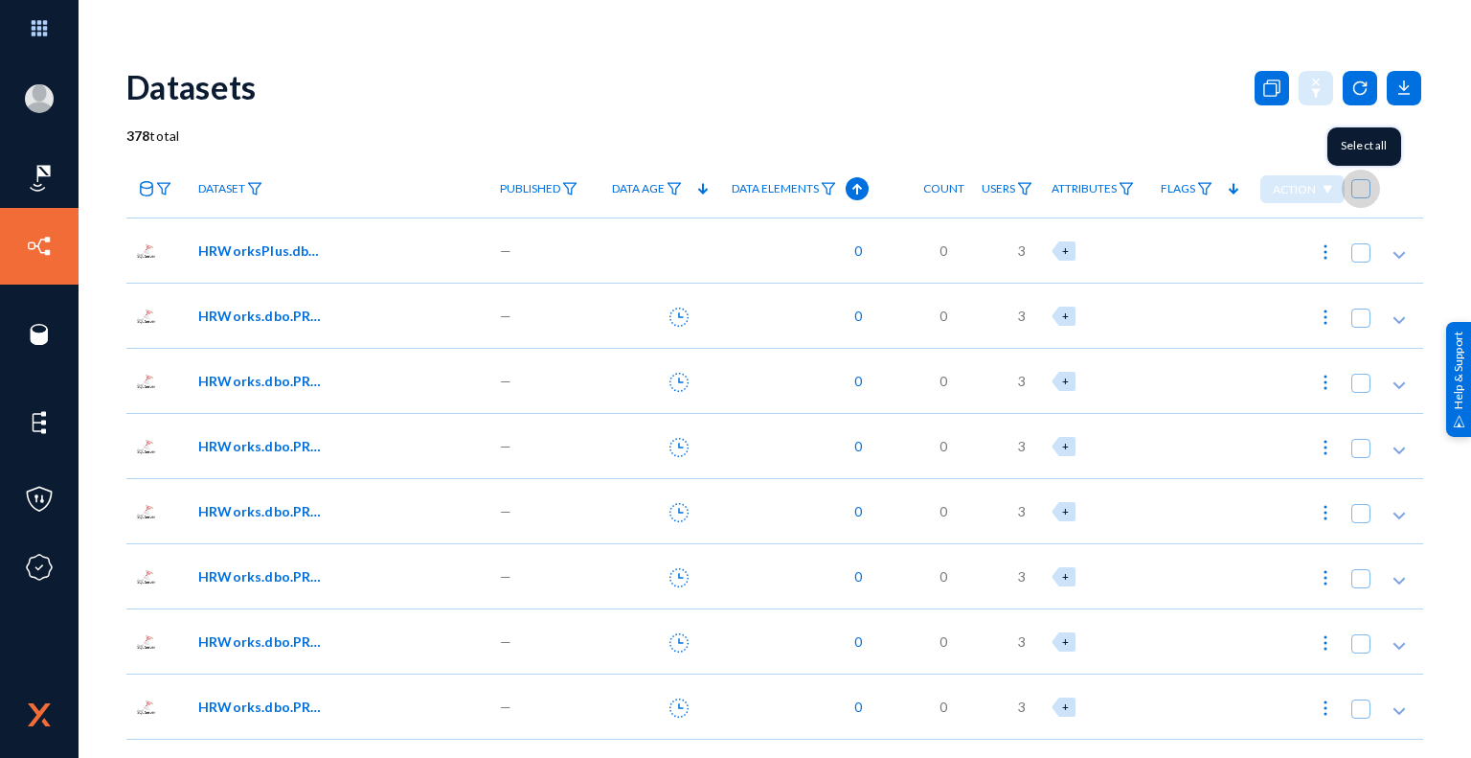
checkbox input "true"
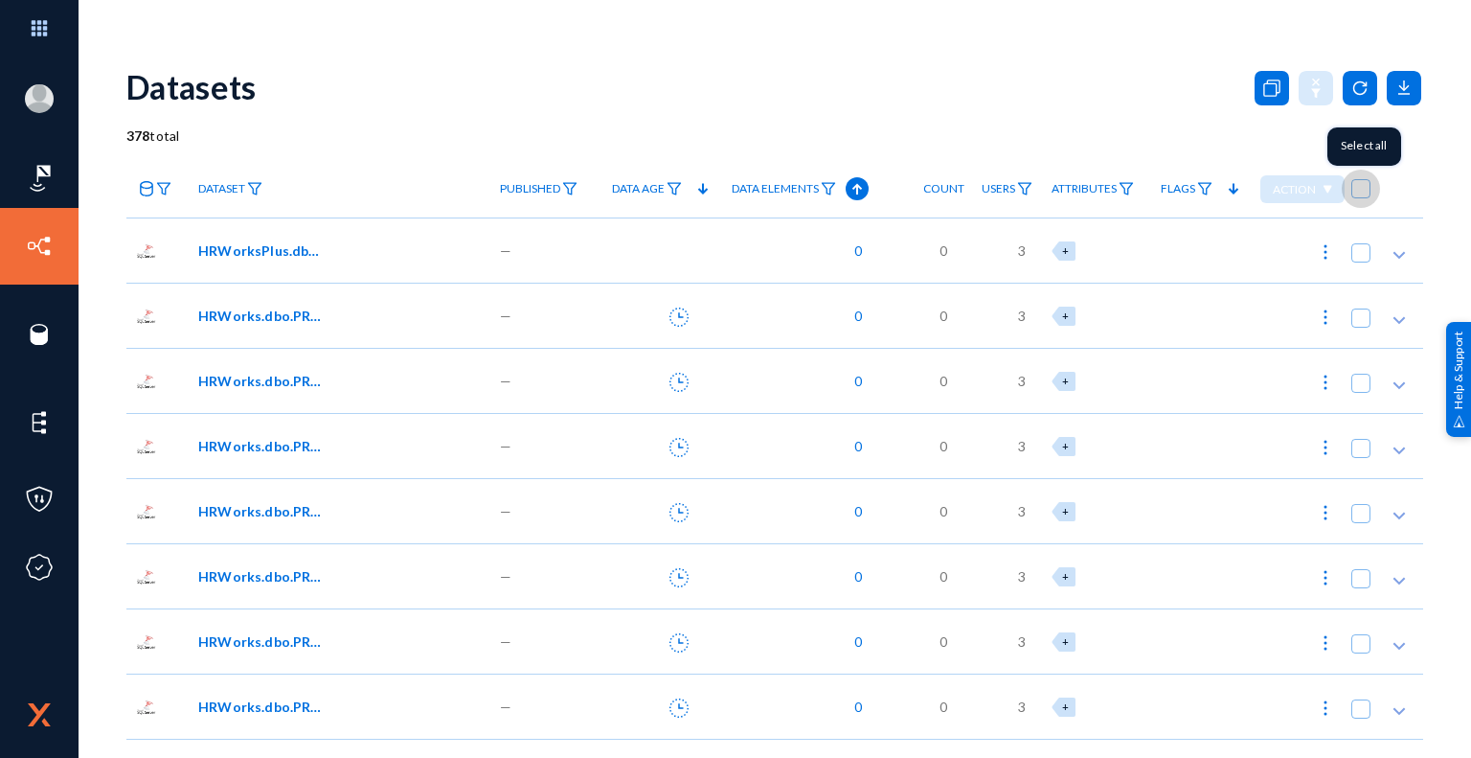
checkbox input "true"
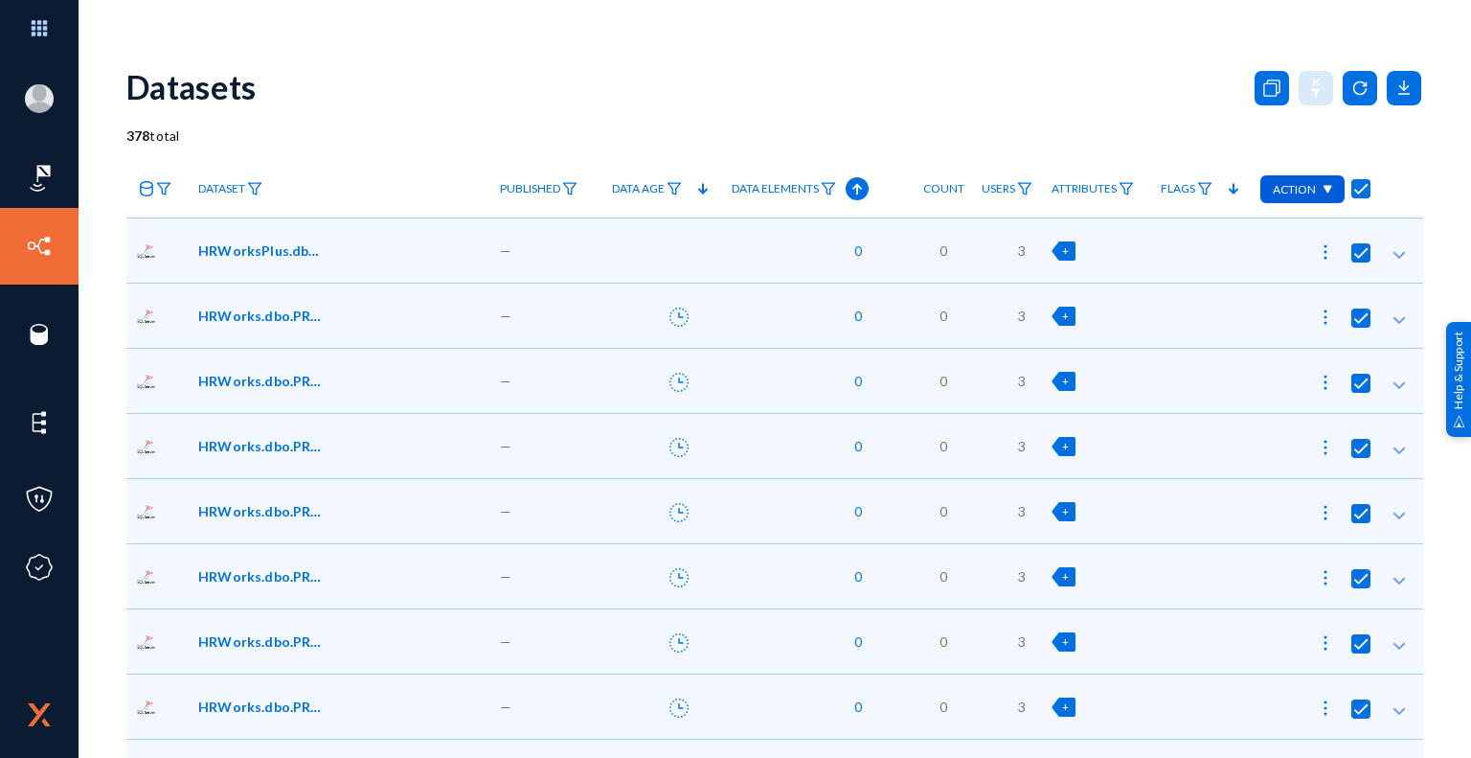
click at [147, 186] on icon at bounding box center [146, 188] width 15 height 15
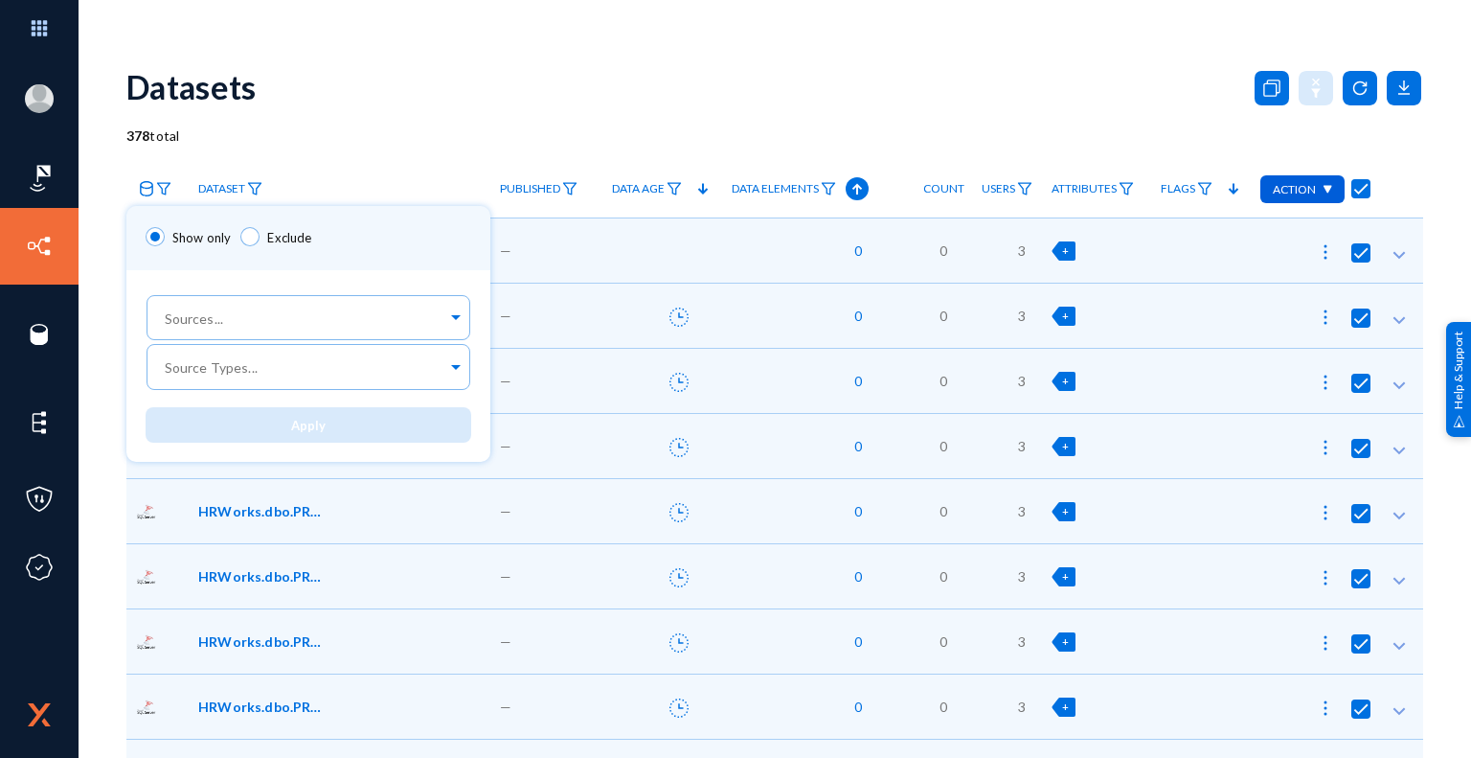
click at [163, 190] on div at bounding box center [735, 379] width 1471 height 758
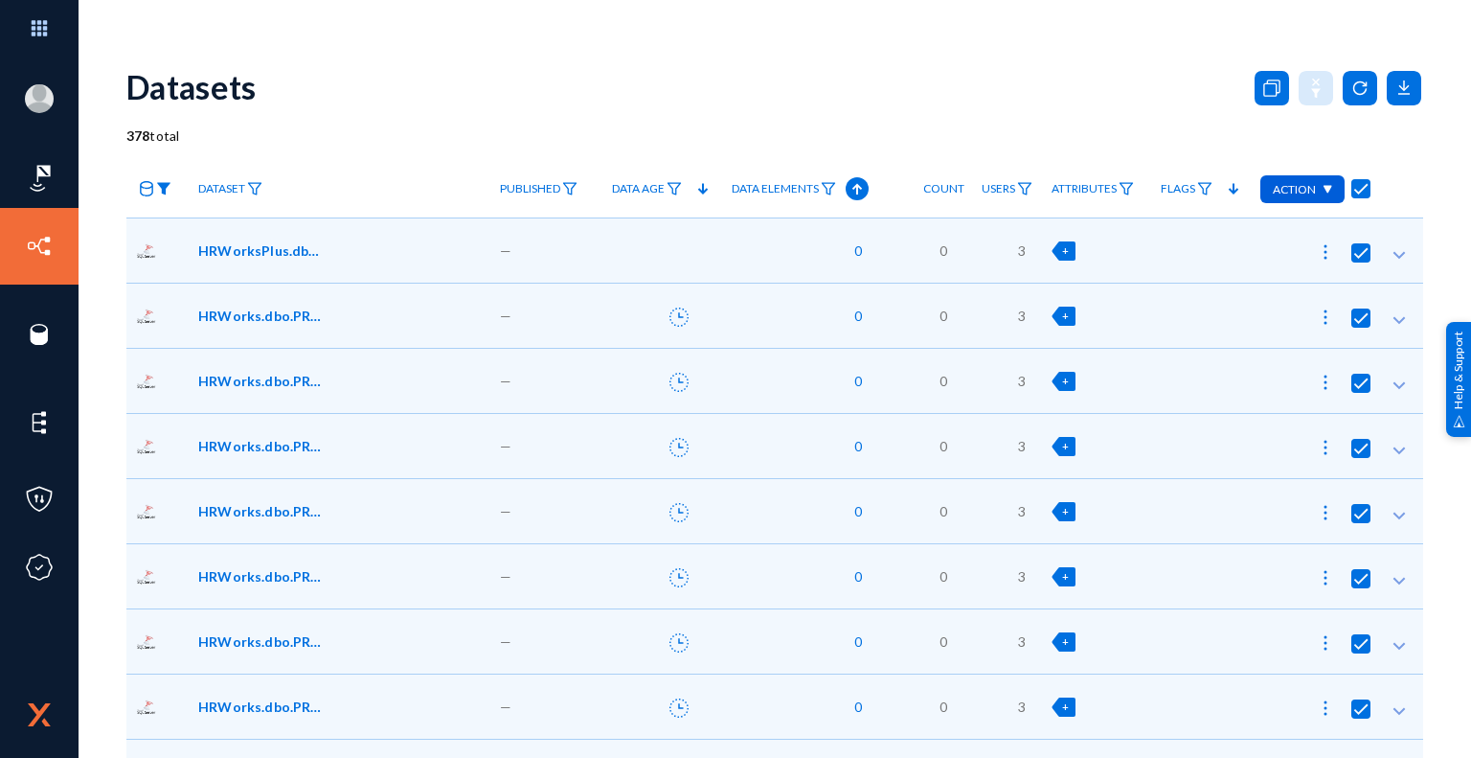
click at [165, 187] on img at bounding box center [163, 188] width 15 height 13
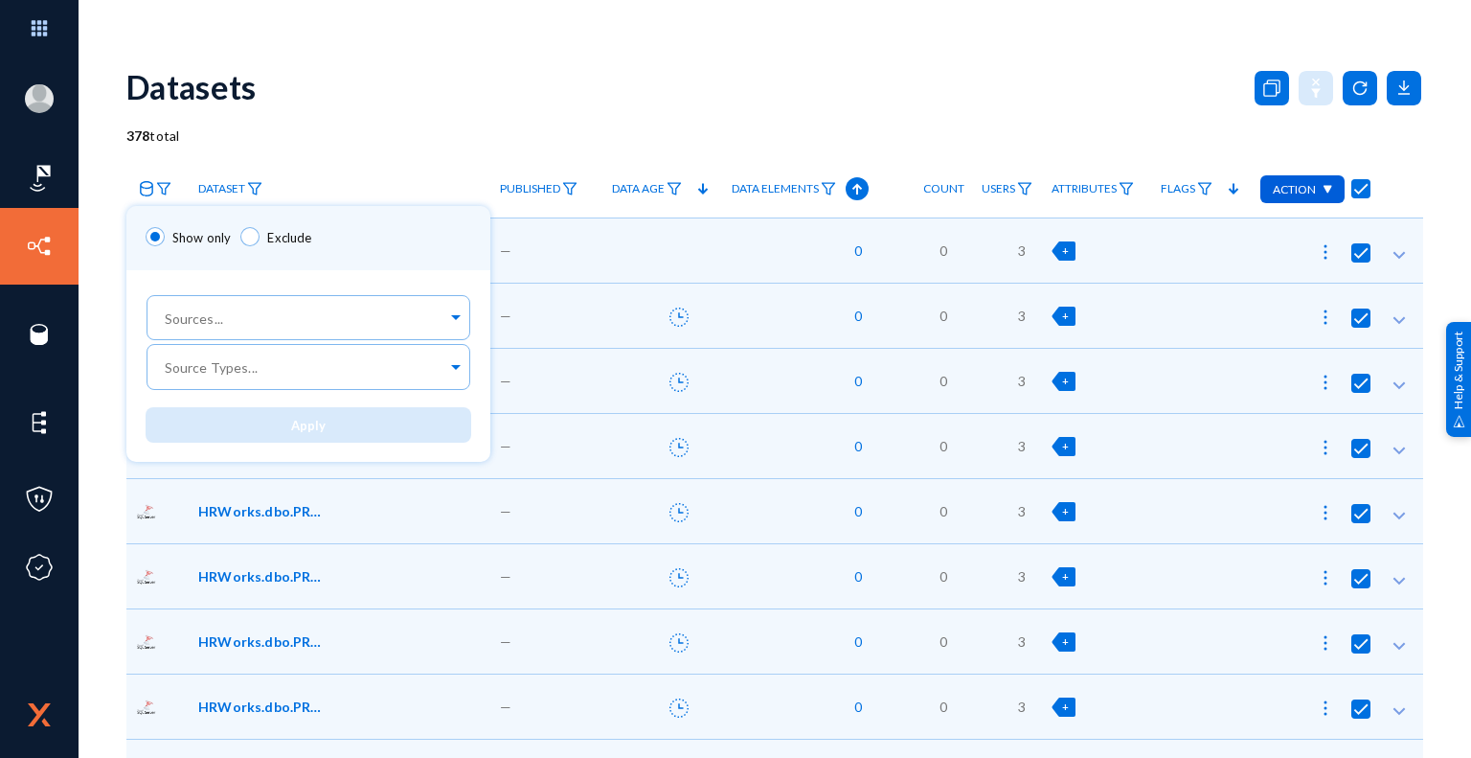
click at [481, 168] on div at bounding box center [735, 379] width 1471 height 758
